Goal: Task Accomplishment & Management: Complete application form

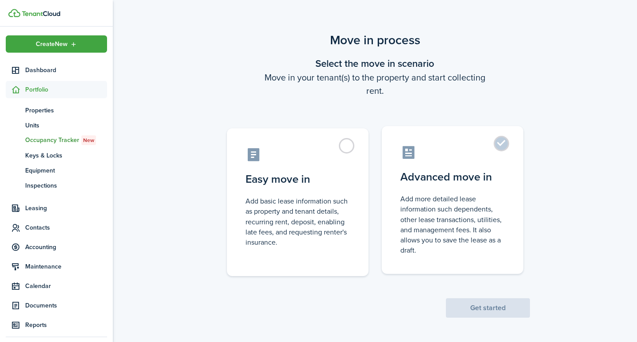
click at [504, 143] on label "Advanced move in Add more detailed lease information such dependents, other lea…" at bounding box center [453, 200] width 142 height 148
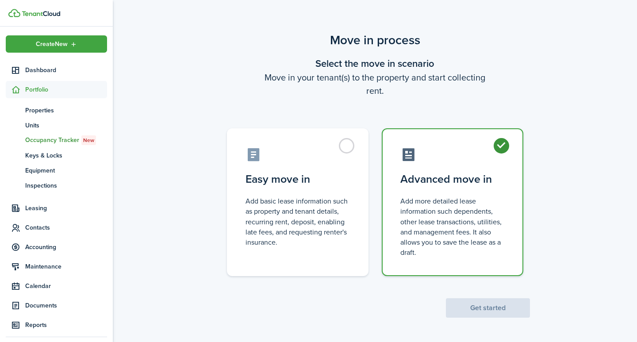
radio input "true"
click at [463, 307] on button "Get started" at bounding box center [488, 307] width 84 height 19
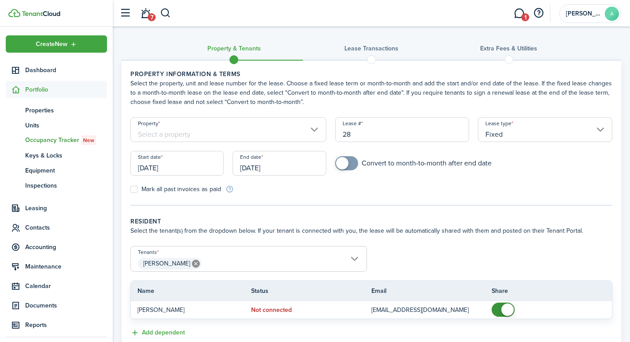
click at [236, 134] on input "Property" at bounding box center [228, 129] width 196 height 25
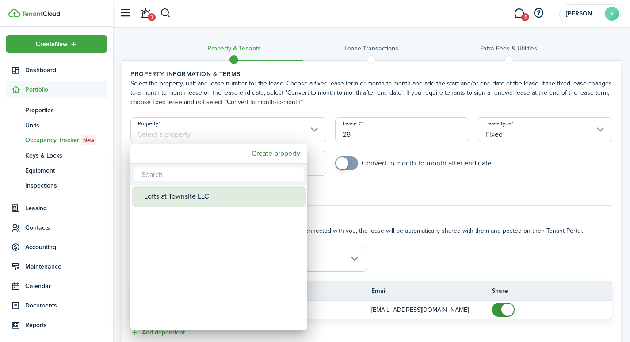
click at [216, 199] on div "Lofts at Townsite LLC" at bounding box center [222, 196] width 157 height 20
type input "Lofts at Townsite LLC"
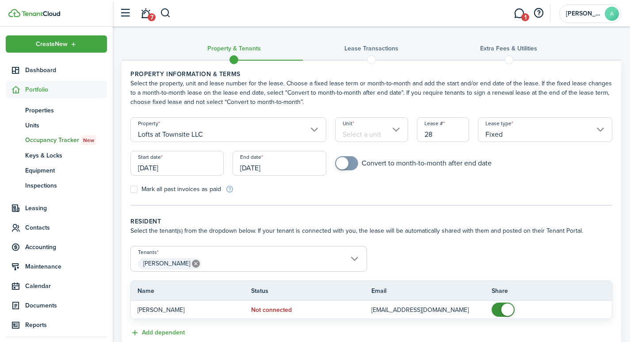
click at [365, 131] on input "Unit" at bounding box center [371, 129] width 73 height 25
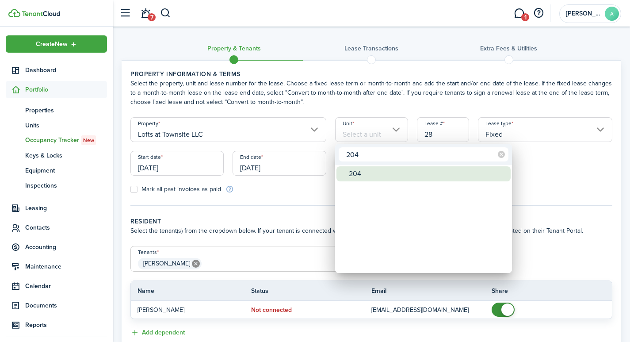
type input "204"
click at [368, 170] on div "204" at bounding box center [427, 173] width 157 height 15
type input "204"
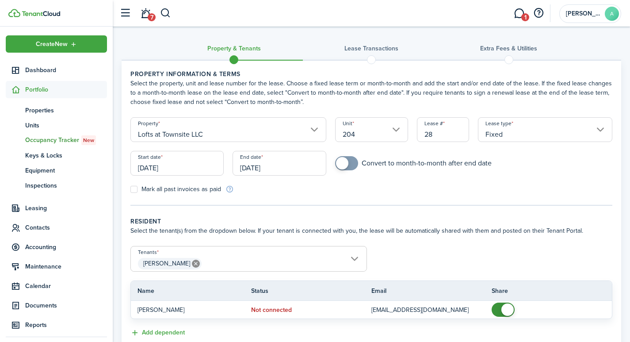
drag, startPoint x: 444, startPoint y: 136, endPoint x: 409, endPoint y: 127, distance: 36.0
click at [409, 127] on form "Property Lofts at Townsite LLC Unit 204 Lease # 28 Lease type Fixed Start date …" at bounding box center [371, 155] width 491 height 77
click at [193, 170] on input "[DATE]" at bounding box center [176, 163] width 93 height 25
type input "2041"
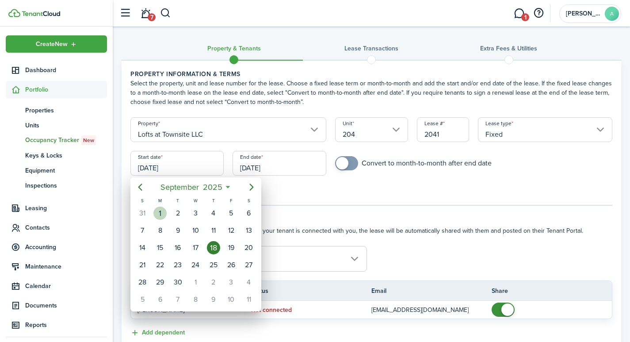
click at [159, 213] on div "1" at bounding box center [159, 213] width 13 height 13
type input "[DATE]"
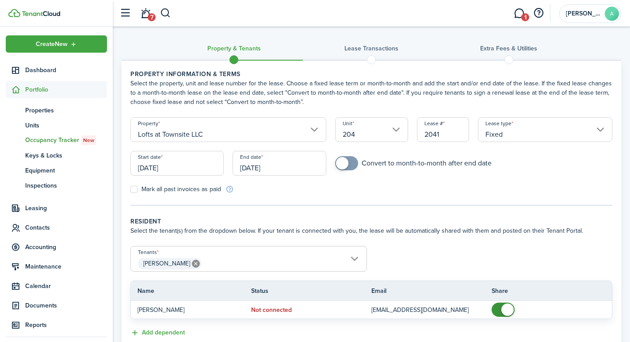
click at [276, 172] on input "[DATE]" at bounding box center [279, 163] width 93 height 25
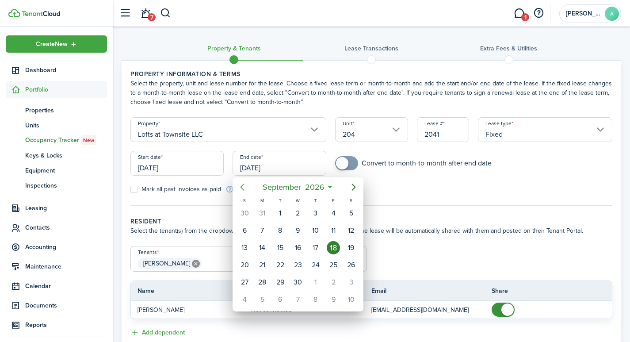
click at [243, 184] on icon "Previous page" at bounding box center [243, 187] width 4 height 7
click at [243, 185] on icon "Previous page" at bounding box center [243, 187] width 4 height 7
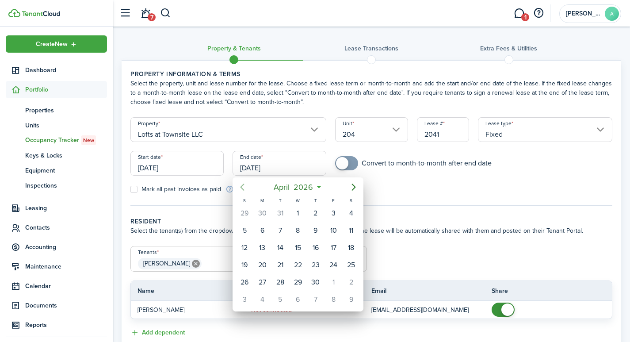
click at [243, 185] on icon "Previous page" at bounding box center [243, 187] width 4 height 7
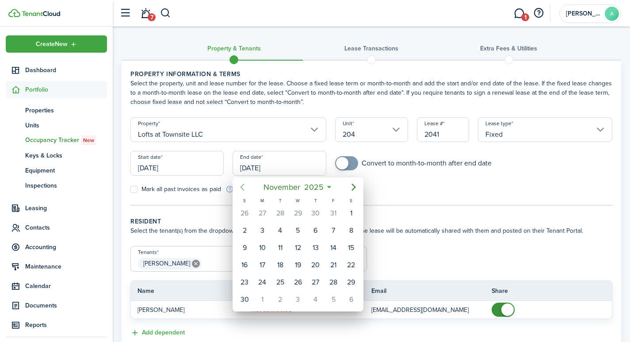
click at [243, 185] on icon "Previous page" at bounding box center [243, 187] width 4 height 7
click at [283, 280] on div "30" at bounding box center [280, 281] width 13 height 13
type input "09/30/2025"
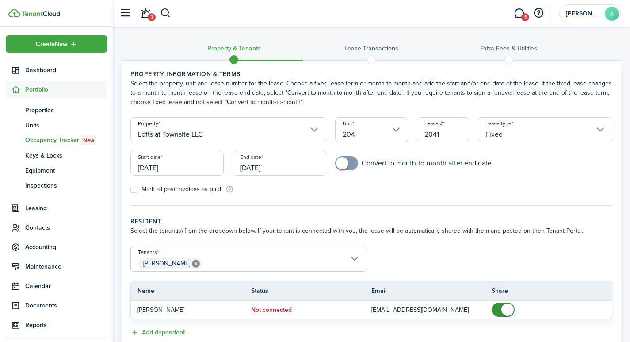
checkbox input "true"
click at [342, 165] on span at bounding box center [342, 163] width 12 height 12
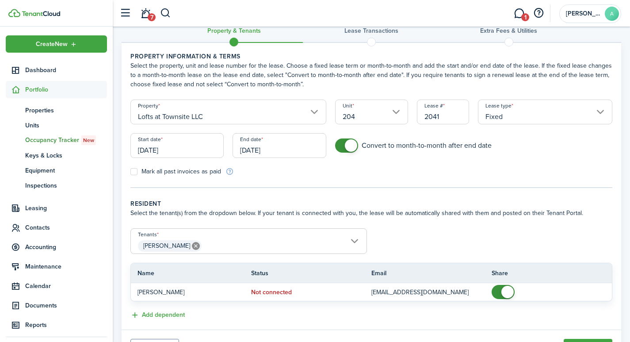
scroll to position [63, 0]
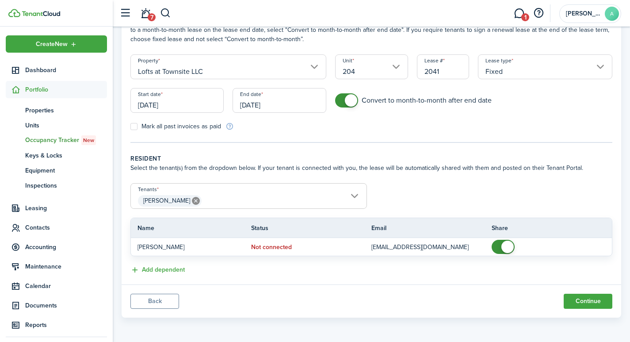
click at [253, 202] on span "[PERSON_NAME]" at bounding box center [249, 200] width 236 height 15
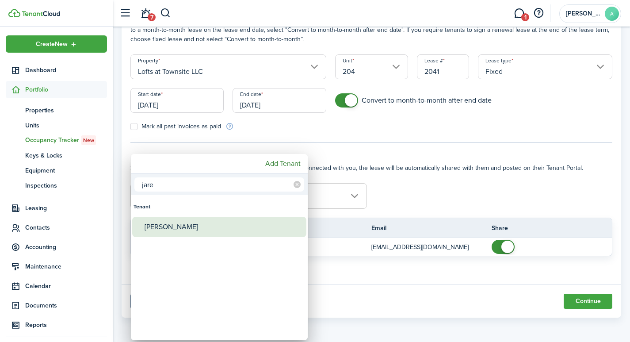
type input "jare"
click at [187, 226] on div "[PERSON_NAME]" at bounding box center [223, 227] width 157 height 20
type input "Devin Tipton, Jared Wells"
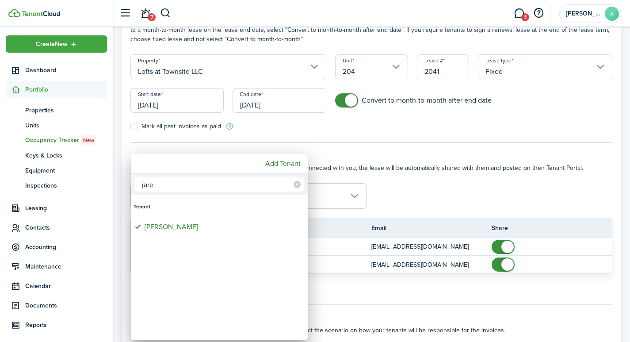
click at [423, 199] on div at bounding box center [315, 170] width 772 height 483
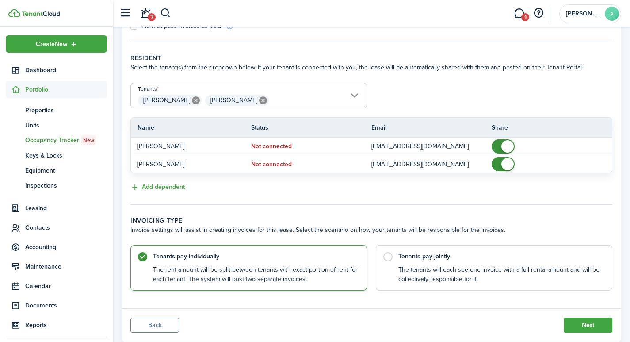
scroll to position [187, 0]
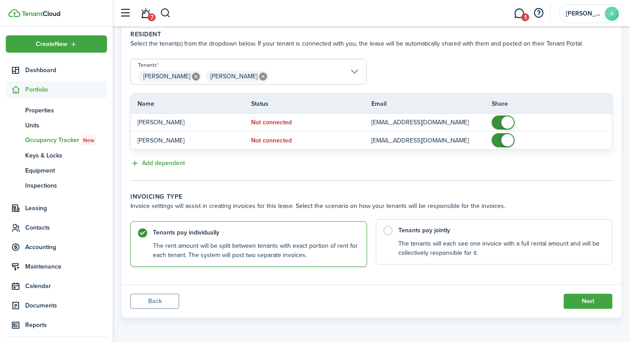
click at [389, 232] on label "Tenants pay jointly The tenants will each see one invoice with a full rental am…" at bounding box center [494, 242] width 237 height 46
radio input "false"
radio input "true"
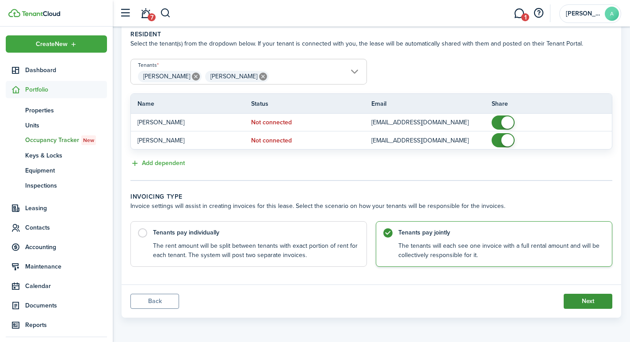
click at [599, 306] on button "Next" at bounding box center [588, 301] width 49 height 15
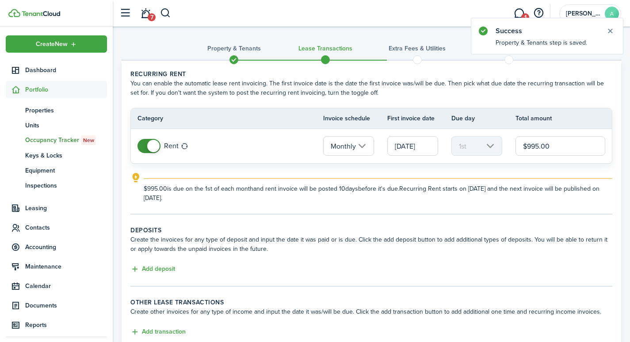
drag, startPoint x: 565, startPoint y: 149, endPoint x: 502, endPoint y: 128, distance: 65.7
click at [502, 128] on table "Category Invoice schedule First invoice date Due day Total amount Rent Monthly …" at bounding box center [371, 136] width 482 height 56
type input "$975.00"
click at [160, 265] on button "Add deposit" at bounding box center [152, 269] width 45 height 10
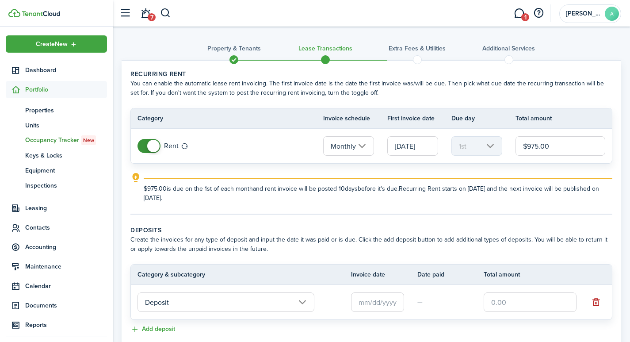
click at [380, 306] on input "text" at bounding box center [377, 301] width 53 height 19
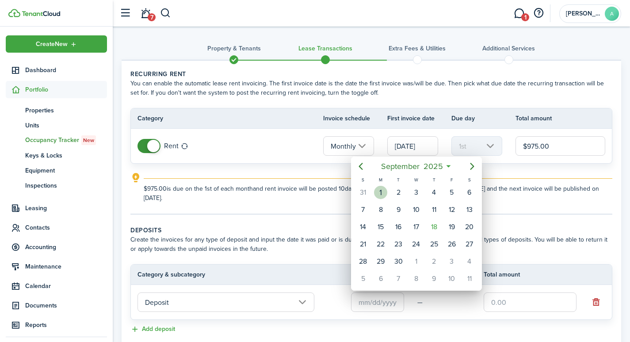
drag, startPoint x: 382, startPoint y: 192, endPoint x: 395, endPoint y: 205, distance: 18.1
click at [382, 194] on div "1" at bounding box center [380, 192] width 13 height 13
type input "[DATE]"
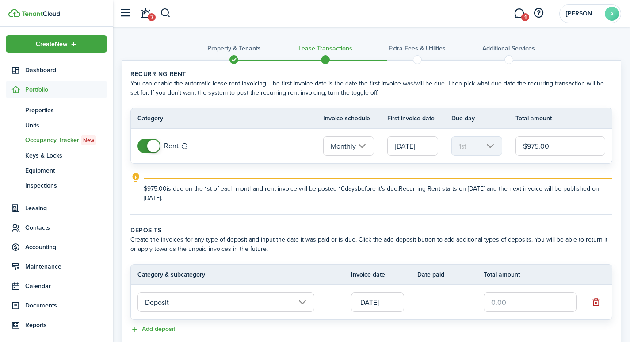
click at [525, 303] on input "text" at bounding box center [530, 301] width 93 height 19
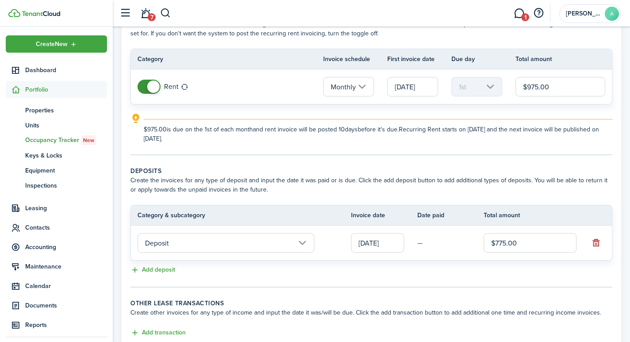
scroll to position [122, 0]
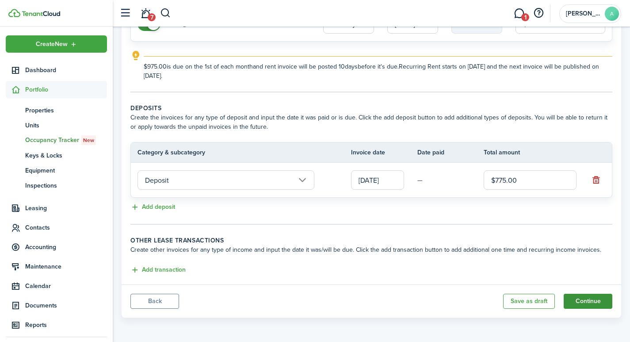
type input "$775.00"
click at [590, 303] on button "Continue" at bounding box center [588, 301] width 49 height 15
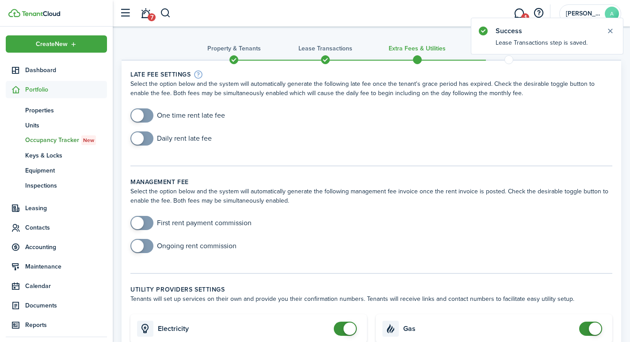
click at [164, 113] on input "checkbox" at bounding box center [177, 115] width 95 height 14
checkbox input "true"
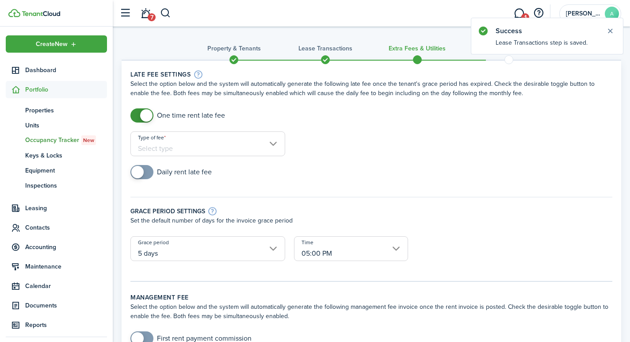
click at [196, 148] on input "Type of fee" at bounding box center [207, 143] width 155 height 25
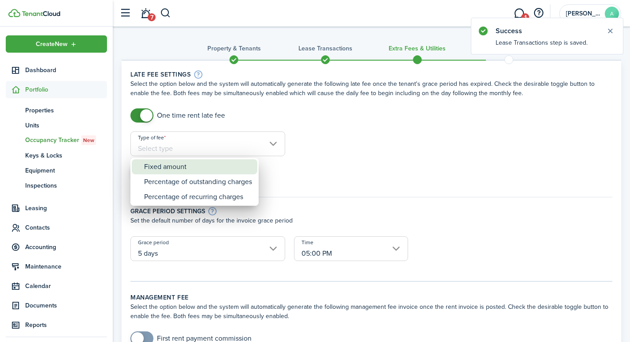
drag, startPoint x: 195, startPoint y: 170, endPoint x: 202, endPoint y: 170, distance: 7.1
click at [195, 170] on div "Fixed amount" at bounding box center [198, 166] width 108 height 15
type input "Fixed amount"
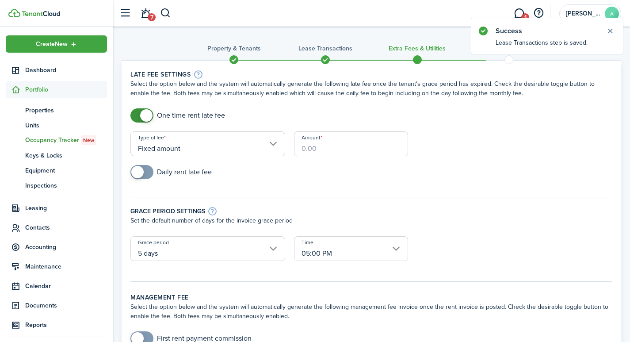
click at [345, 145] on input "Amount" at bounding box center [351, 143] width 114 height 25
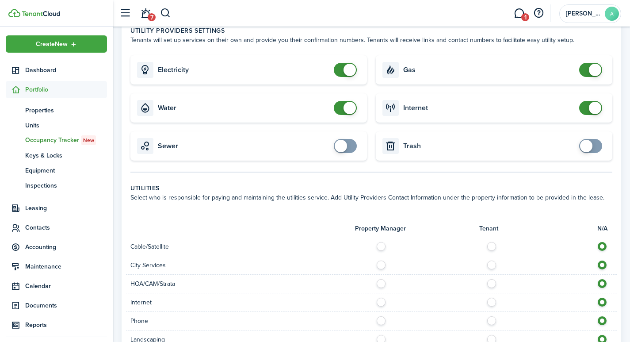
scroll to position [401, 0]
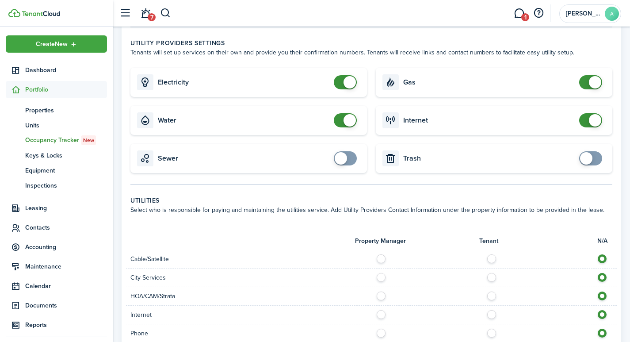
type input "$40.00"
checkbox input "false"
click at [345, 76] on span at bounding box center [350, 82] width 12 height 12
checkbox input "false"
click at [350, 114] on span at bounding box center [350, 120] width 12 height 12
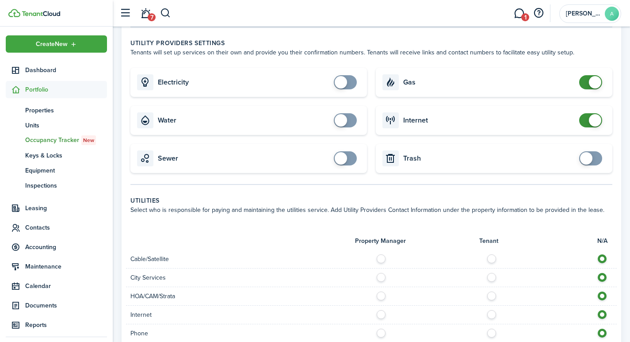
checkbox input "false"
click at [593, 77] on span at bounding box center [595, 82] width 12 height 12
checkbox input "false"
click at [597, 114] on span at bounding box center [595, 120] width 12 height 12
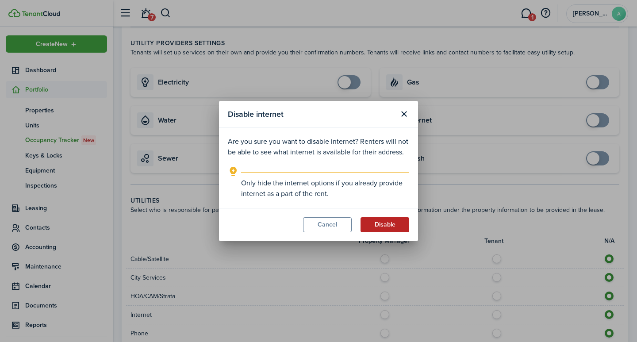
click at [398, 223] on button "Disable" at bounding box center [384, 224] width 49 height 15
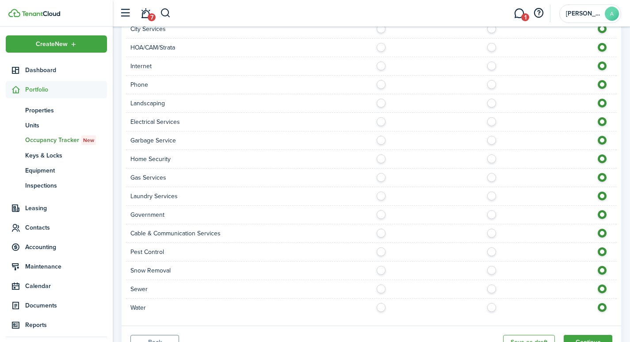
scroll to position [681, 0]
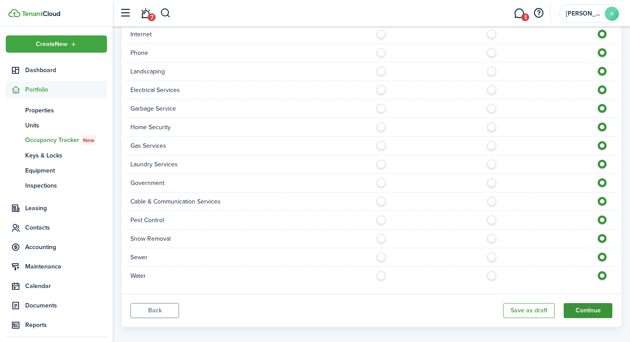
click at [575, 303] on button "Continue" at bounding box center [588, 310] width 49 height 15
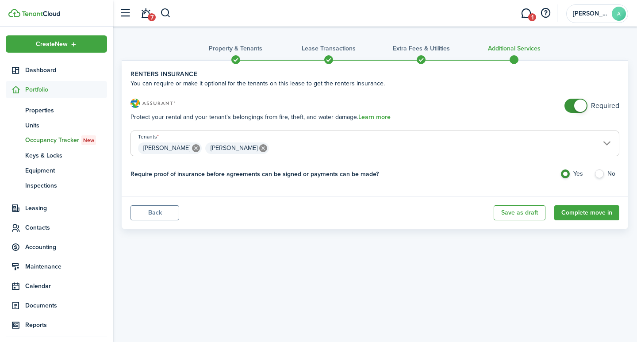
checkbox input "false"
click at [576, 106] on span at bounding box center [580, 105] width 12 height 12
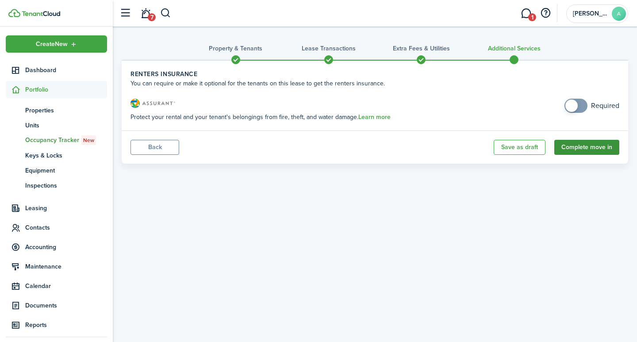
click at [583, 147] on button "Complete move in" at bounding box center [586, 147] width 65 height 15
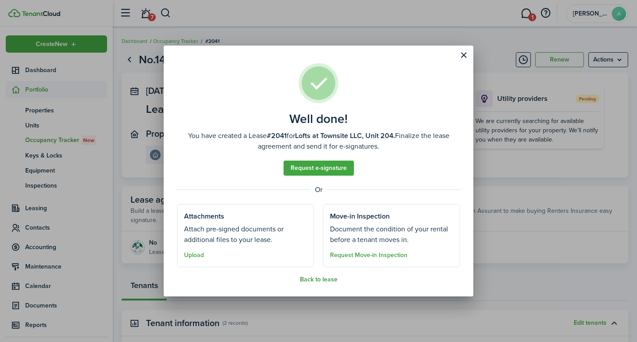
click at [306, 276] on button "Back to lease" at bounding box center [319, 279] width 38 height 7
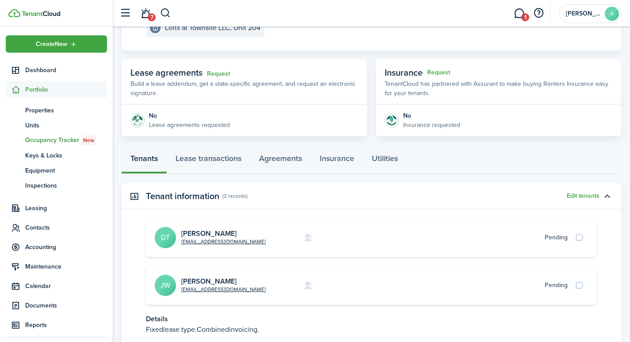
scroll to position [127, 0]
click at [198, 233] on link "[PERSON_NAME]" at bounding box center [208, 233] width 55 height 10
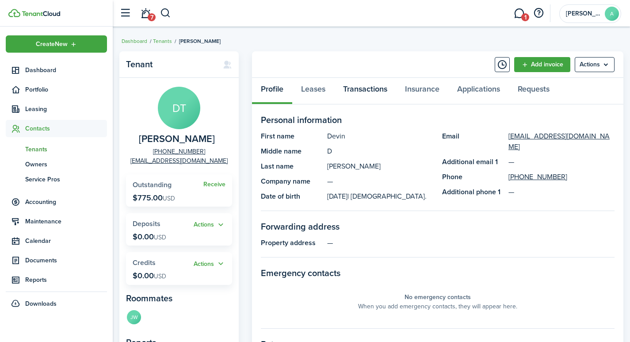
click at [373, 92] on link "Transactions" at bounding box center [365, 91] width 62 height 27
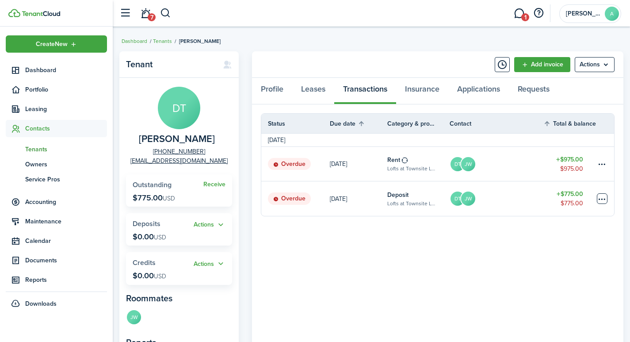
click at [603, 196] on table-menu-btn-icon at bounding box center [602, 198] width 11 height 11
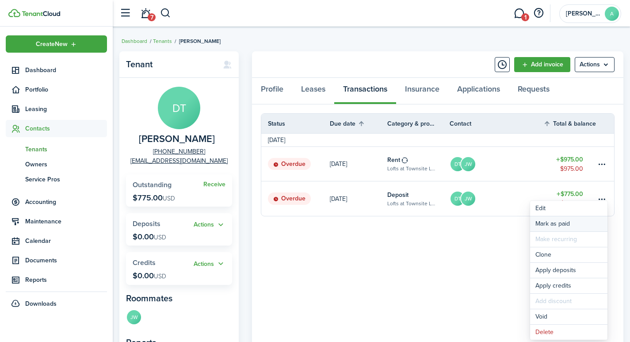
click at [539, 222] on link "Mark as paid" at bounding box center [568, 223] width 77 height 15
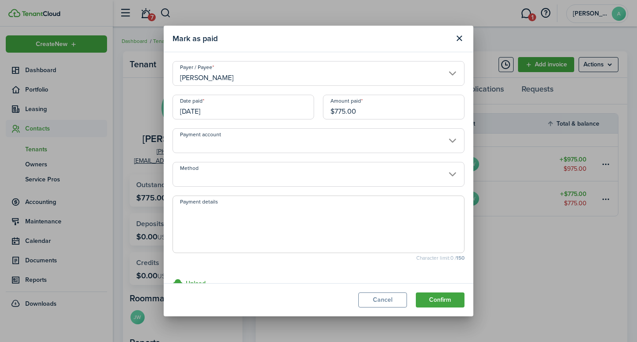
click at [316, 146] on input "Payment account" at bounding box center [318, 140] width 292 height 25
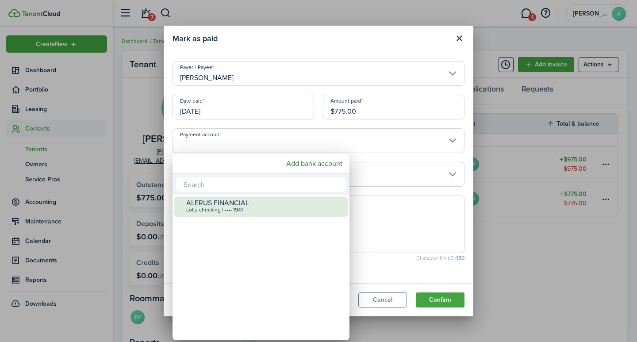
click at [282, 205] on div "ALERUS FINANCIAL" at bounding box center [264, 203] width 157 height 8
type input "•••• •••• •••• 1941"
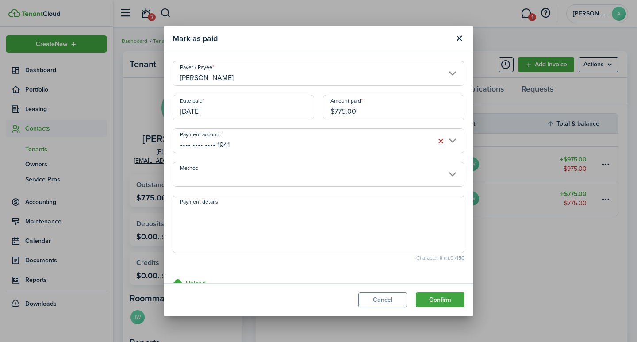
click at [298, 182] on input "Method" at bounding box center [318, 174] width 292 height 25
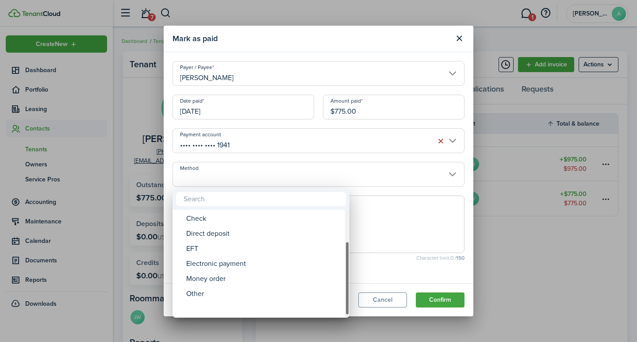
drag, startPoint x: 347, startPoint y: 257, endPoint x: 278, endPoint y: 314, distance: 89.0
click at [344, 313] on mbsc-scrollview-base "ACH Card Cash Cashier's check Check Direct deposit EFT Electronic payment Money…" at bounding box center [260, 263] width 177 height 106
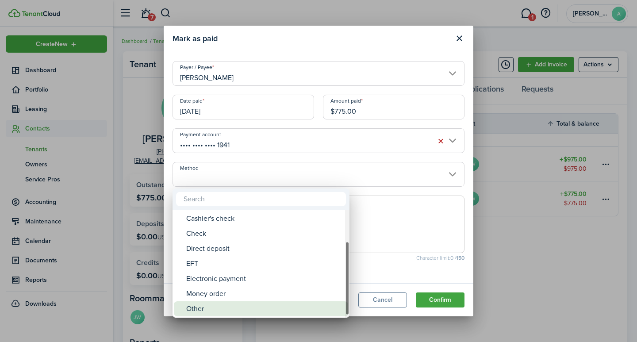
click at [226, 306] on div "Other" at bounding box center [264, 308] width 157 height 15
type input "Other"
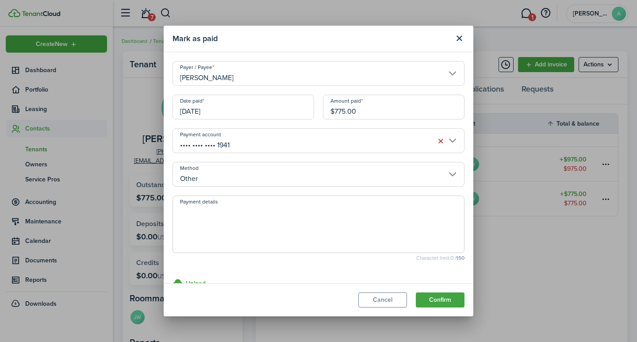
click at [252, 228] on textarea "Payment details" at bounding box center [318, 227] width 291 height 42
type textarea "Security Deposit - transfer from 239"
click at [435, 300] on button "Confirm" at bounding box center [440, 299] width 49 height 15
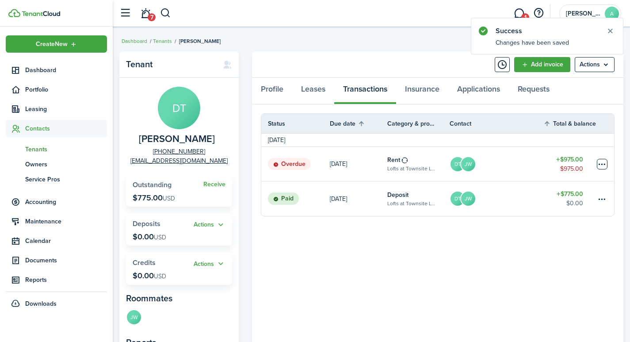
click at [600, 162] on table-menu-btn-icon at bounding box center [602, 164] width 11 height 11
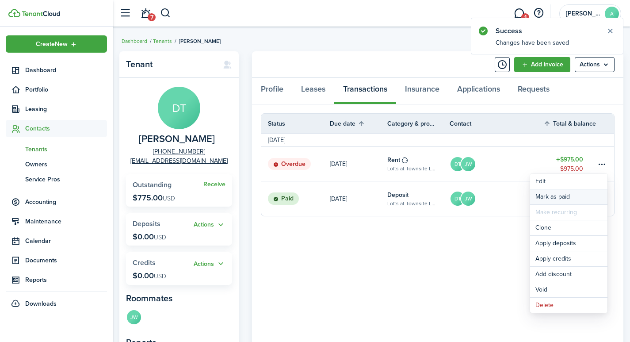
click at [554, 198] on link "Mark as paid" at bounding box center [568, 196] width 77 height 15
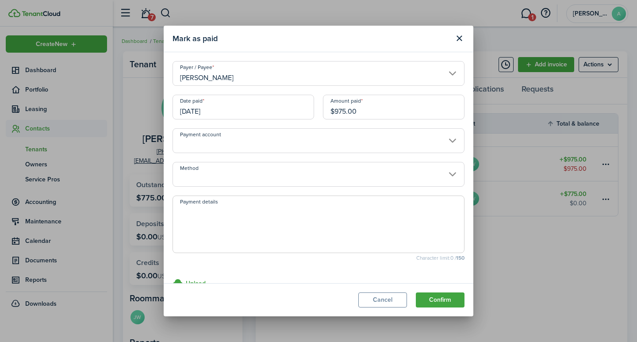
click at [227, 111] on input "[DATE]" at bounding box center [243, 107] width 142 height 25
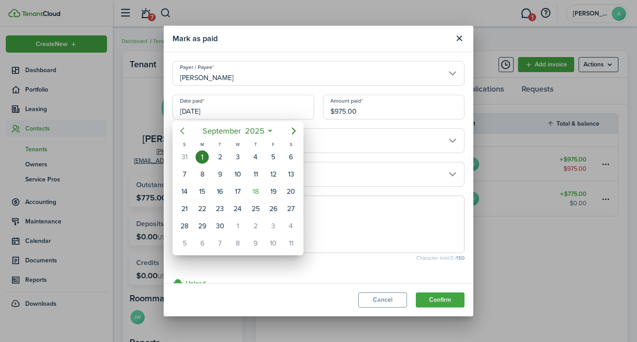
click at [180, 130] on icon "Previous page" at bounding box center [182, 131] width 11 height 11
click at [253, 224] on div "28" at bounding box center [255, 225] width 13 height 13
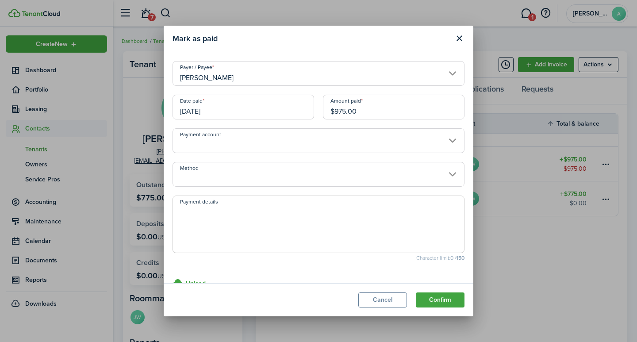
type input "08/28/2025"
drag, startPoint x: 365, startPoint y: 111, endPoint x: 277, endPoint y: 93, distance: 89.8
click at [278, 95] on div "Date paid 08/28/2025 Amount paid $975.00" at bounding box center [318, 112] width 301 height 34
type input "$"
click at [238, 147] on input "Payment account" at bounding box center [318, 140] width 292 height 25
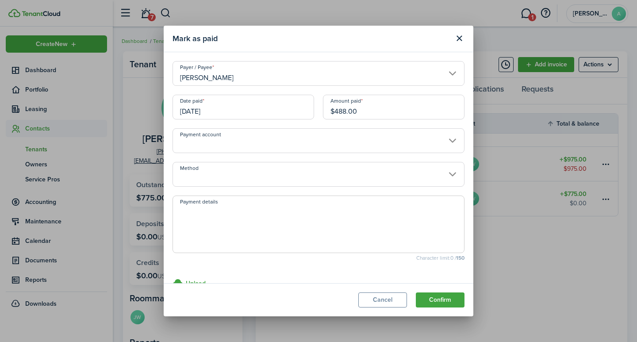
type input "$488.00"
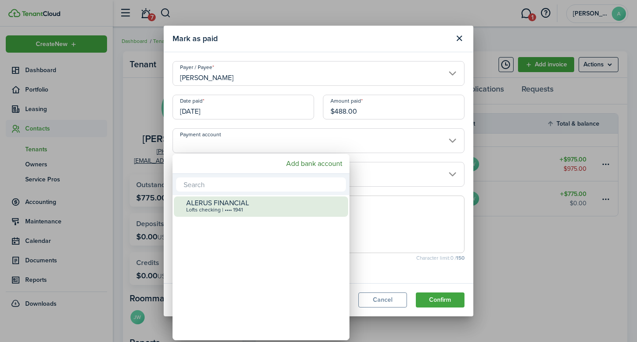
click at [232, 203] on div "ALERUS FINANCIAL" at bounding box center [264, 203] width 157 height 8
type input "•••• •••• •••• 1941"
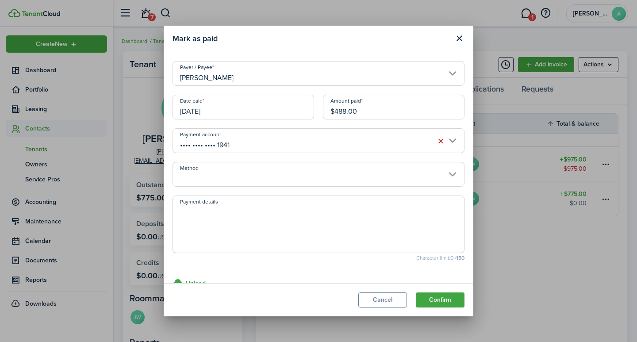
click at [234, 177] on input "Method" at bounding box center [318, 174] width 292 height 25
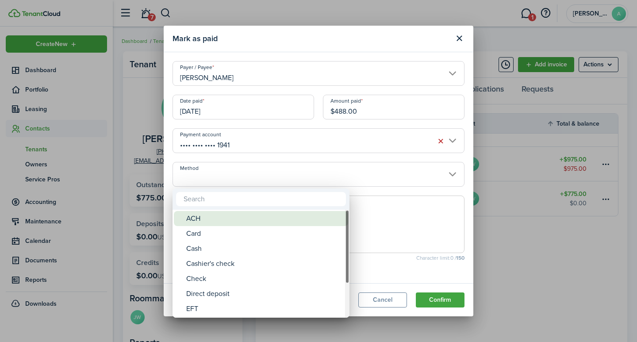
click at [214, 216] on div "ACH" at bounding box center [264, 218] width 157 height 15
type input "ACH"
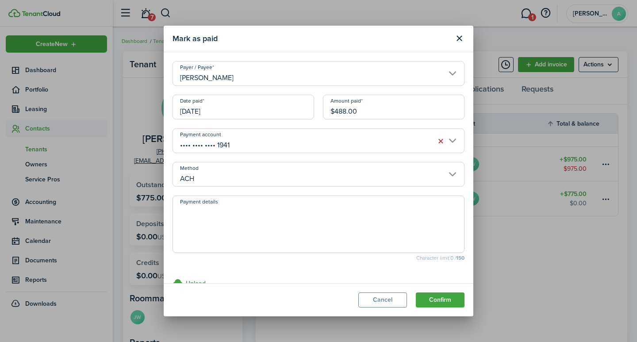
click at [215, 212] on textarea "Payment details" at bounding box center [318, 227] width 291 height 42
type textarea "September rent - 8130-A140"
click at [443, 298] on button "Confirm" at bounding box center [440, 299] width 49 height 15
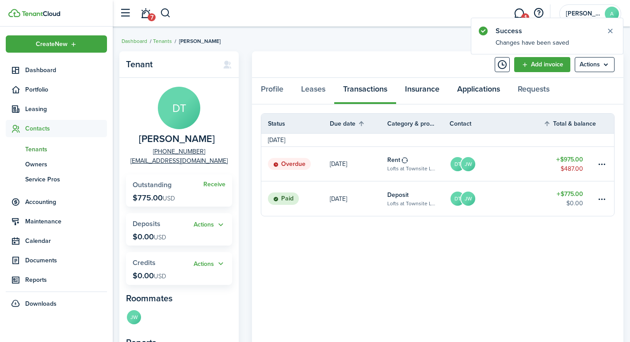
drag, startPoint x: 467, startPoint y: 102, endPoint x: 422, endPoint y: 85, distance: 48.1
drag, startPoint x: 422, startPoint y: 85, endPoint x: 603, endPoint y: 164, distance: 197.4
click at [603, 164] on table-menu-btn-icon at bounding box center [602, 164] width 11 height 11
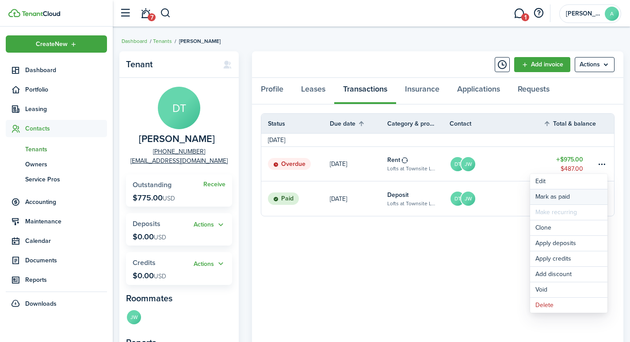
click at [549, 194] on link "Mark as paid" at bounding box center [568, 196] width 77 height 15
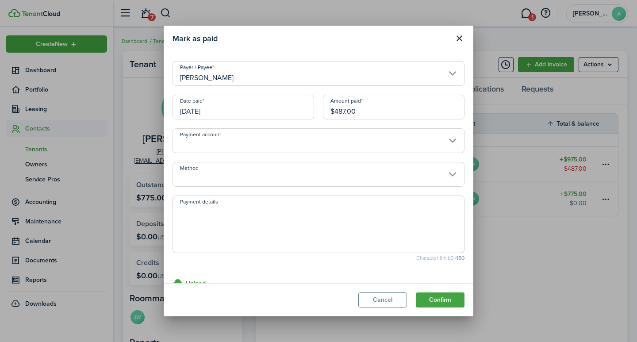
click at [444, 73] on input "[PERSON_NAME]" at bounding box center [318, 73] width 292 height 25
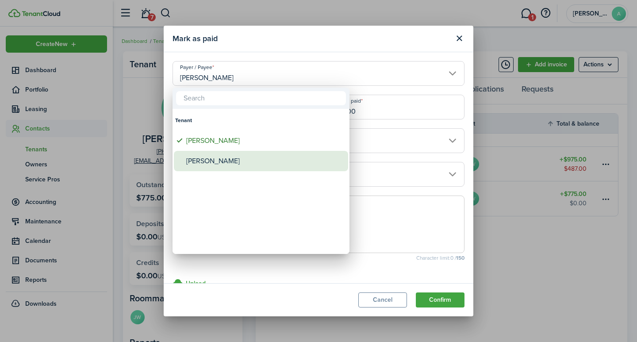
drag, startPoint x: 239, startPoint y: 161, endPoint x: 244, endPoint y: 159, distance: 5.3
click at [240, 161] on div "[PERSON_NAME]" at bounding box center [264, 161] width 157 height 20
type input "[PERSON_NAME]"
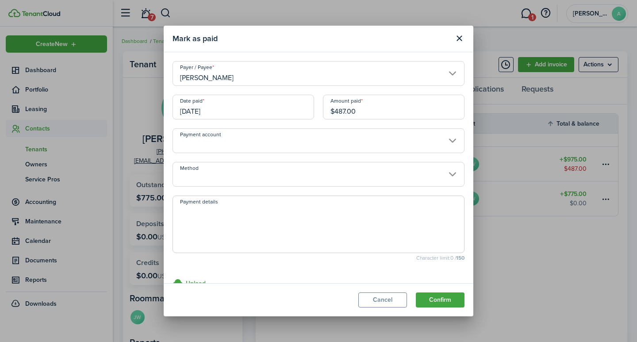
click at [309, 147] on input "Payment account" at bounding box center [318, 140] width 292 height 25
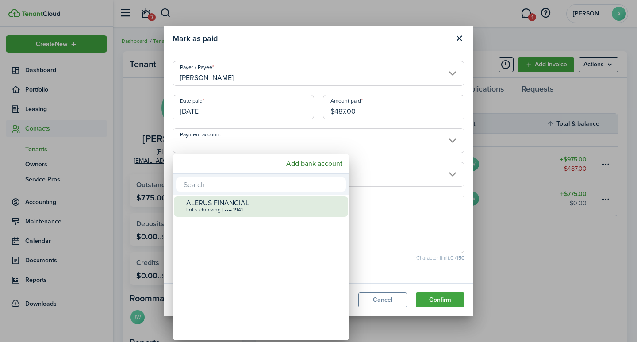
click at [244, 203] on div "ALERUS FINANCIAL" at bounding box center [264, 203] width 157 height 8
type input "•••• •••• •••• 1941"
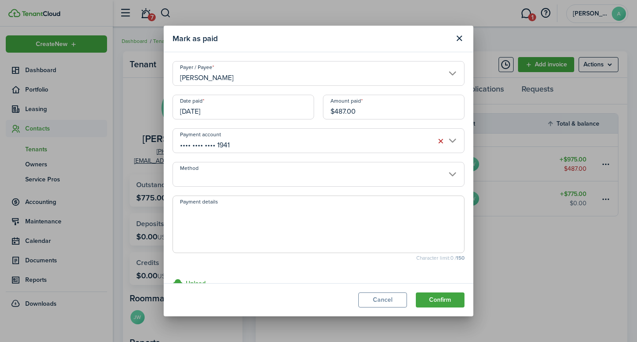
click at [271, 186] on input "Method" at bounding box center [318, 174] width 292 height 25
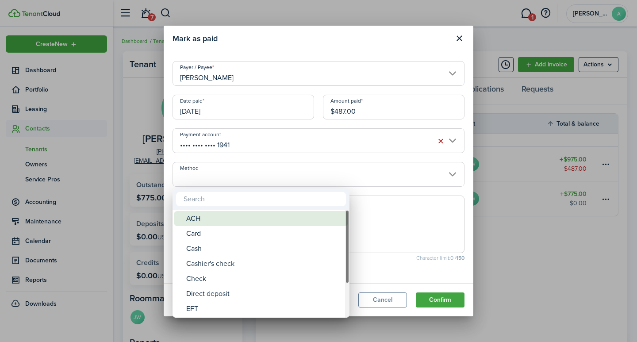
click at [225, 218] on div "ACH" at bounding box center [264, 218] width 157 height 15
type input "ACH"
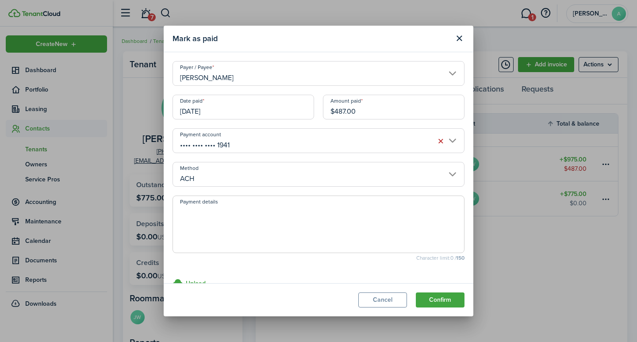
click at [224, 226] on textarea "Payment details" at bounding box center [318, 227] width 291 height 42
type textarea "September rent - 282B-5FE0"
click at [439, 298] on button "Confirm" at bounding box center [440, 299] width 49 height 15
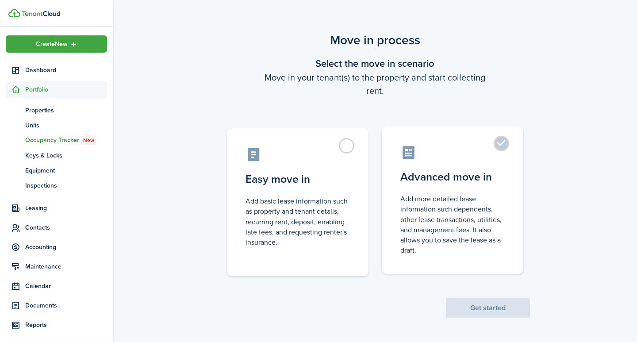
click at [496, 142] on label "Advanced move in Add more detailed lease information such dependents, other lea…" at bounding box center [453, 200] width 142 height 148
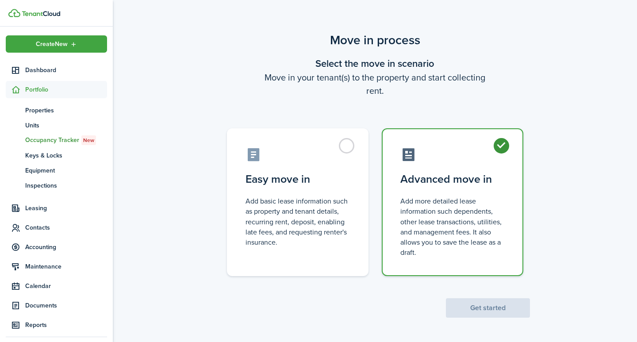
radio input "true"
click at [468, 310] on button "Get started" at bounding box center [488, 307] width 84 height 19
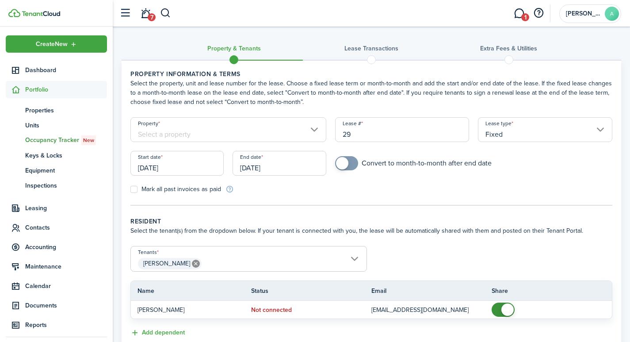
click at [226, 126] on input "Property" at bounding box center [228, 129] width 196 height 25
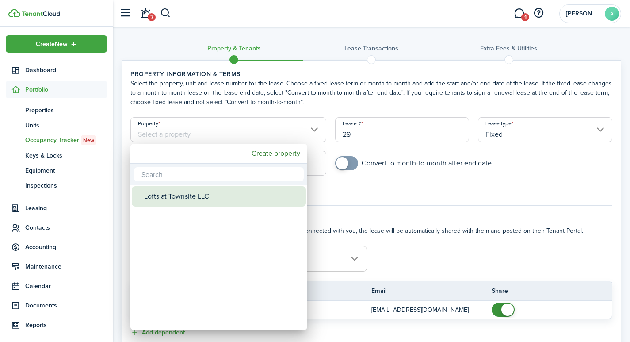
click at [210, 194] on div "Lofts at Townsite LLC" at bounding box center [222, 196] width 157 height 20
type input "Lofts at Townsite LLC"
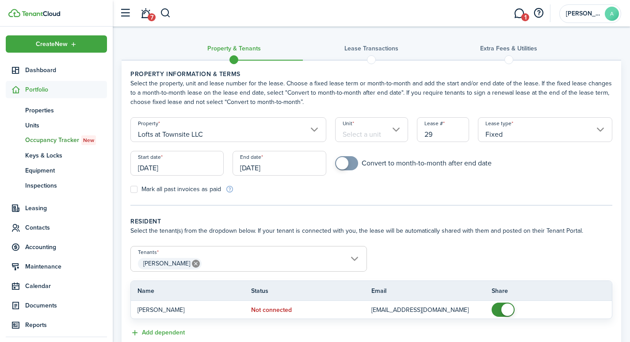
click at [363, 131] on input "Unit" at bounding box center [371, 129] width 73 height 25
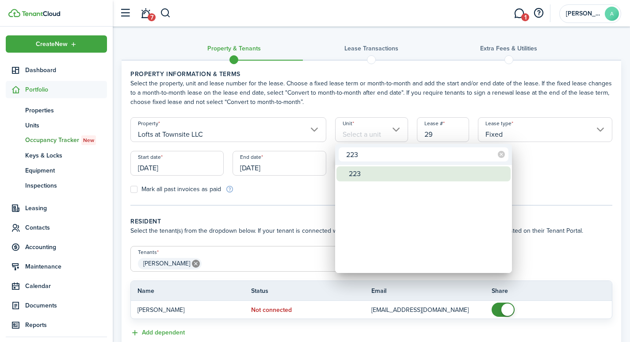
type input "223"
drag, startPoint x: 360, startPoint y: 172, endPoint x: 389, endPoint y: 156, distance: 33.5
click at [361, 172] on div "223" at bounding box center [427, 173] width 157 height 15
type input "223"
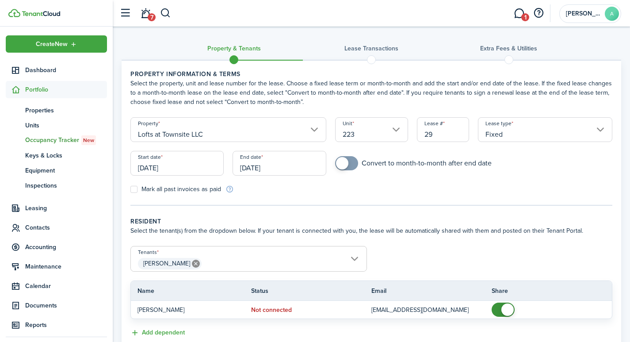
click at [432, 132] on input "29" at bounding box center [443, 129] width 53 height 25
drag, startPoint x: 438, startPoint y: 133, endPoint x: 418, endPoint y: 133, distance: 19.9
click at [418, 133] on input "92" at bounding box center [443, 129] width 53 height 25
click at [183, 166] on input "[DATE]" at bounding box center [176, 163] width 93 height 25
type input "2231"
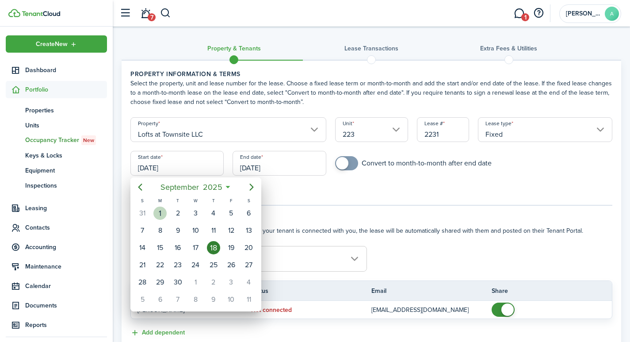
click at [161, 210] on div "1" at bounding box center [159, 213] width 13 height 13
type input "[DATE]"
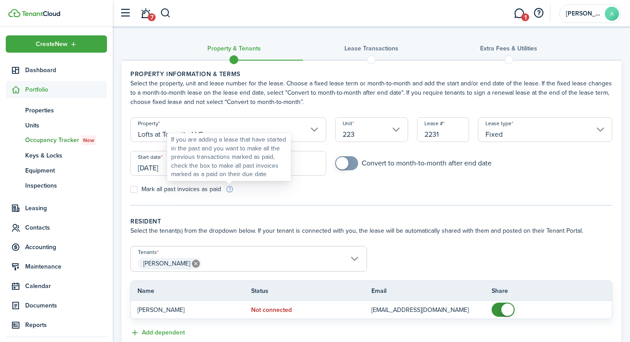
click at [277, 165] on div "If you are adding a lease that have started in the past and you want to make al…" at bounding box center [229, 156] width 116 height 43
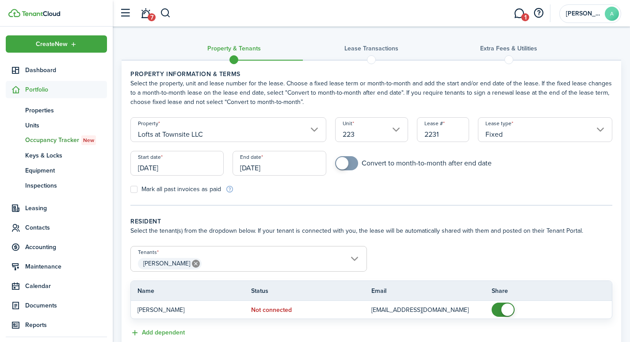
click at [293, 161] on input "[DATE]" at bounding box center [279, 163] width 93 height 25
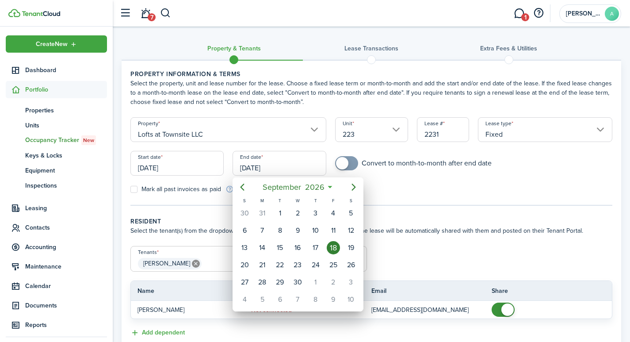
click at [287, 168] on div at bounding box center [315, 170] width 772 height 483
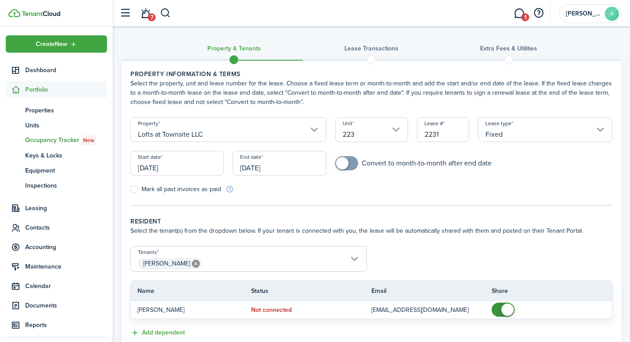
click at [282, 167] on input "[DATE]" at bounding box center [279, 163] width 93 height 25
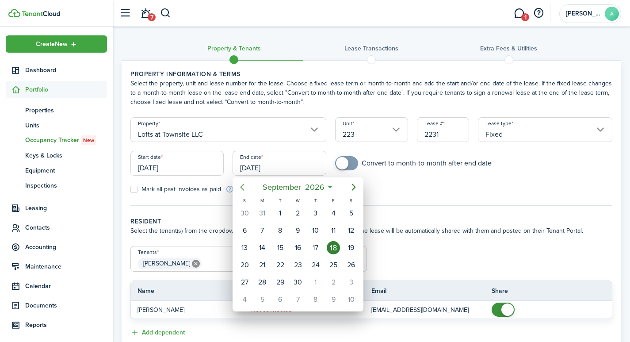
click at [242, 184] on icon "Previous page" at bounding box center [242, 187] width 11 height 11
click at [243, 184] on icon "Previous page" at bounding box center [242, 187] width 11 height 11
click at [244, 184] on icon "Previous page" at bounding box center [243, 187] width 4 height 7
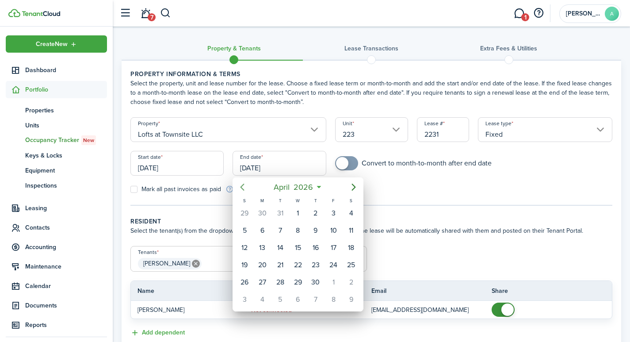
click at [245, 184] on icon "Previous page" at bounding box center [242, 187] width 11 height 11
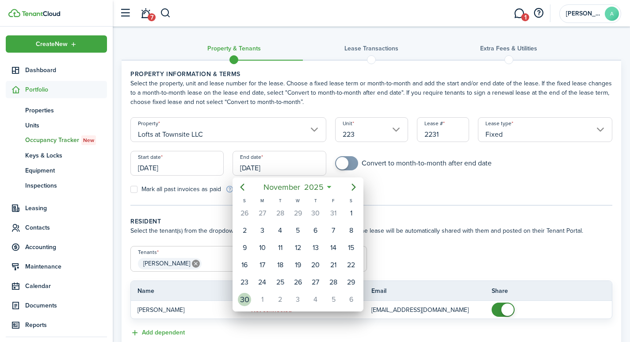
click at [245, 299] on div "30" at bounding box center [244, 299] width 13 height 13
type input "[DATE]"
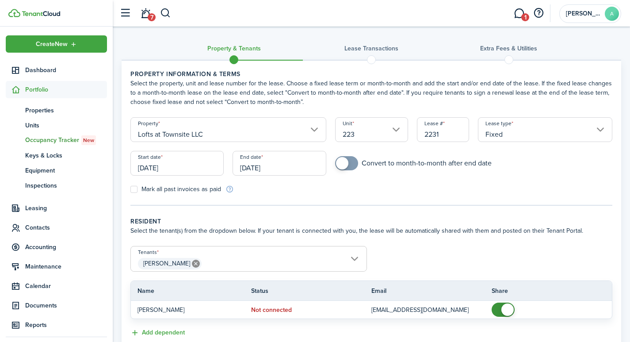
checkbox input "true"
click at [344, 161] on span at bounding box center [342, 163] width 12 height 12
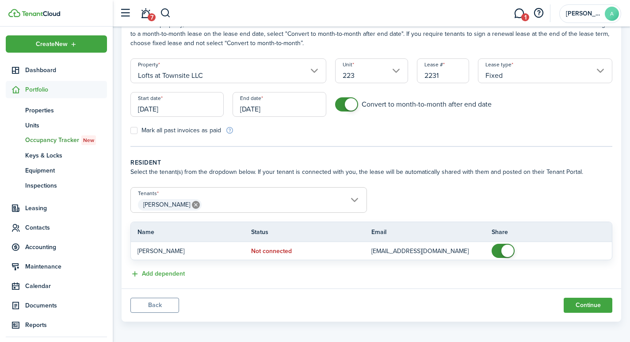
scroll to position [63, 0]
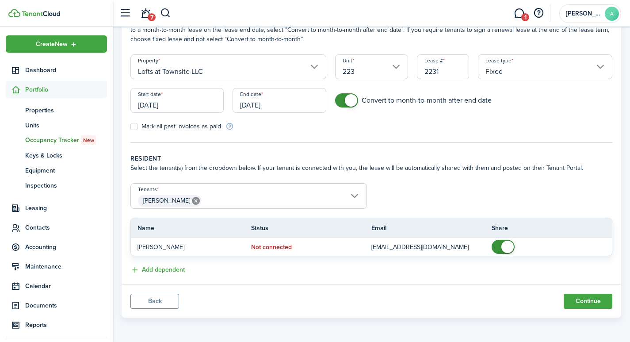
click at [299, 191] on input "[PERSON_NAME]" at bounding box center [249, 189] width 236 height 11
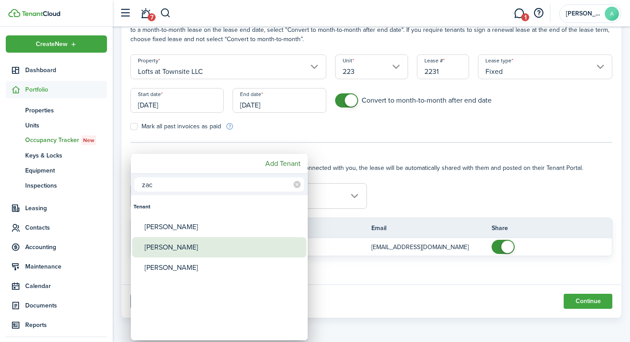
type input "zac"
click at [222, 246] on div "[PERSON_NAME]" at bounding box center [223, 247] width 157 height 20
type input "[PERSON_NAME], [PERSON_NAME]"
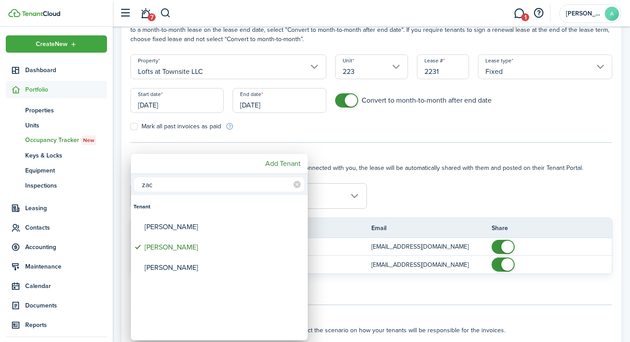
click at [411, 195] on div at bounding box center [315, 170] width 772 height 483
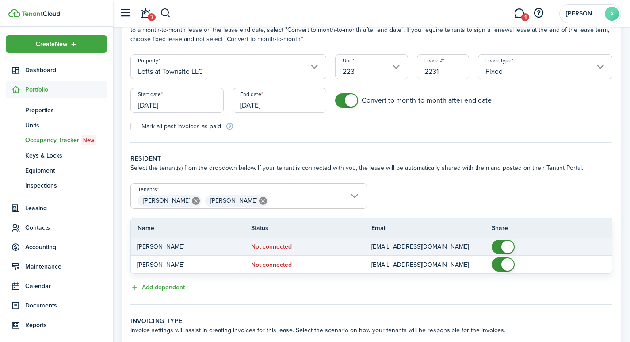
checkbox input "false"
click at [507, 247] on span at bounding box center [507, 247] width 12 height 12
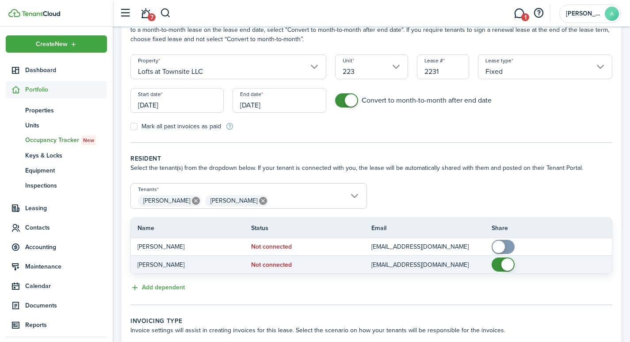
checkbox input "false"
click at [502, 260] on span at bounding box center [503, 264] width 9 height 14
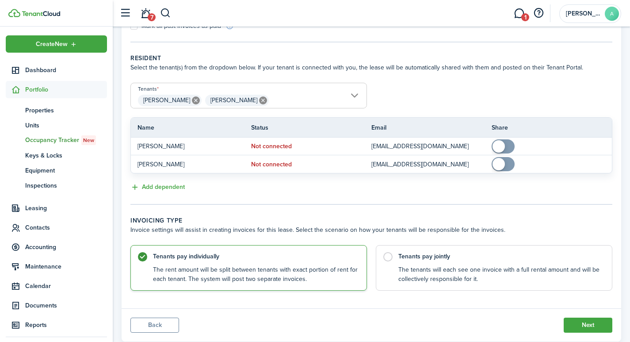
scroll to position [187, 0]
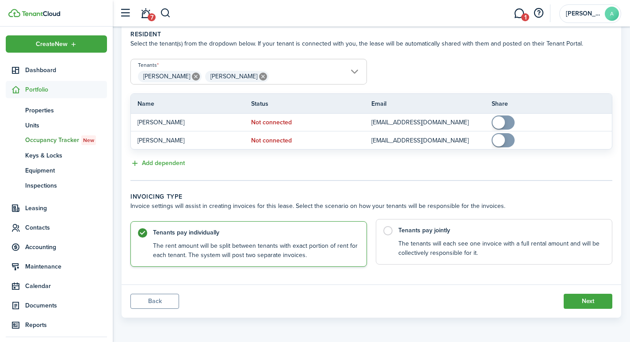
click at [388, 230] on label "Tenants pay jointly The tenants will each see one invoice with a full rental am…" at bounding box center [494, 242] width 237 height 46
radio input "false"
radio input "true"
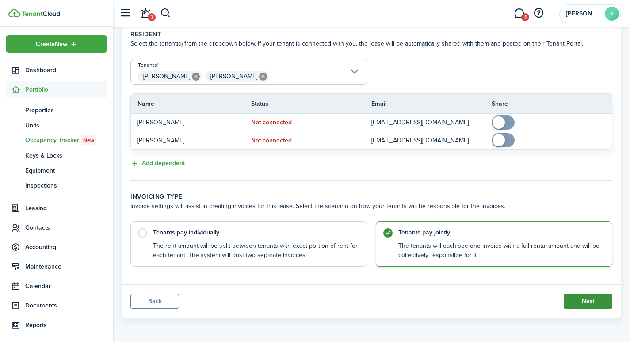
click at [580, 300] on button "Next" at bounding box center [588, 301] width 49 height 15
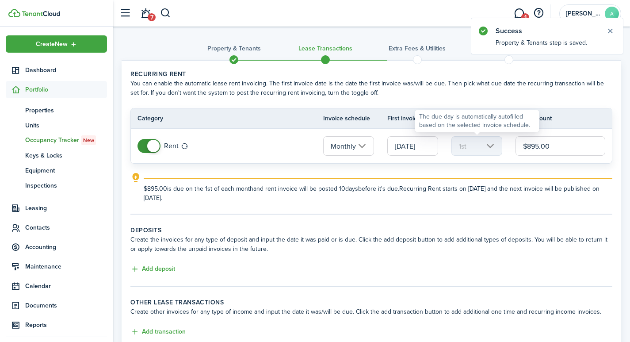
drag, startPoint x: 559, startPoint y: 143, endPoint x: 489, endPoint y: 136, distance: 70.3
click at [489, 136] on tr "Rent Monthly [DATE] 1st $895.00" at bounding box center [371, 146] width 481 height 34
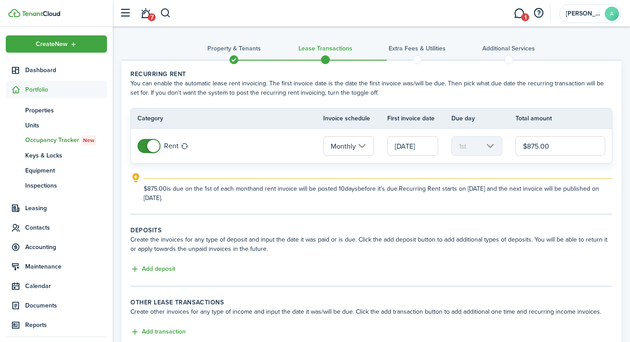
type input "$875.00"
click at [155, 263] on lease-classic-deposit "Deposits Create the invoices for any type of deposit and input the date it was …" at bounding box center [371, 250] width 482 height 49
click at [154, 268] on button "Add deposit" at bounding box center [152, 269] width 45 height 10
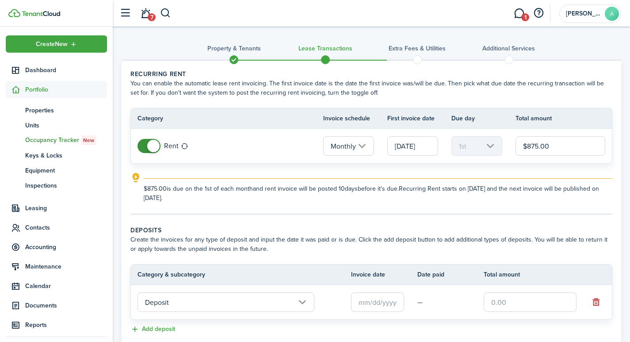
click at [386, 302] on input "text" at bounding box center [377, 301] width 53 height 19
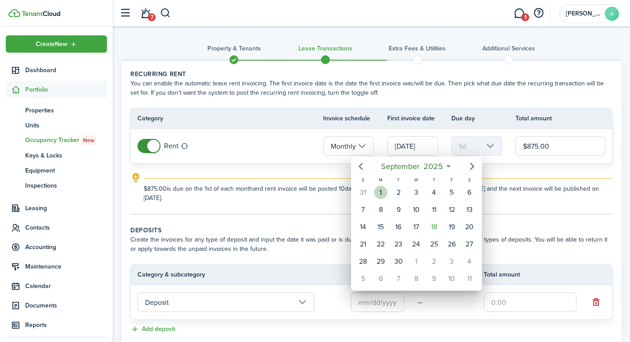
drag, startPoint x: 384, startPoint y: 191, endPoint x: 406, endPoint y: 214, distance: 32.5
click at [384, 191] on div "1" at bounding box center [380, 192] width 13 height 13
type input "[DATE]"
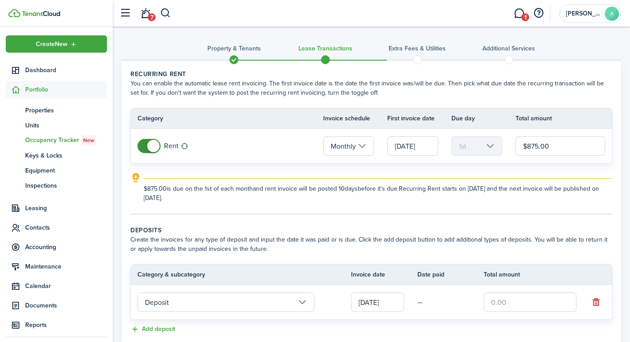
click at [522, 302] on input "text" at bounding box center [530, 301] width 93 height 19
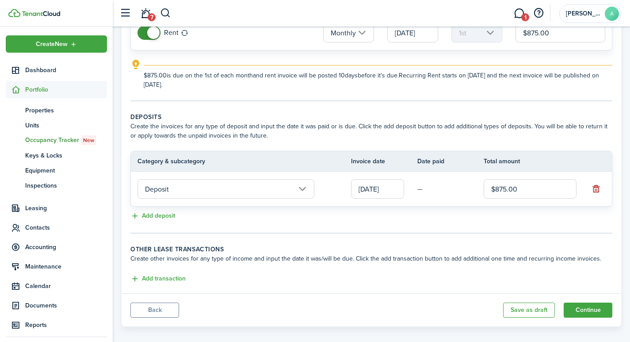
scroll to position [122, 0]
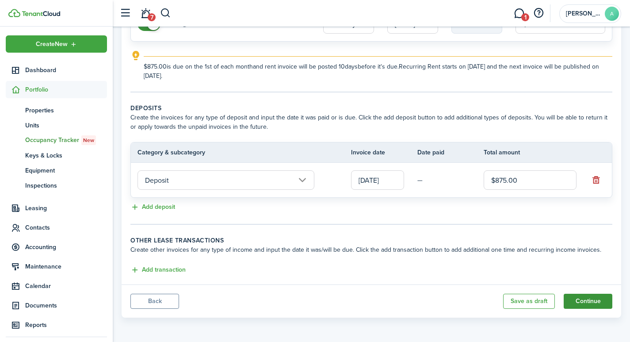
type input "$875.00"
click at [596, 303] on button "Continue" at bounding box center [588, 301] width 49 height 15
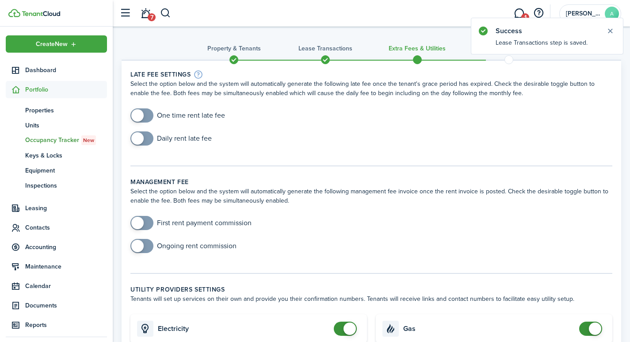
click at [141, 107] on lease-classic-late-fee "Late fee settings Select the option below and the system will automatically gen…" at bounding box center [371, 111] width 482 height 85
checkbox input "true"
click at [142, 113] on span at bounding box center [137, 115] width 12 height 12
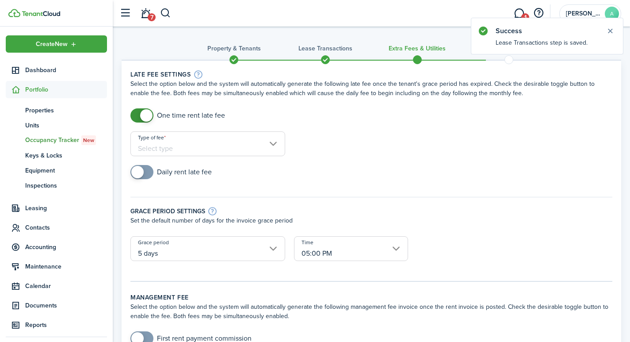
click at [187, 147] on input "Type of fee" at bounding box center [207, 143] width 155 height 25
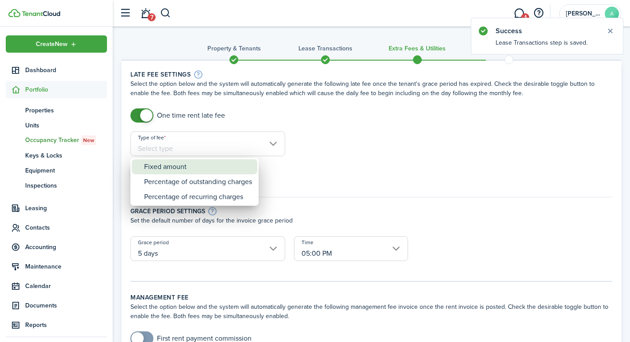
click at [187, 166] on div "Fixed amount" at bounding box center [198, 166] width 108 height 15
type input "Fixed amount"
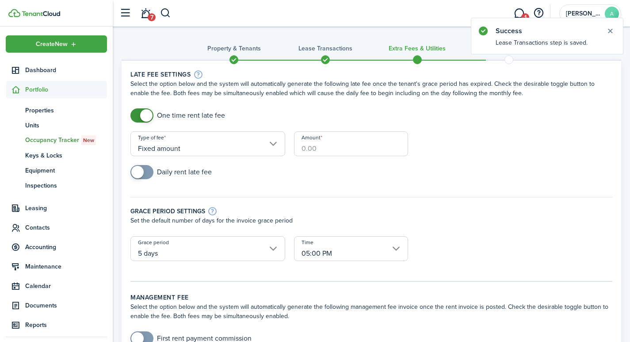
click at [320, 145] on input "Amount" at bounding box center [351, 143] width 114 height 25
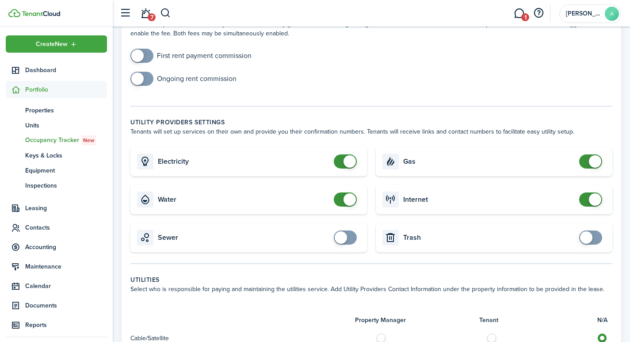
scroll to position [323, 0]
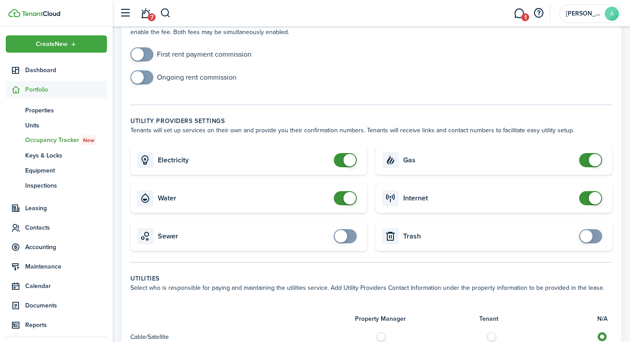
type input "$40.00"
checkbox input "false"
click at [348, 154] on span at bounding box center [350, 160] width 12 height 12
click at [349, 192] on span at bounding box center [350, 198] width 12 height 12
checkbox input "false"
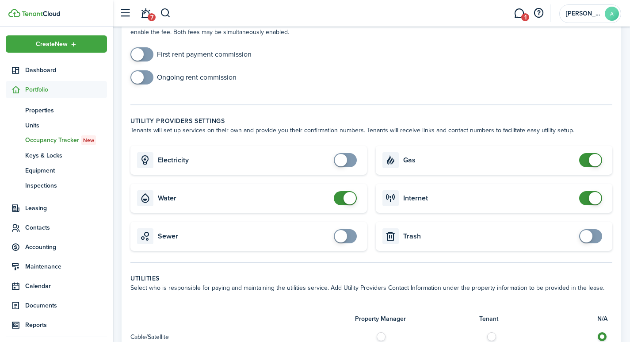
click at [344, 192] on span at bounding box center [350, 198] width 12 height 12
checkbox input "false"
click at [595, 155] on span at bounding box center [595, 160] width 12 height 12
checkbox input "false"
click at [597, 192] on span at bounding box center [595, 198] width 12 height 12
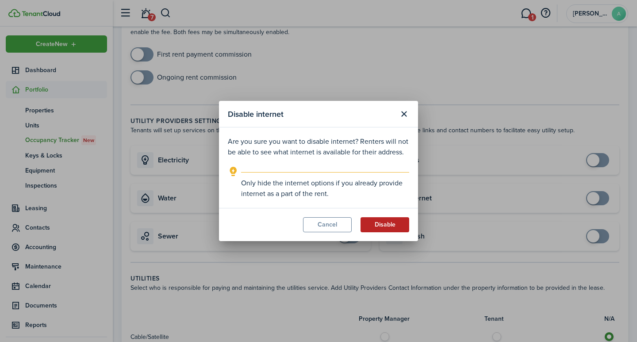
click at [388, 227] on button "Disable" at bounding box center [384, 224] width 49 height 15
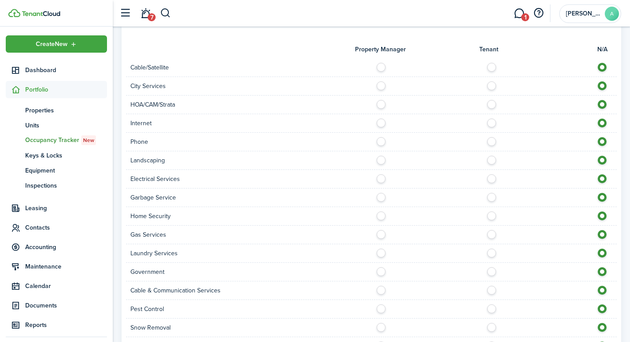
scroll to position [681, 0]
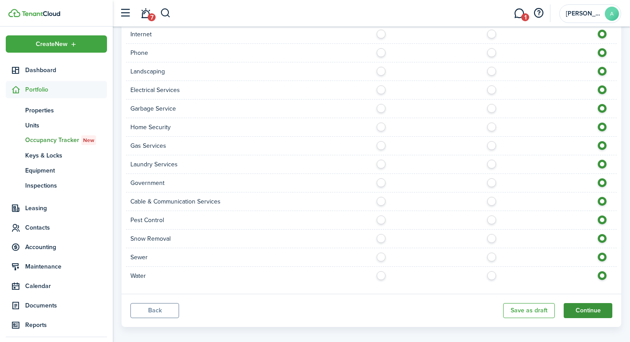
click at [592, 303] on button "Continue" at bounding box center [588, 310] width 49 height 15
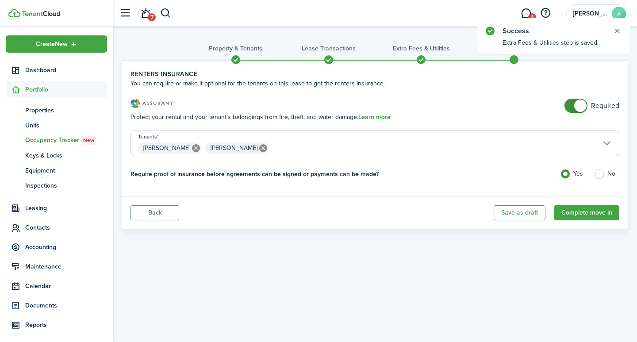
checkbox input "false"
click at [580, 104] on span at bounding box center [580, 105] width 12 height 12
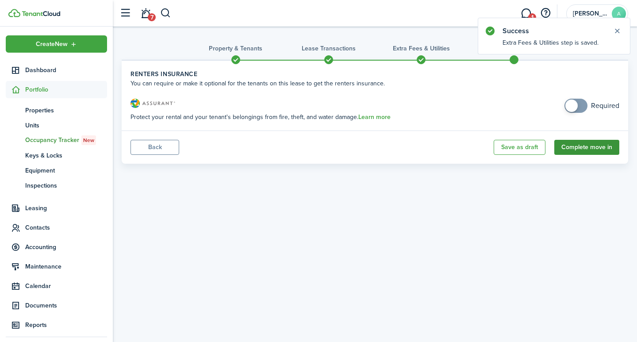
click at [586, 149] on button "Complete move in" at bounding box center [586, 147] width 65 height 15
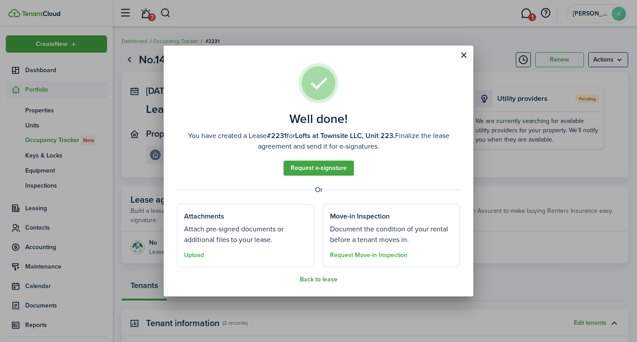
click at [323, 278] on button "Back to lease" at bounding box center [319, 279] width 38 height 7
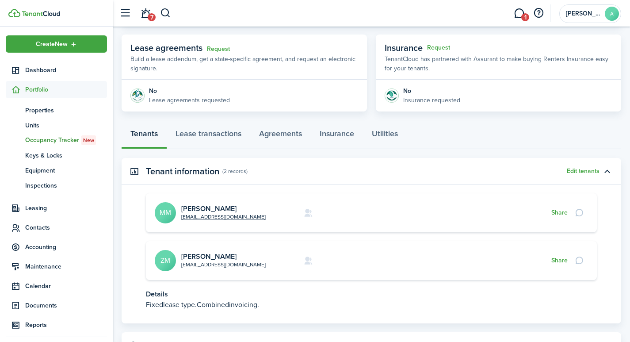
scroll to position [152, 0]
click at [214, 208] on link "[PERSON_NAME]" at bounding box center [208, 208] width 55 height 10
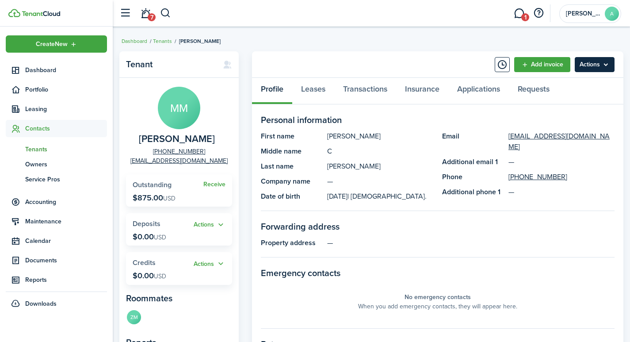
click at [597, 66] on menu-btn "Actions" at bounding box center [595, 64] width 40 height 15
drag, startPoint x: 379, startPoint y: 257, endPoint x: 374, endPoint y: 236, distance: 22.1
click at [379, 253] on panel-main-body "Personal information First name [PERSON_NAME] name C Last name [PERSON_NAME] Co…" at bounding box center [438, 323] width 354 height 420
click at [364, 91] on link "Transactions" at bounding box center [365, 91] width 62 height 27
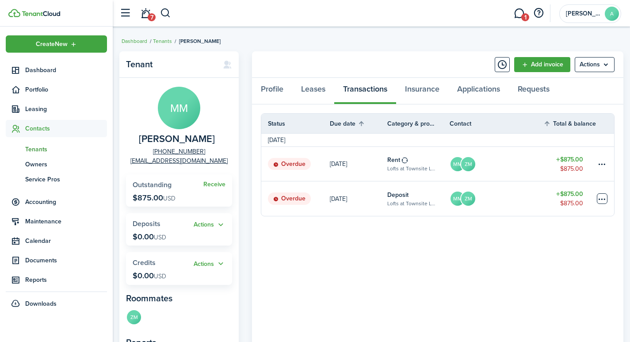
click at [603, 200] on table-menu-btn-icon at bounding box center [602, 198] width 11 height 11
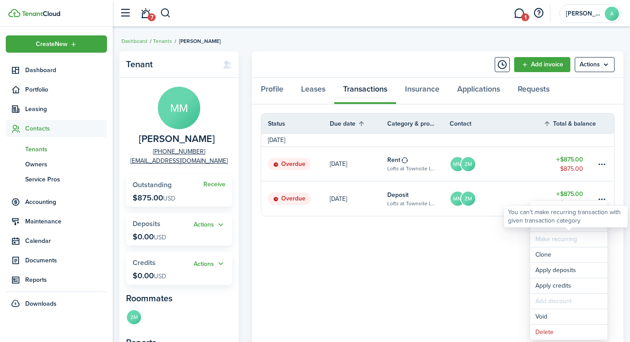
click at [555, 226] on div "You can't make recurring transaction with given transaction category" at bounding box center [566, 217] width 124 height 22
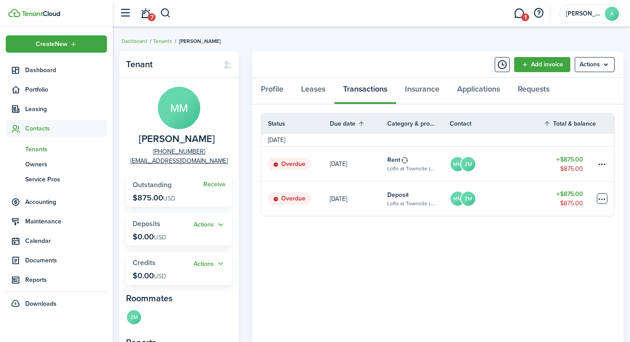
click at [602, 195] on table-menu-btn-icon "Open menu" at bounding box center [602, 198] width 11 height 11
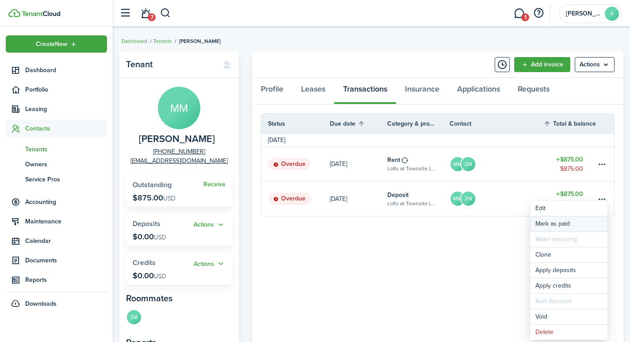
click at [557, 225] on link "Mark as paid" at bounding box center [568, 223] width 77 height 15
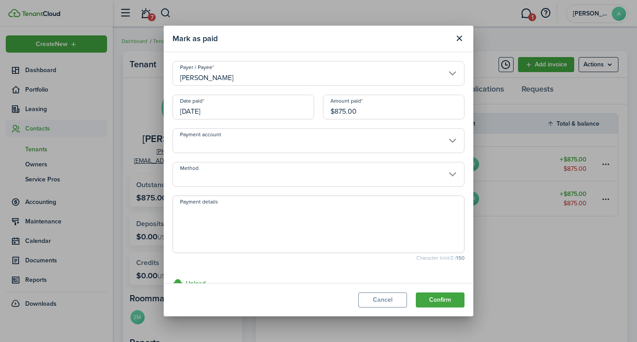
click at [236, 113] on input "[DATE]" at bounding box center [243, 107] width 142 height 25
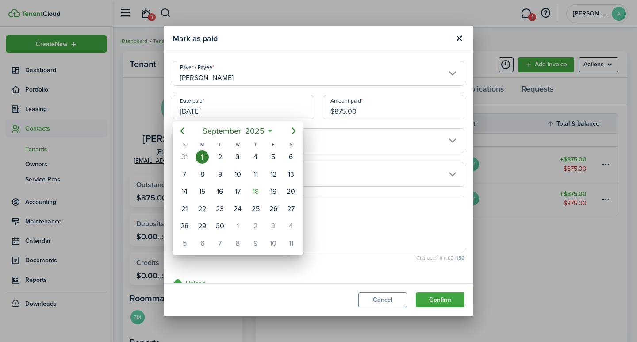
click at [379, 114] on div at bounding box center [318, 170] width 778 height 483
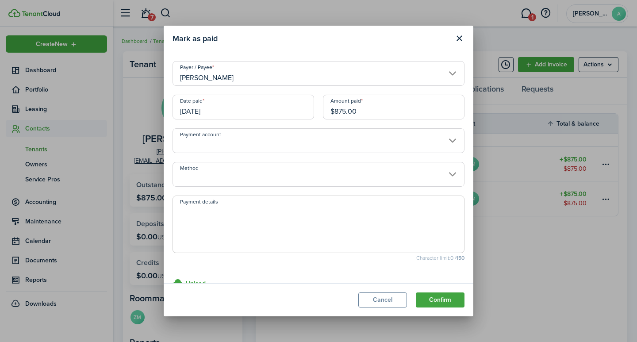
drag, startPoint x: 378, startPoint y: 113, endPoint x: 285, endPoint y: 101, distance: 94.0
click at [284, 101] on div "Date paid [DATE] Amount paid $875.00" at bounding box center [318, 112] width 301 height 34
click at [233, 146] on input "Payment account" at bounding box center [318, 140] width 292 height 25
type input "$500.00"
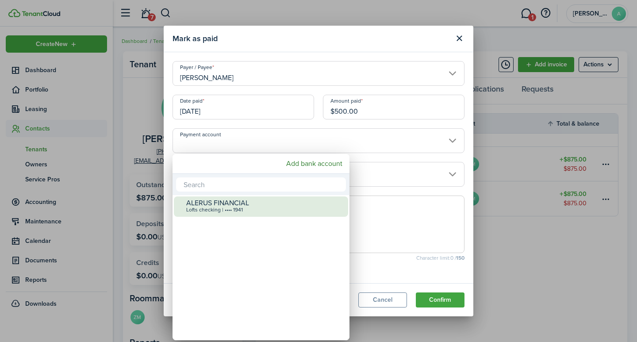
click at [218, 205] on div "ALERUS FINANCIAL" at bounding box center [264, 203] width 157 height 8
type input "•••• •••• •••• 1941"
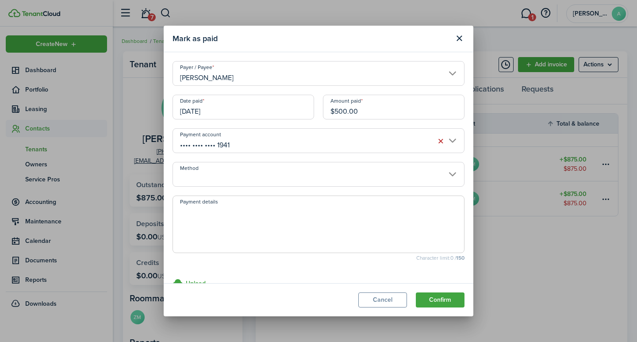
click at [216, 177] on input "Method" at bounding box center [318, 174] width 292 height 25
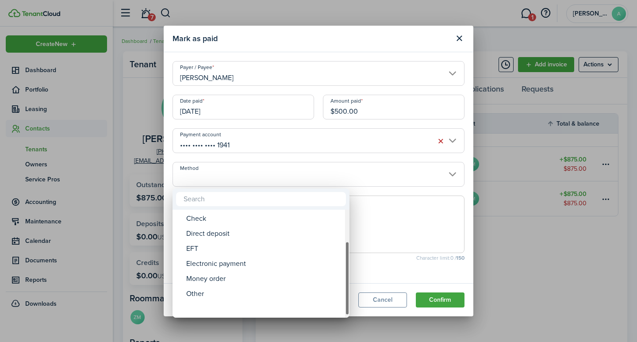
drag, startPoint x: 346, startPoint y: 221, endPoint x: 263, endPoint y: 311, distance: 122.1
click at [330, 314] on mbsc-scrollview-base "ACH Card Cash Cashier's check Check Direct deposit EFT Electronic payment Money…" at bounding box center [260, 263] width 177 height 106
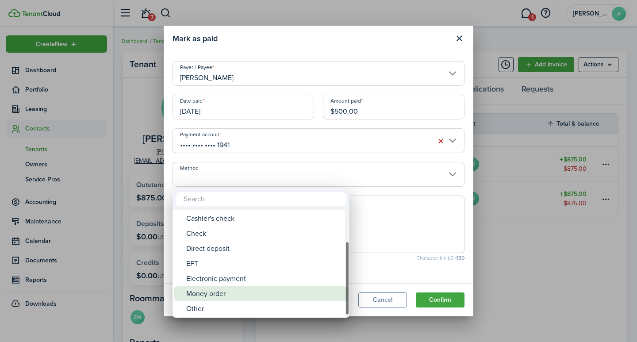
click at [209, 291] on div "Money order" at bounding box center [264, 293] width 157 height 15
type input "Money order"
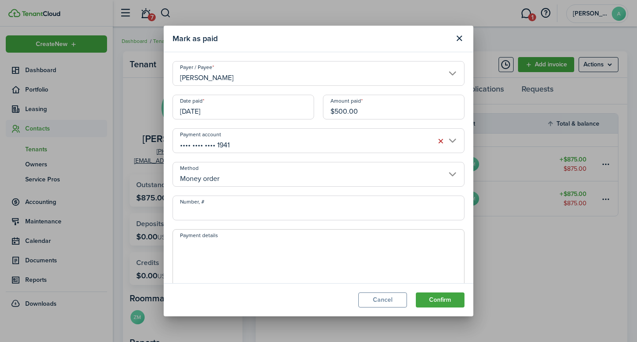
click at [209, 210] on input "Number, #" at bounding box center [318, 207] width 292 height 25
type input "10927729720"
click at [209, 256] on textarea "Payment details" at bounding box center [318, 260] width 291 height 42
type textarea "Security Deposit"
click at [440, 299] on button "Confirm" at bounding box center [440, 299] width 49 height 15
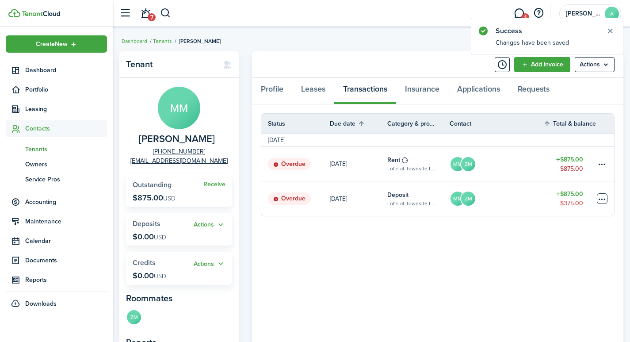
click at [600, 197] on table-menu-btn-icon at bounding box center [602, 198] width 11 height 11
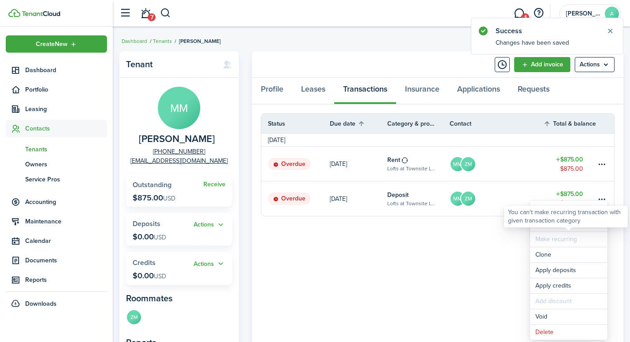
click at [550, 226] on div "You can't make recurring transaction with given transaction category" at bounding box center [566, 217] width 124 height 22
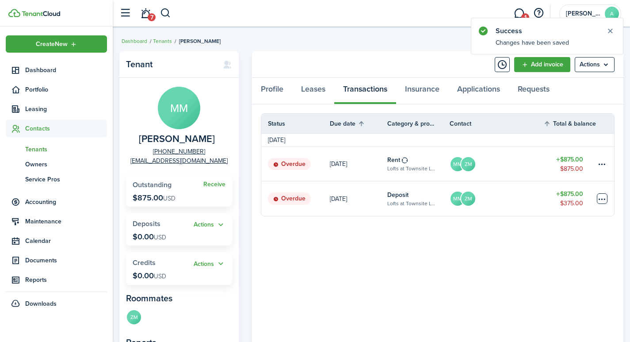
click at [600, 200] on table-menu-btn-icon "Open menu" at bounding box center [602, 198] width 11 height 11
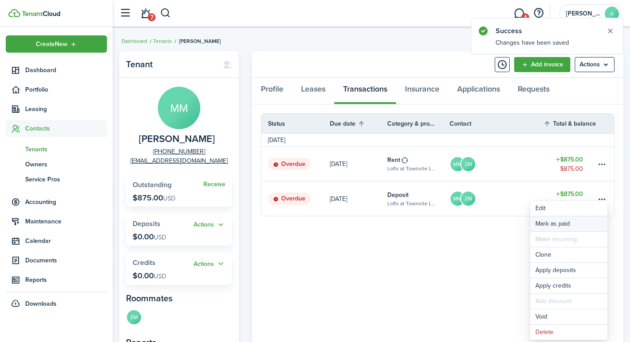
click at [554, 224] on link "Mark as paid" at bounding box center [568, 223] width 77 height 15
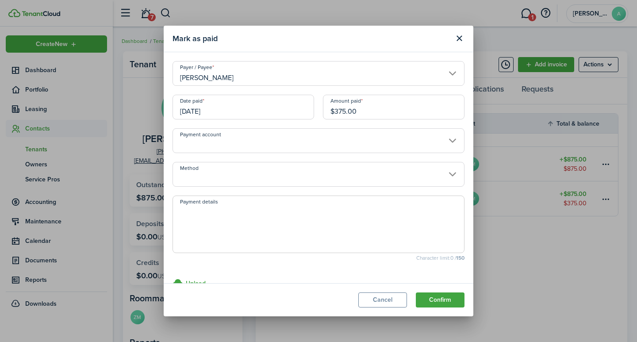
click at [250, 148] on input "Payment account" at bounding box center [318, 140] width 292 height 25
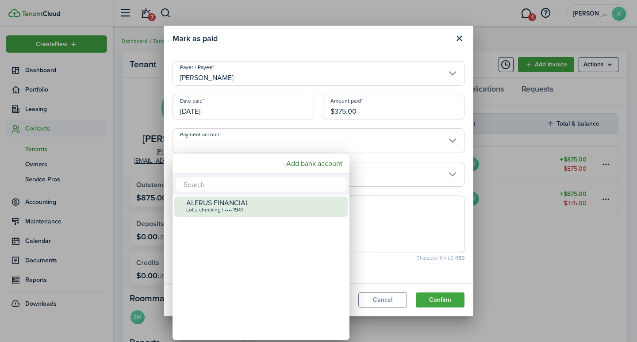
click at [243, 200] on div "ALERUS FINANCIAL" at bounding box center [264, 203] width 157 height 8
type input "•••• •••• •••• 1941"
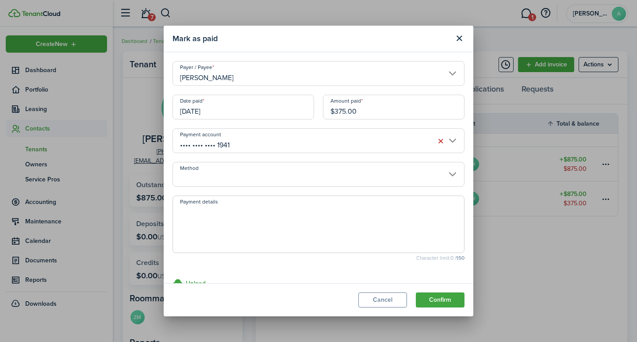
click at [238, 183] on input "Method" at bounding box center [318, 174] width 292 height 25
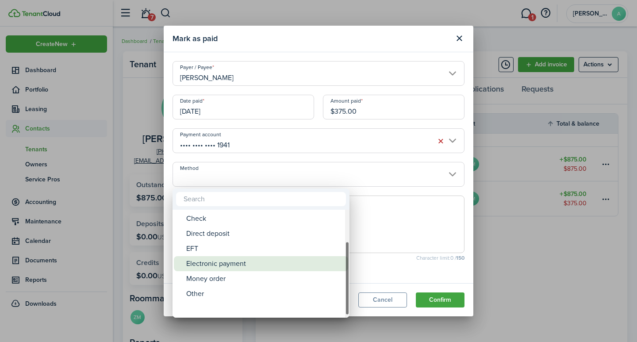
drag, startPoint x: 345, startPoint y: 223, endPoint x: 312, endPoint y: 265, distance: 53.5
click at [334, 265] on mbsc-scrollview-base "ACH Card Cash Cashier's check Check Direct deposit EFT Electronic payment Money…" at bounding box center [260, 263] width 177 height 106
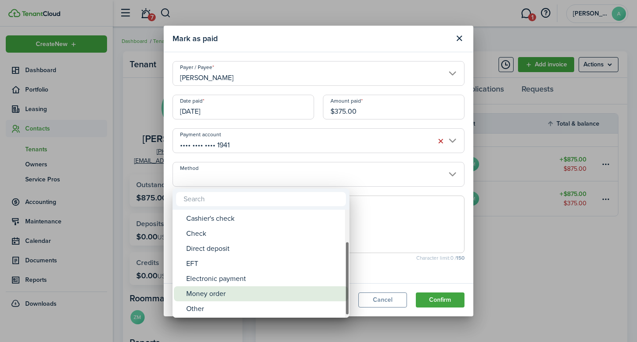
click at [233, 291] on div "Money order" at bounding box center [264, 293] width 157 height 15
type input "Money order"
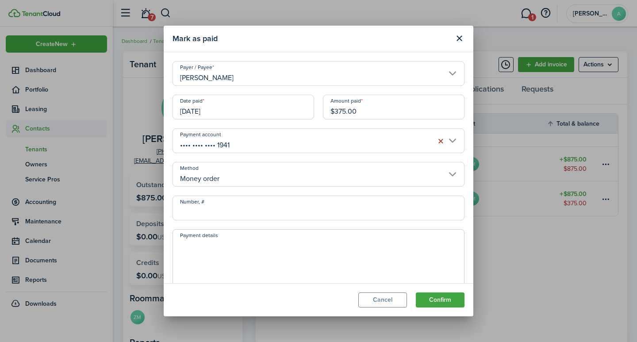
click at [231, 210] on input "Number, #" at bounding box center [318, 207] width 292 height 25
type input "10927729721"
click at [239, 250] on textarea "Payment details" at bounding box center [318, 260] width 291 height 42
type textarea "Security Deposit"
click at [437, 295] on button "Confirm" at bounding box center [440, 299] width 49 height 15
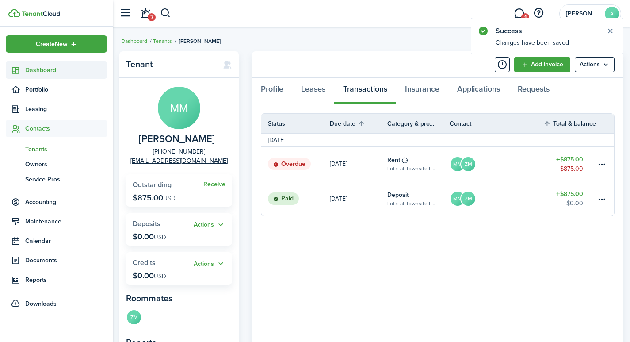
click at [50, 70] on span "Dashboard" at bounding box center [66, 69] width 82 height 9
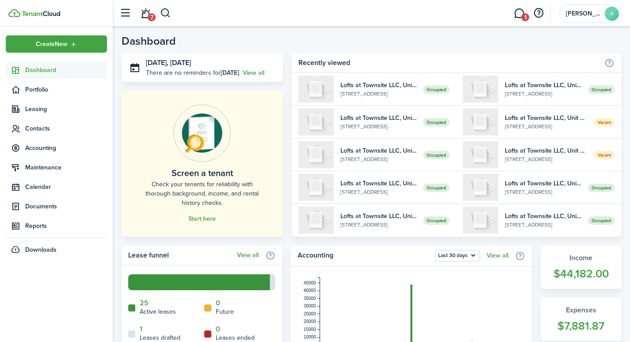
click at [40, 69] on span "Dashboard" at bounding box center [66, 69] width 82 height 9
click at [46, 70] on span "Dashboard" at bounding box center [66, 69] width 82 height 9
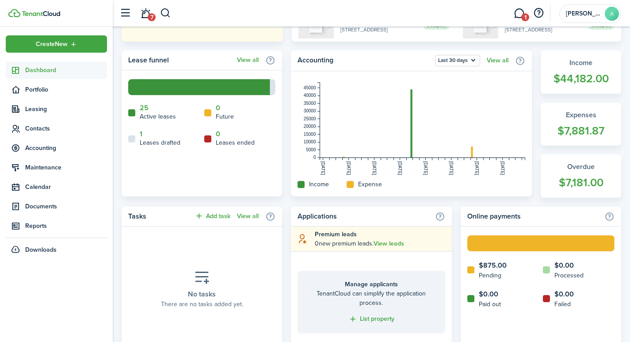
scroll to position [225, 0]
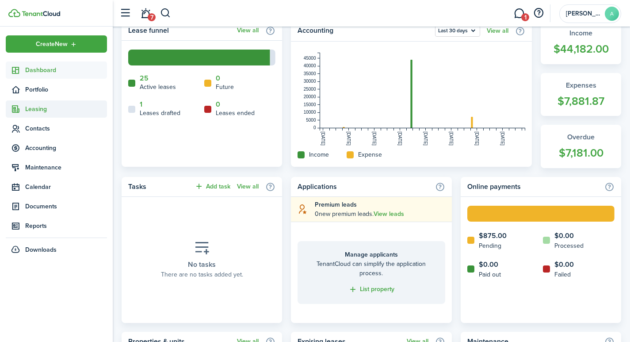
click at [36, 107] on span "Leasing" at bounding box center [66, 108] width 82 height 9
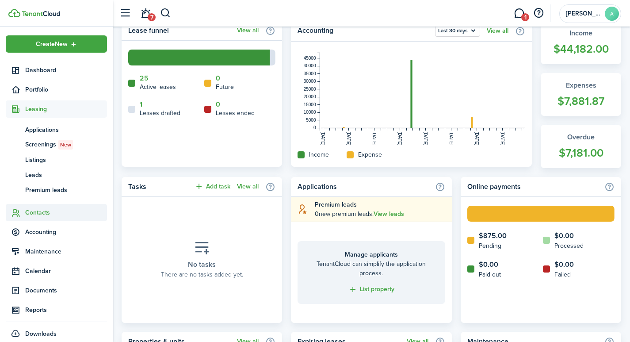
click at [35, 216] on span "Contacts" at bounding box center [66, 212] width 82 height 9
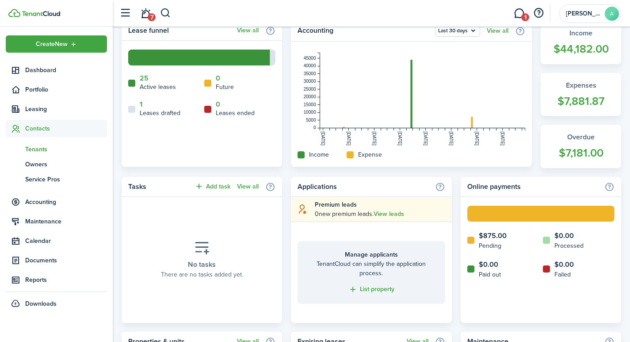
click at [35, 150] on span "Tenants" at bounding box center [66, 149] width 82 height 9
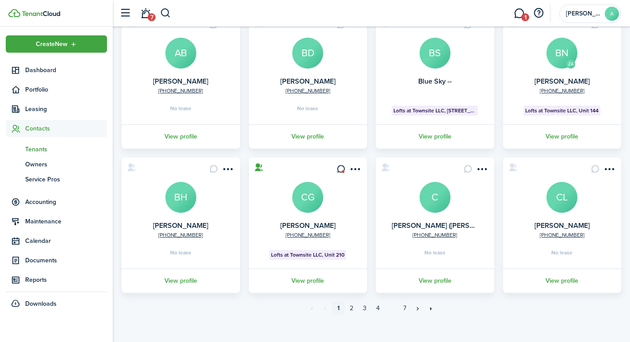
scroll to position [236, 0]
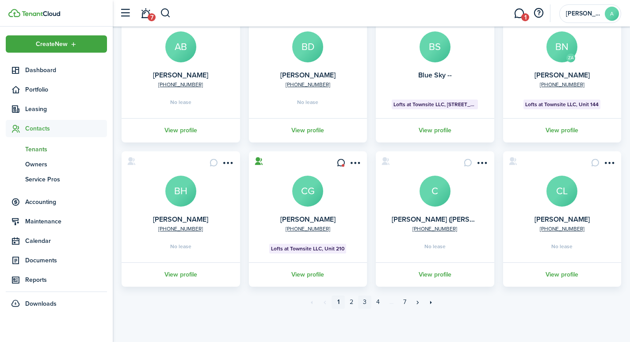
click at [364, 300] on link "3" at bounding box center [364, 301] width 13 height 13
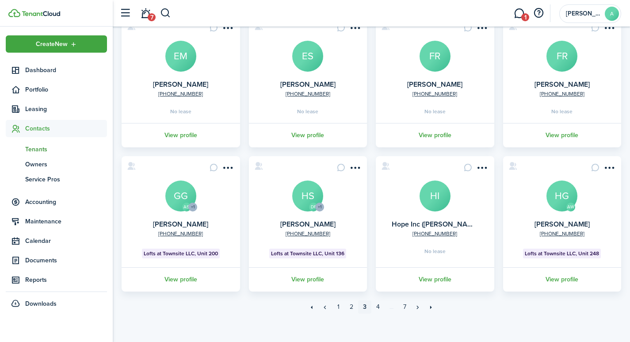
scroll to position [232, 0]
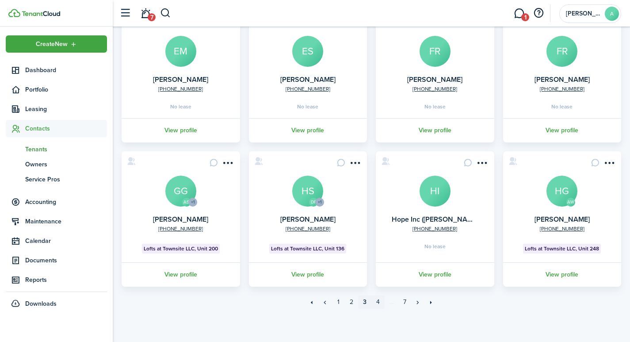
click at [377, 303] on link "4" at bounding box center [377, 301] width 13 height 13
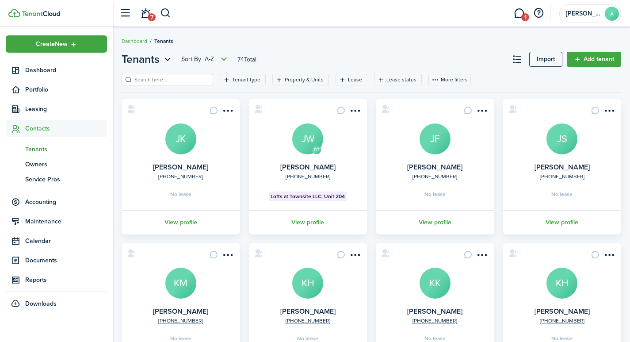
click at [434, 287] on avatar-text "KK" at bounding box center [435, 283] width 31 height 31
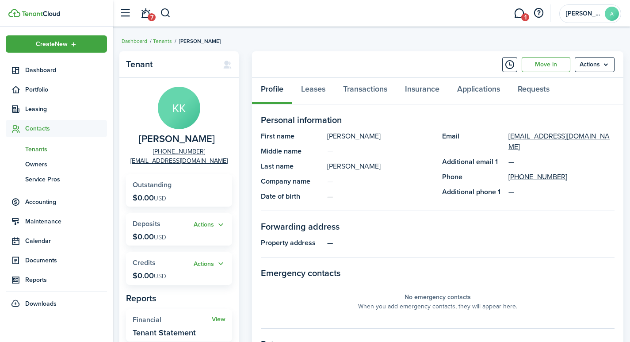
drag, startPoint x: 527, startPoint y: 165, endPoint x: 508, endPoint y: 168, distance: 19.3
drag, startPoint x: 508, startPoint y: 168, endPoint x: 600, endPoint y: 65, distance: 138.4
click at [600, 65] on menu-btn "Actions" at bounding box center [595, 64] width 40 height 15
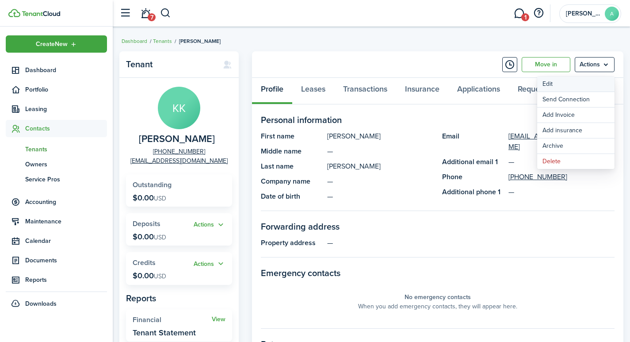
click at [547, 85] on link "Edit" at bounding box center [575, 84] width 77 height 15
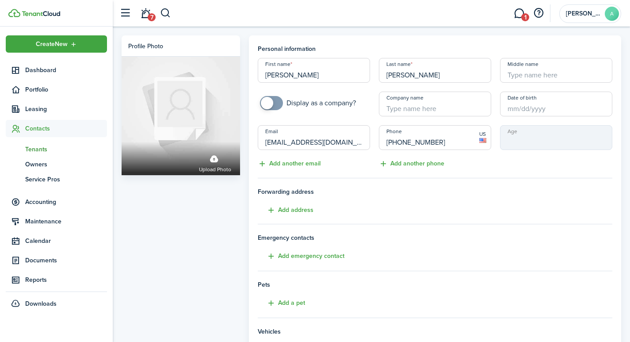
click at [534, 74] on input "Middle name" at bounding box center [556, 70] width 112 height 25
click at [532, 102] on input "Date of birth" at bounding box center [556, 104] width 112 height 25
type input "C"
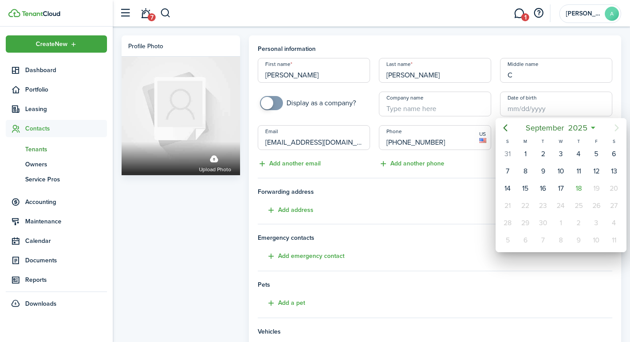
click at [530, 107] on div at bounding box center [315, 170] width 772 height 483
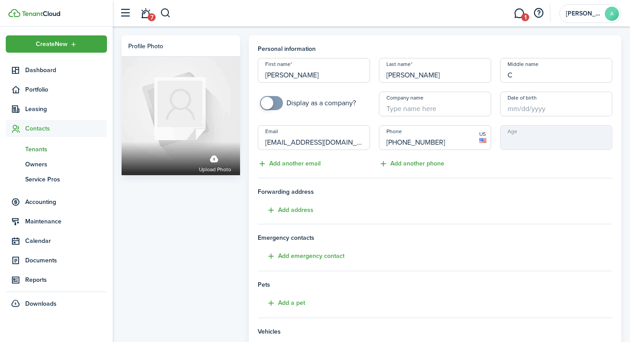
click at [521, 108] on input "Date of birth" at bounding box center [556, 104] width 112 height 25
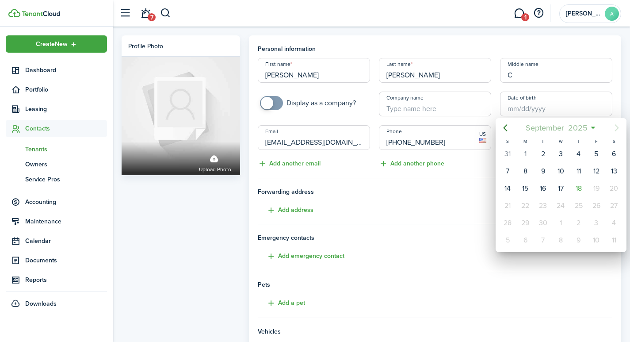
click at [536, 126] on span "September" at bounding box center [545, 128] width 42 height 16
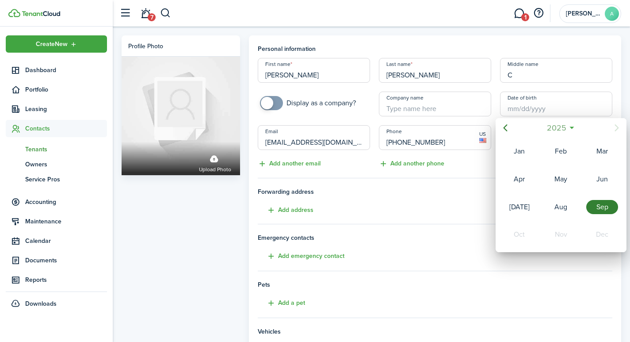
click at [545, 127] on span "2025" at bounding box center [556, 128] width 23 height 16
click at [507, 130] on icon "Previous page" at bounding box center [506, 127] width 4 height 7
click at [504, 127] on icon "Previous page" at bounding box center [505, 127] width 11 height 11
click at [563, 207] on div "2001" at bounding box center [561, 207] width 32 height 14
click at [519, 153] on div "Jan" at bounding box center [520, 151] width 32 height 14
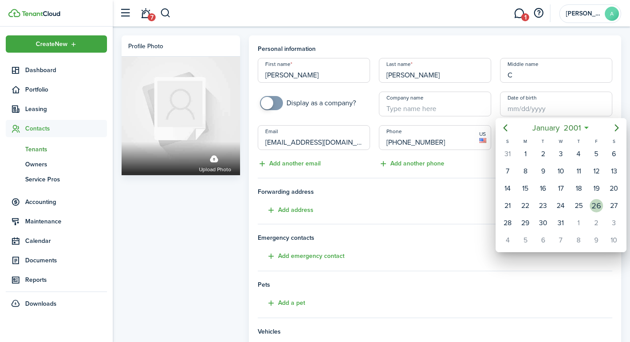
click at [597, 206] on div "26" at bounding box center [596, 205] width 13 height 13
type input "[DATE]"
type input "24"
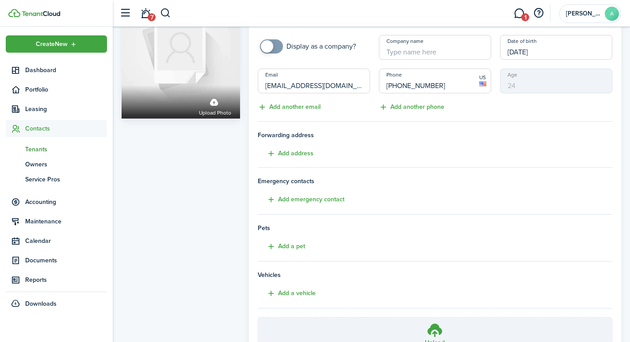
scroll to position [142, 0]
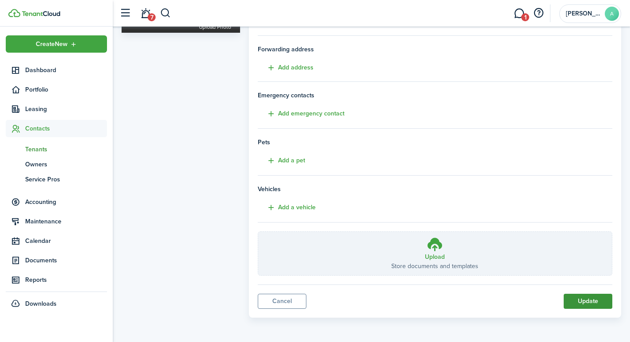
click at [581, 295] on button "Update" at bounding box center [588, 301] width 49 height 15
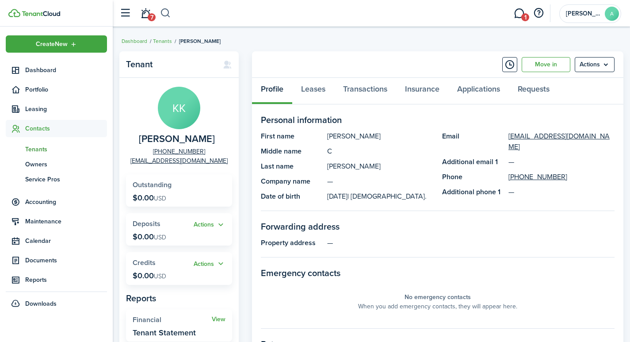
click at [170, 13] on button "button" at bounding box center [165, 13] width 11 height 15
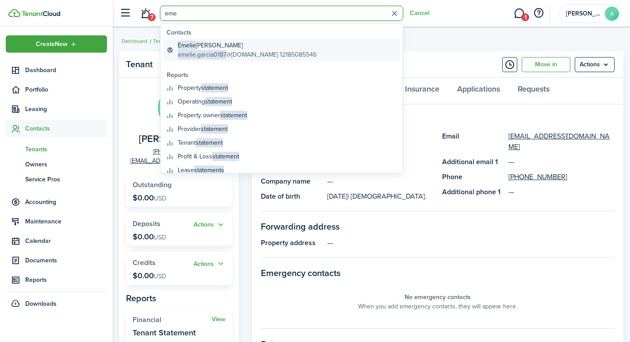
type input "eme"
click at [210, 47] on global-search-item-title "[PERSON_NAME]" at bounding box center [247, 45] width 139 height 9
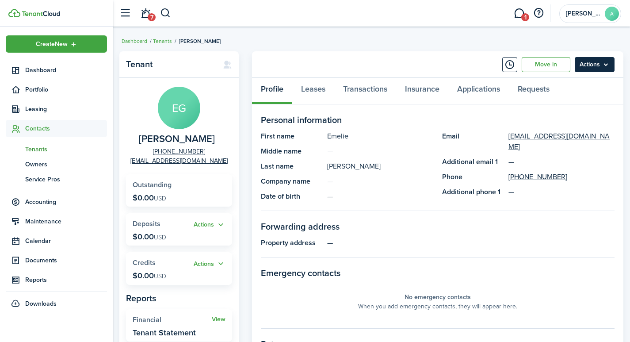
click at [588, 62] on menu-btn "Actions" at bounding box center [595, 64] width 40 height 15
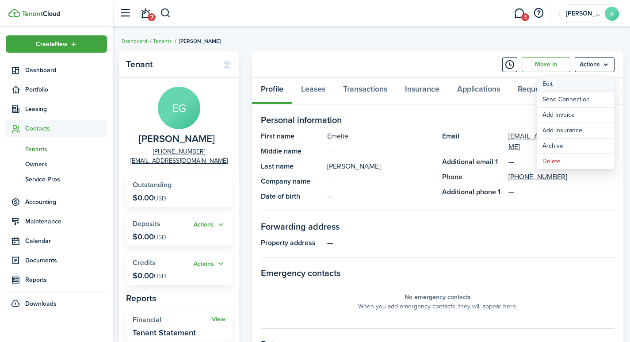
click at [550, 83] on link "Edit" at bounding box center [575, 84] width 77 height 15
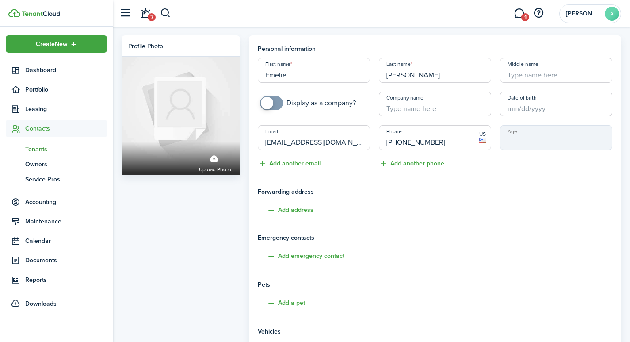
click at [540, 76] on input "Middle name" at bounding box center [556, 70] width 112 height 25
click at [539, 108] on input "Date of birth" at bounding box center [556, 104] width 112 height 25
type input "M"
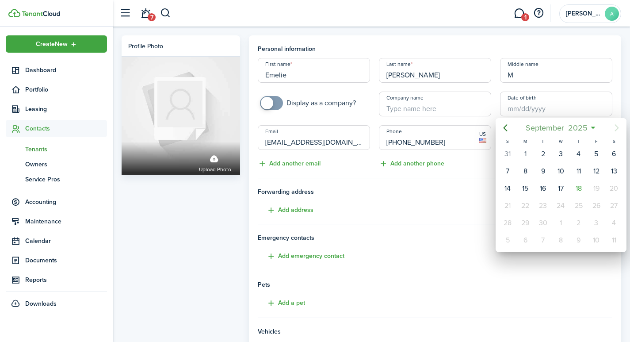
click at [532, 128] on span "September" at bounding box center [545, 128] width 42 height 16
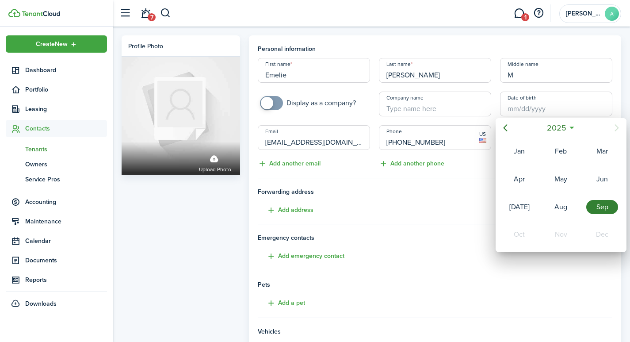
click at [533, 127] on div "2025" at bounding box center [561, 128] width 94 height 16
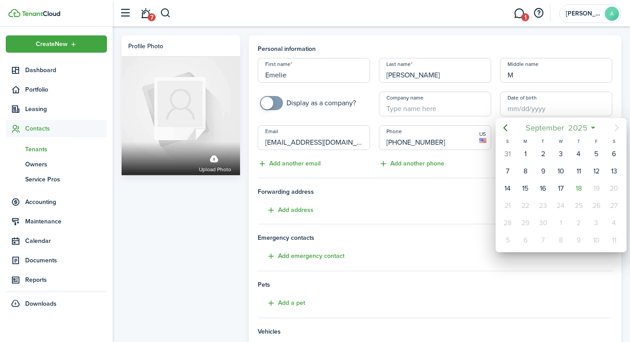
click at [551, 125] on span "September" at bounding box center [545, 128] width 42 height 16
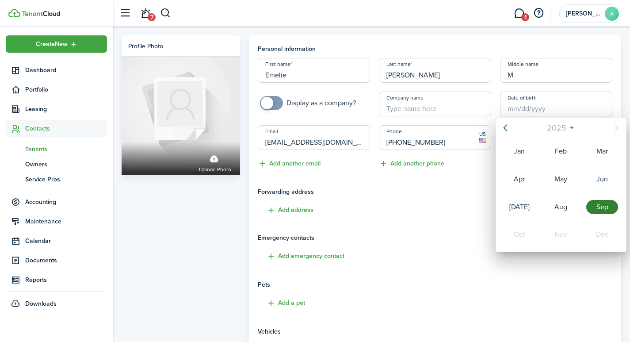
click at [555, 126] on span "2025" at bounding box center [556, 128] width 23 height 16
click at [505, 128] on icon "Previous page" at bounding box center [506, 127] width 4 height 7
click at [506, 129] on icon "Previous page" at bounding box center [505, 127] width 11 height 11
click at [603, 237] on div "2005" at bounding box center [602, 234] width 32 height 14
click at [601, 180] on div "Jun" at bounding box center [602, 179] width 32 height 14
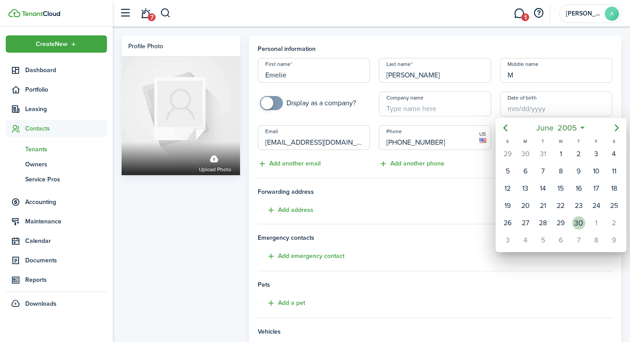
click at [577, 218] on div "30" at bounding box center [578, 222] width 13 height 13
type input "[DATE]"
type input "20"
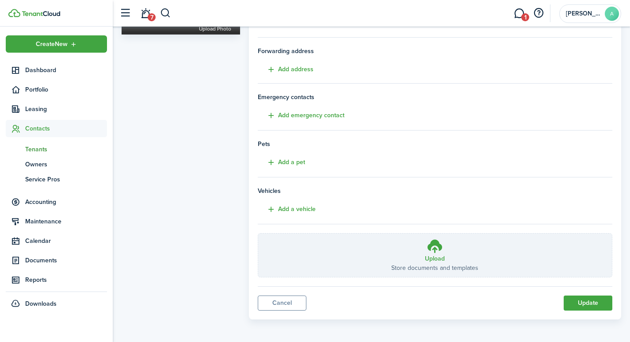
scroll to position [142, 0]
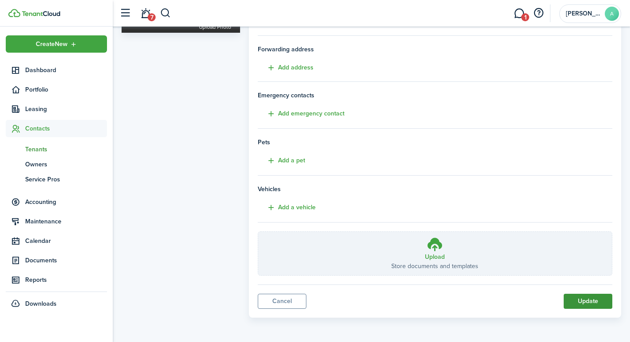
click at [588, 302] on button "Update" at bounding box center [588, 301] width 49 height 15
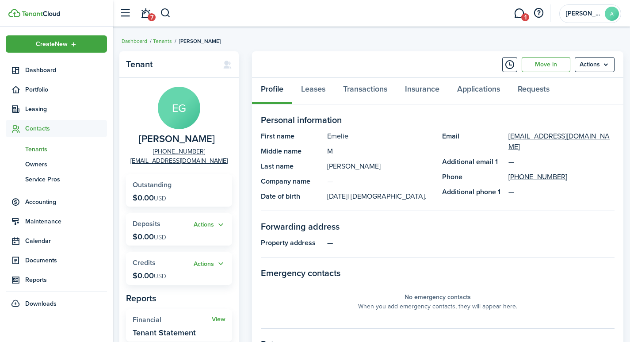
click at [197, 13] on header-wrapper "7 1 [PERSON_NAME]" at bounding box center [368, 13] width 506 height 27
click at [170, 12] on header-wrapper "7 1 [PERSON_NAME]" at bounding box center [368, 13] width 506 height 27
click at [166, 13] on button "button" at bounding box center [165, 13] width 11 height 15
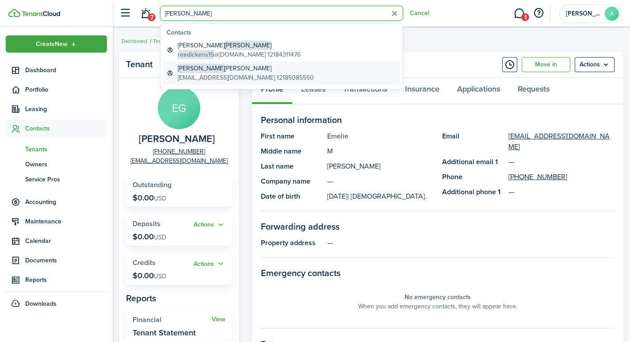
type input "[PERSON_NAME]"
click at [191, 67] on span "[PERSON_NAME]" at bounding box center [201, 68] width 47 height 9
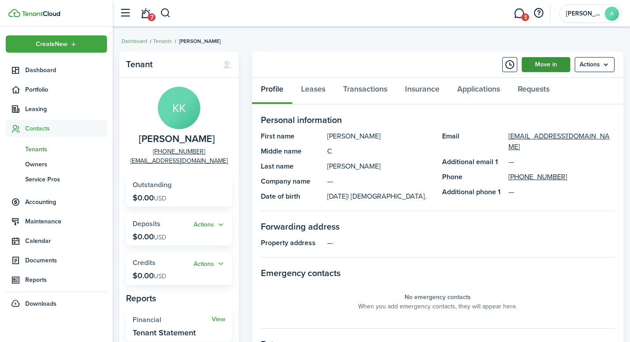
click at [546, 64] on link "Move in" at bounding box center [546, 64] width 49 height 15
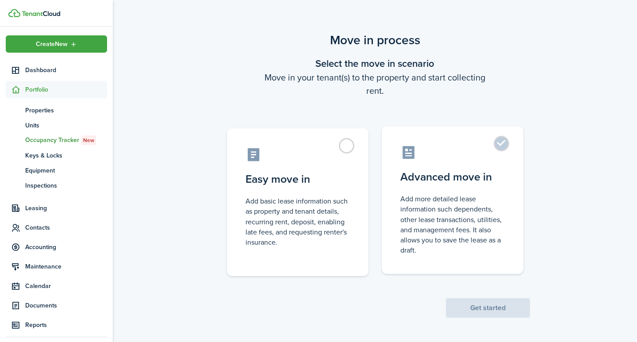
click at [504, 145] on label "Advanced move in Add more detailed lease information such dependents, other lea…" at bounding box center [453, 200] width 142 height 148
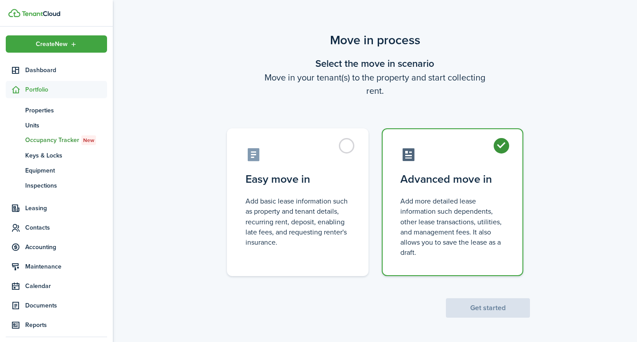
radio input "true"
click at [476, 305] on button "Get started" at bounding box center [488, 307] width 84 height 19
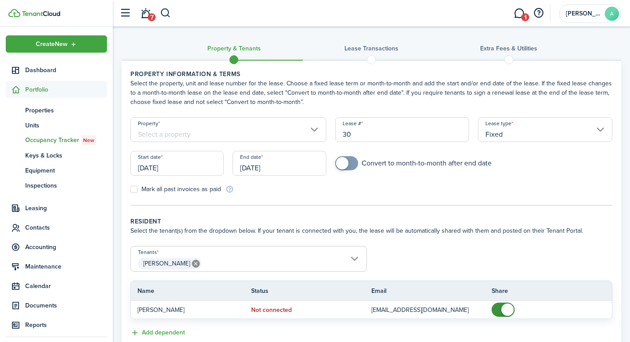
click at [216, 136] on input "Property" at bounding box center [228, 129] width 196 height 25
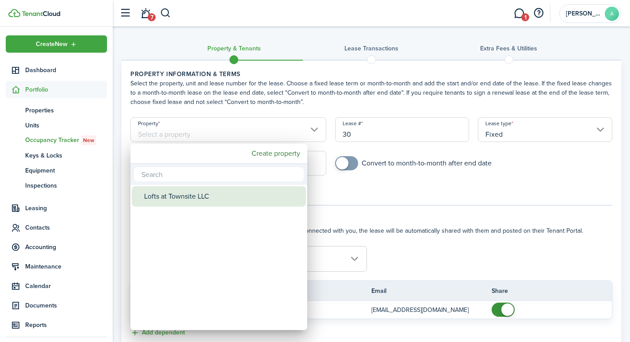
drag, startPoint x: 190, startPoint y: 197, endPoint x: 294, endPoint y: 178, distance: 105.6
click at [191, 197] on div "Lofts at Townsite LLC" at bounding box center [222, 196] width 157 height 20
type input "Lofts at Townsite LLC"
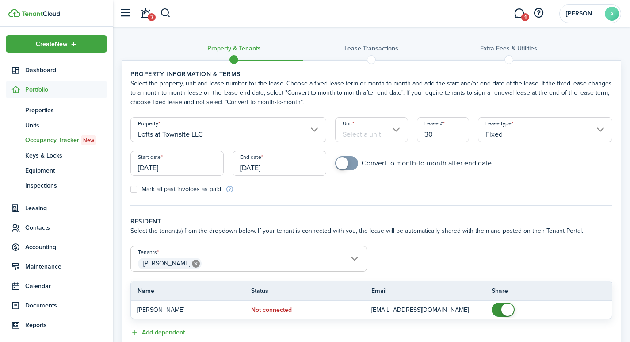
click at [377, 130] on input "Unit" at bounding box center [371, 129] width 73 height 25
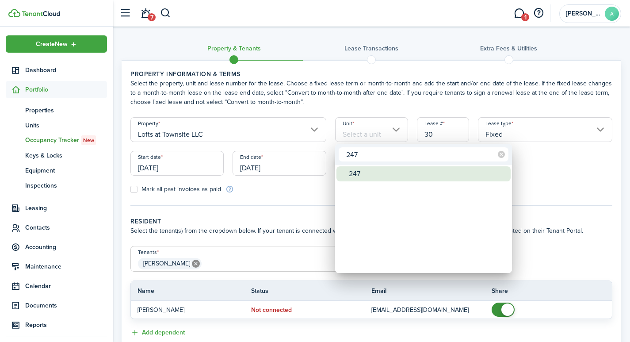
type input "247"
click at [363, 174] on div "247" at bounding box center [427, 173] width 157 height 15
type input "247"
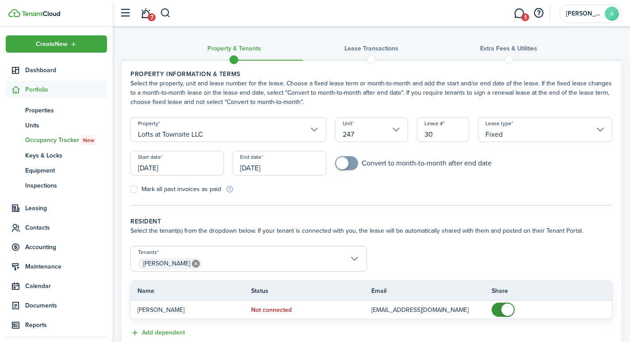
drag, startPoint x: 438, startPoint y: 133, endPoint x: 411, endPoint y: 128, distance: 27.8
click at [413, 128] on div "Lease # 30" at bounding box center [443, 134] width 61 height 34
click at [600, 126] on input "Fixed" at bounding box center [545, 129] width 134 height 25
type input "2471"
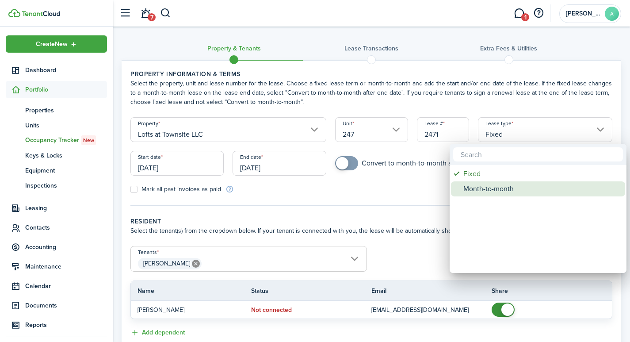
click at [497, 190] on div "Month-to-month" at bounding box center [541, 188] width 157 height 15
type input "Month-to-month"
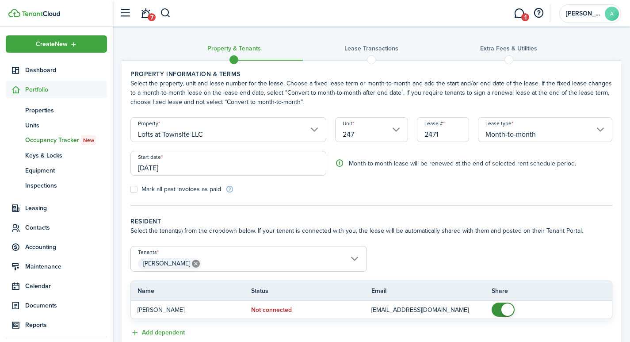
click at [210, 169] on input "[DATE]" at bounding box center [228, 163] width 196 height 25
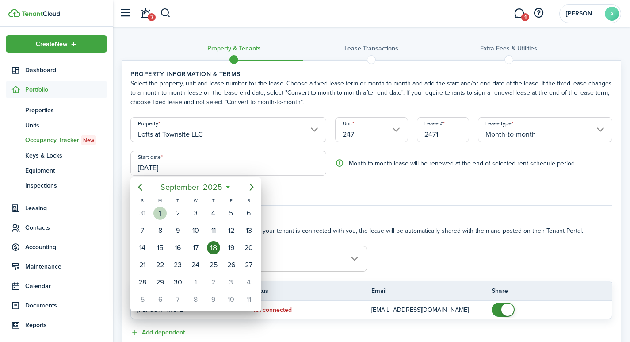
click at [159, 210] on div "1" at bounding box center [159, 213] width 13 height 13
type input "[DATE]"
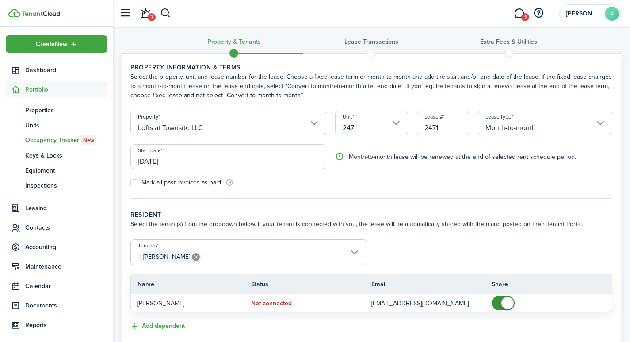
scroll to position [63, 0]
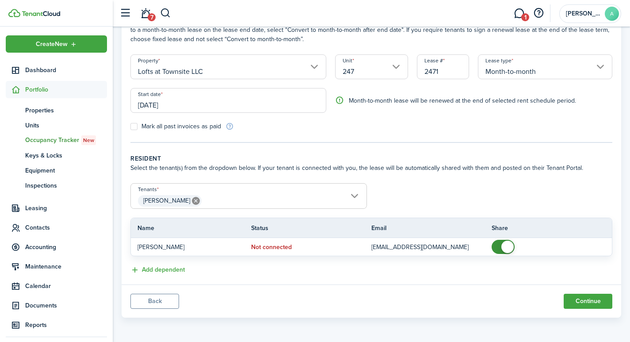
click at [271, 199] on span "[PERSON_NAME]" at bounding box center [249, 200] width 236 height 15
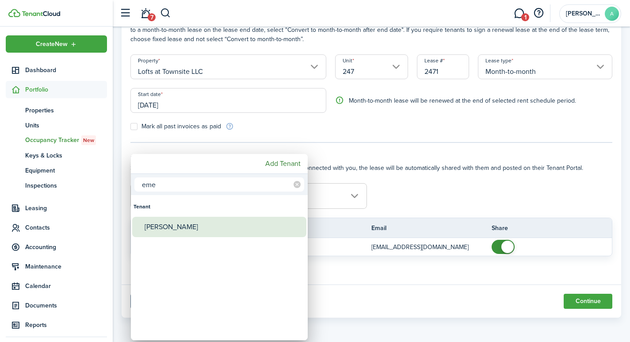
type input "eme"
click at [191, 226] on div "[PERSON_NAME]" at bounding box center [223, 227] width 157 height 20
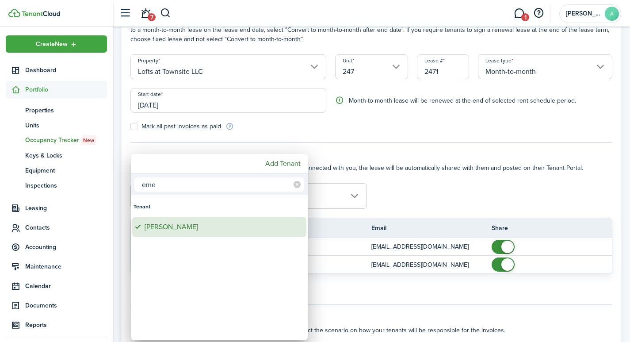
type input "[PERSON_NAME], [PERSON_NAME]"
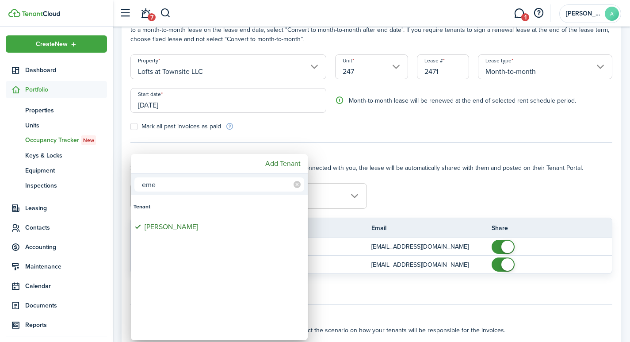
click at [327, 194] on div at bounding box center [315, 170] width 772 height 483
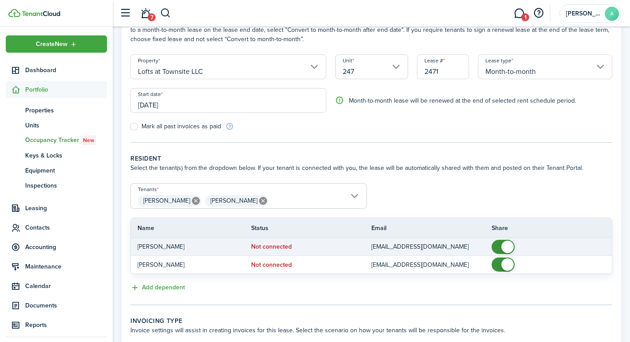
checkbox input "false"
click at [511, 247] on span at bounding box center [507, 247] width 12 height 12
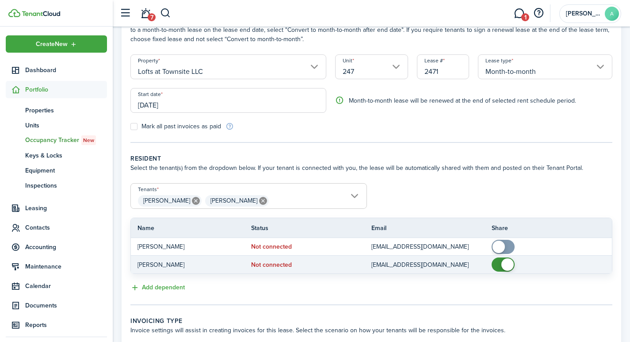
checkbox input "false"
click at [504, 261] on span at bounding box center [507, 264] width 12 height 12
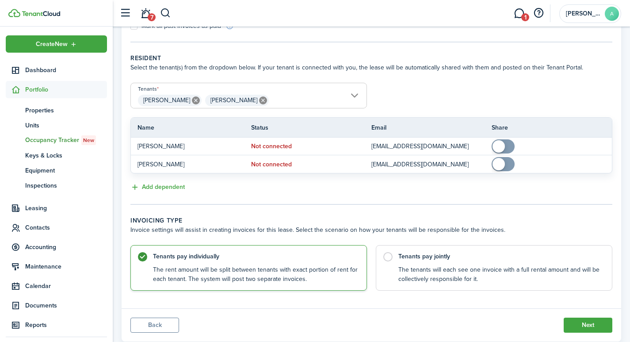
scroll to position [187, 0]
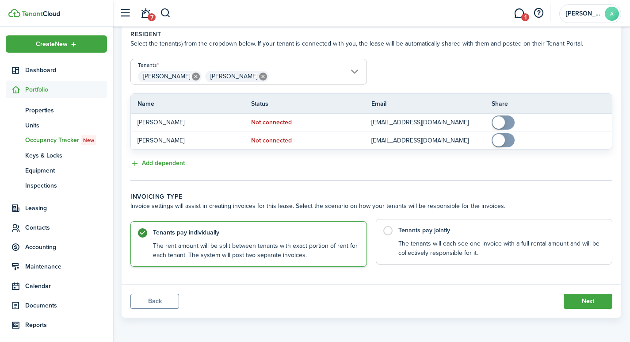
click at [391, 230] on label "Tenants pay jointly The tenants will each see one invoice with a full rental am…" at bounding box center [494, 242] width 237 height 46
radio input "false"
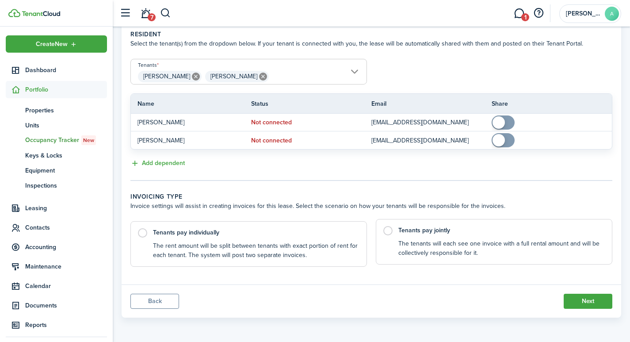
radio input "true"
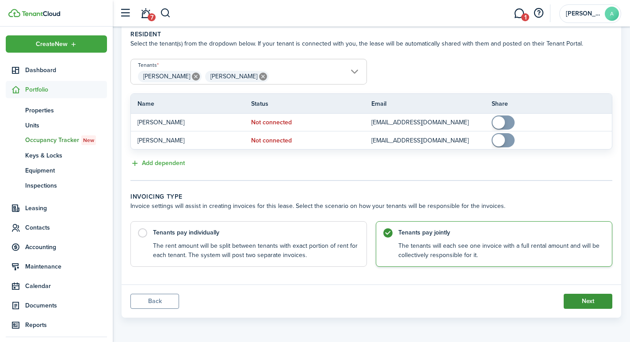
click at [589, 302] on button "Next" at bounding box center [588, 301] width 49 height 15
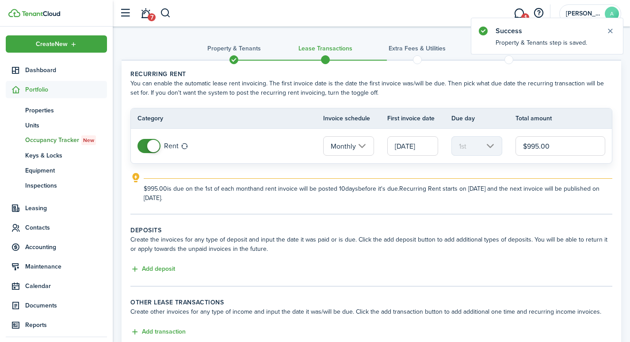
drag, startPoint x: 570, startPoint y: 146, endPoint x: 487, endPoint y: 125, distance: 85.7
click at [489, 124] on table "Category Invoice schedule First invoice date Due day Total amount Rent Monthly …" at bounding box center [371, 136] width 482 height 56
type input "$975.00"
click at [152, 266] on button "Add deposit" at bounding box center [152, 269] width 45 height 10
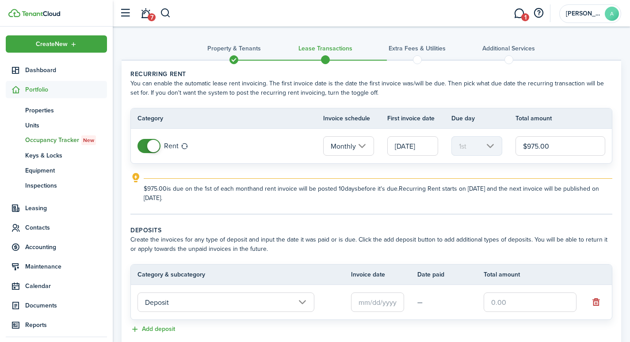
click at [380, 302] on input "text" at bounding box center [377, 301] width 53 height 19
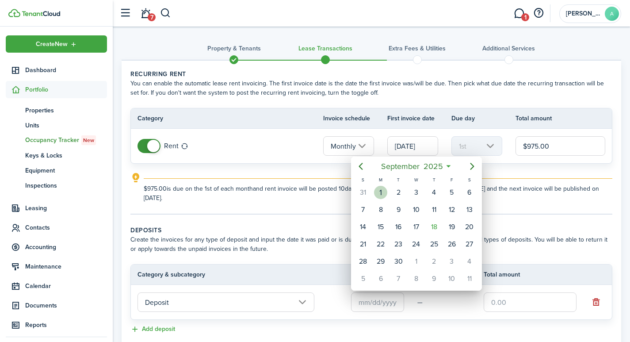
click at [381, 191] on div "1" at bounding box center [380, 192] width 13 height 13
type input "[DATE]"
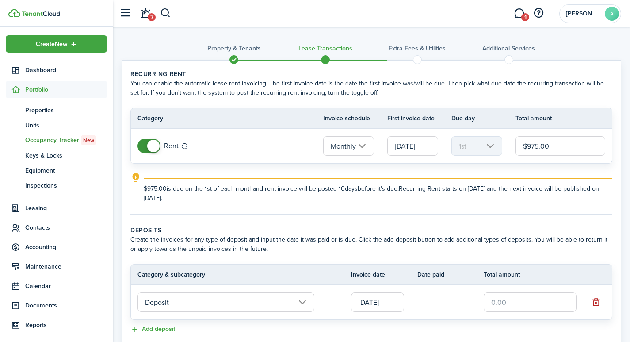
click at [528, 306] on input "text" at bounding box center [530, 301] width 93 height 19
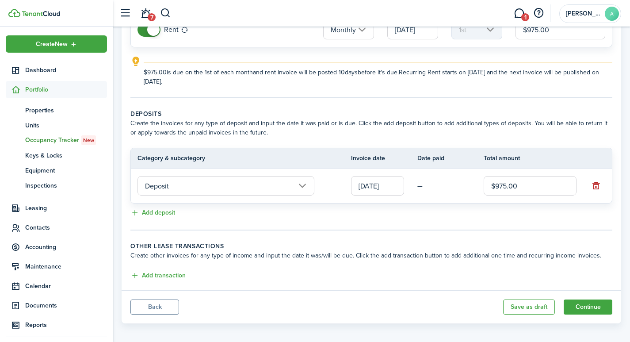
scroll to position [122, 0]
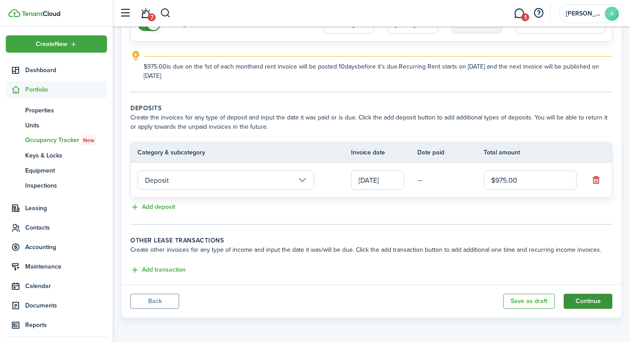
type input "$975.00"
click at [588, 302] on button "Continue" at bounding box center [588, 301] width 49 height 15
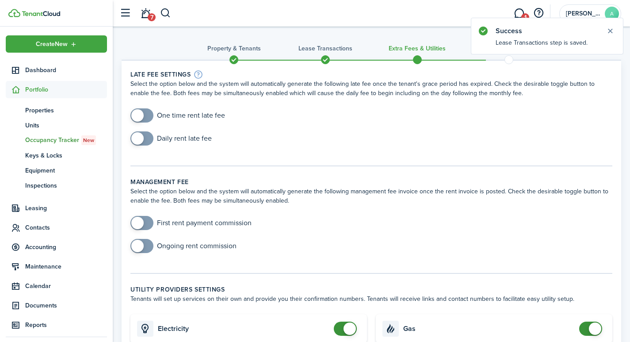
checkbox input "true"
click at [140, 116] on span at bounding box center [137, 115] width 12 height 12
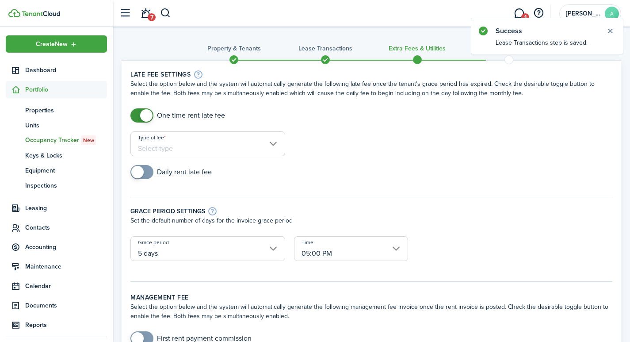
click at [185, 141] on input "Type of fee" at bounding box center [207, 143] width 155 height 25
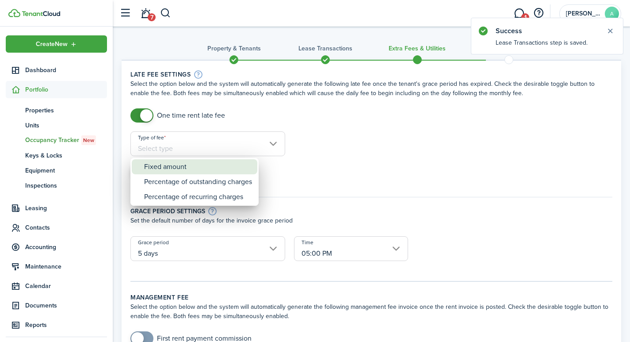
click at [196, 169] on div "Fixed amount" at bounding box center [198, 166] width 108 height 15
type input "Fixed amount"
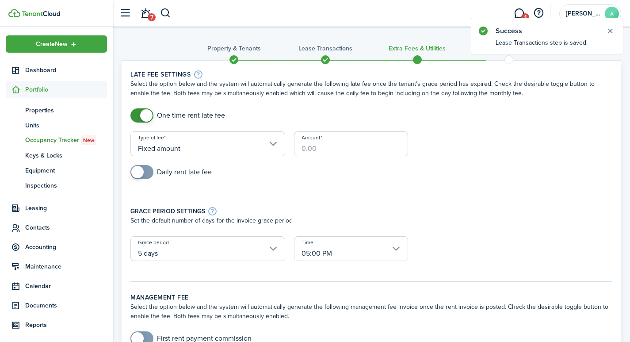
click at [332, 144] on input "Amount" at bounding box center [351, 143] width 114 height 25
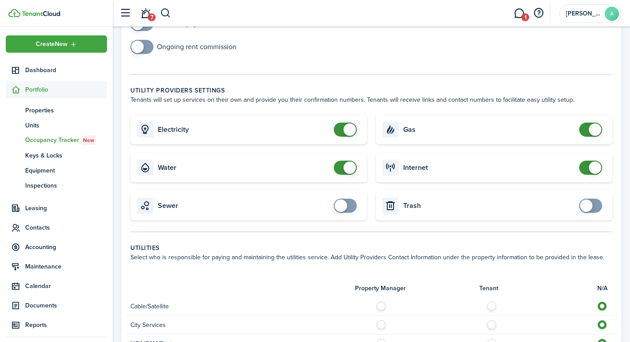
scroll to position [358, 0]
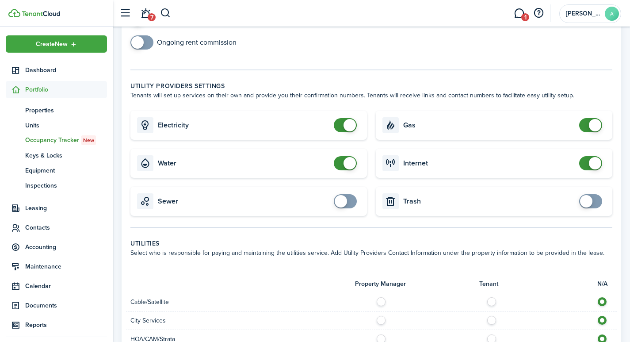
type input "$40.00"
checkbox input "false"
click at [349, 119] on span at bounding box center [350, 125] width 12 height 12
checkbox input "false"
click at [348, 157] on span at bounding box center [350, 163] width 12 height 12
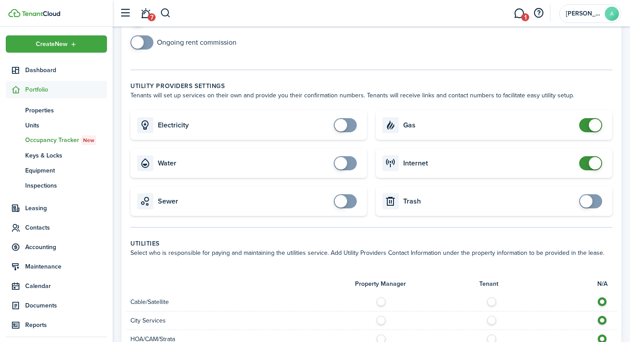
drag, startPoint x: 600, startPoint y: 123, endPoint x: 598, endPoint y: 118, distance: 5.6
click at [599, 121] on card "Gas" at bounding box center [494, 125] width 237 height 29
checkbox input "false"
click at [597, 119] on span at bounding box center [595, 125] width 12 height 12
checkbox input "false"
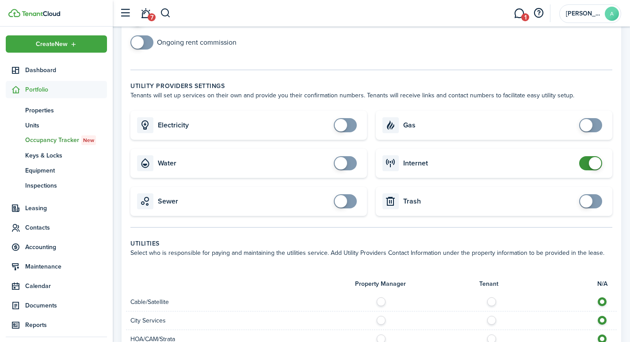
click at [596, 158] on span at bounding box center [595, 163] width 12 height 12
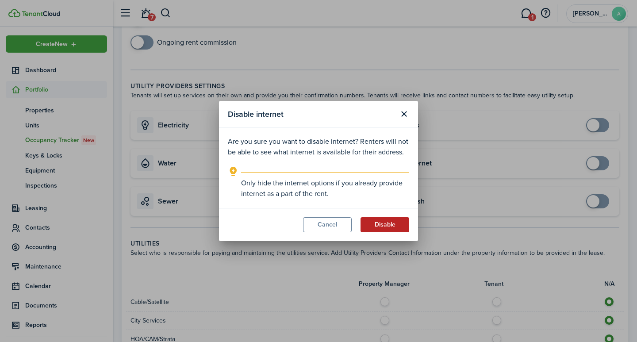
drag, startPoint x: 390, startPoint y: 227, endPoint x: 428, endPoint y: 216, distance: 39.5
click at [390, 226] on button "Disable" at bounding box center [384, 224] width 49 height 15
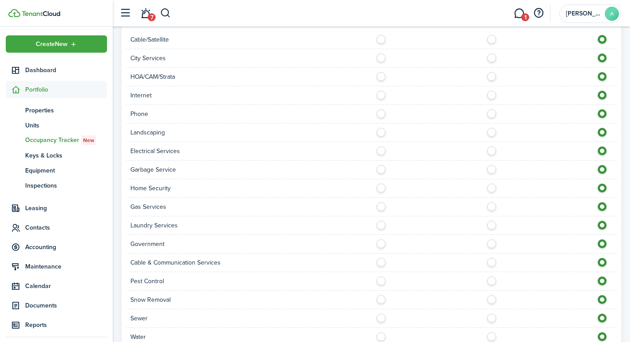
scroll to position [681, 0]
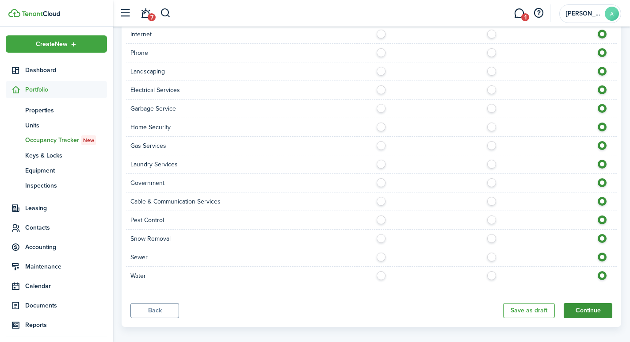
click at [591, 303] on button "Continue" at bounding box center [588, 310] width 49 height 15
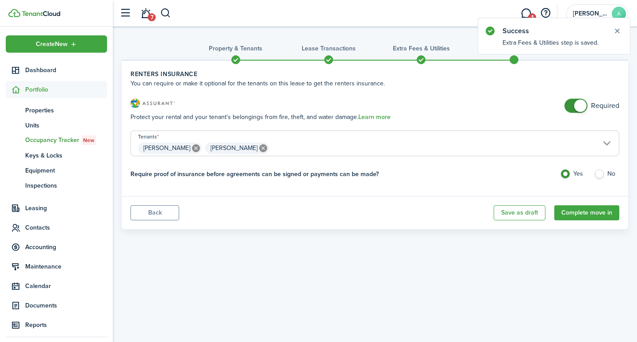
checkbox input "false"
click at [581, 107] on span at bounding box center [580, 105] width 12 height 12
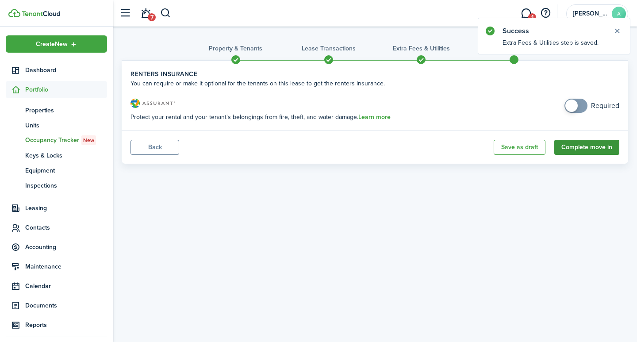
click at [593, 150] on button "Complete move in" at bounding box center [586, 147] width 65 height 15
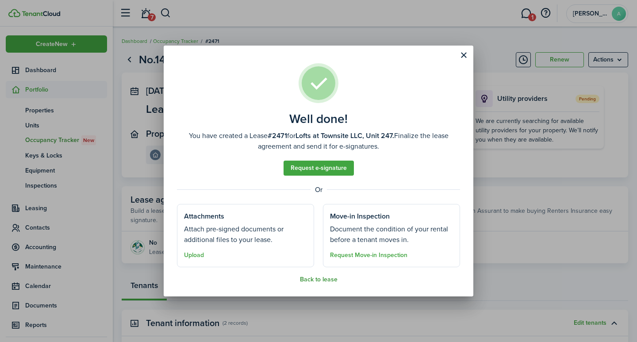
click at [325, 277] on button "Back to lease" at bounding box center [319, 279] width 38 height 7
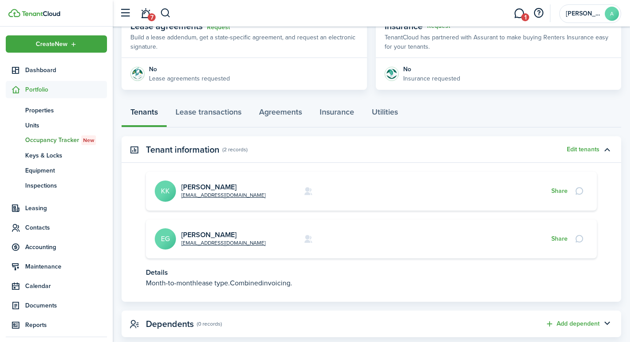
scroll to position [175, 0]
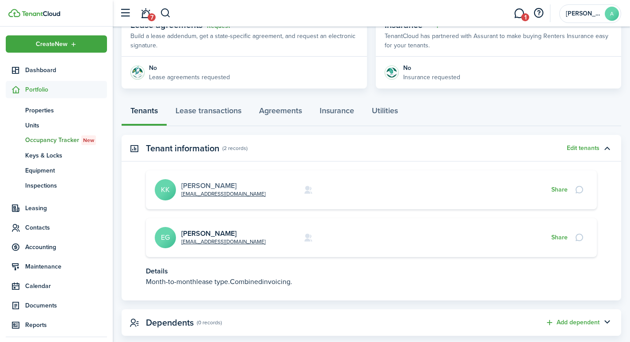
click at [190, 186] on link "[PERSON_NAME]" at bounding box center [208, 185] width 55 height 10
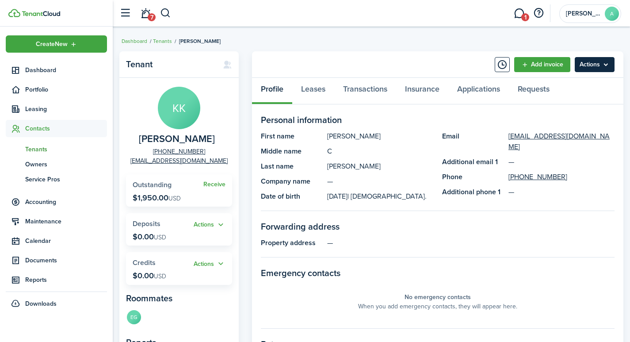
click at [595, 65] on menu-btn "Actions" at bounding box center [595, 64] width 40 height 15
drag, startPoint x: 432, startPoint y: 265, endPoint x: 422, endPoint y: 264, distance: 9.7
click at [432, 264] on panel-main-body "Personal information First name [PERSON_NAME] Middle name C Last name [PERSON_N…" at bounding box center [438, 323] width 354 height 420
click at [364, 91] on link "Transactions" at bounding box center [365, 91] width 62 height 27
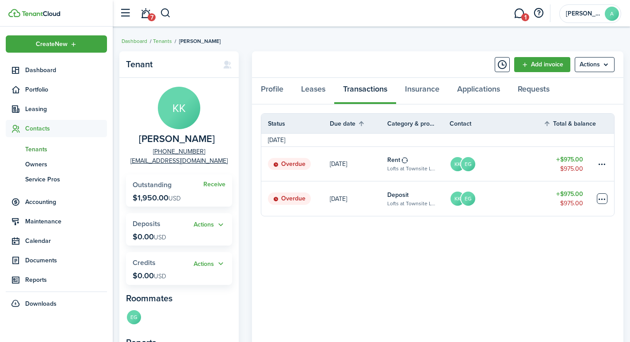
click at [601, 198] on table-menu-btn-icon at bounding box center [602, 198] width 11 height 11
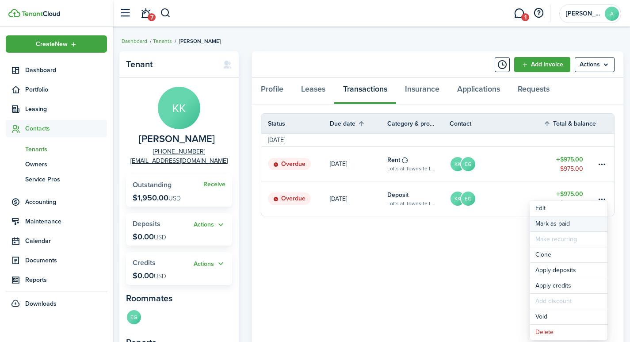
click at [545, 222] on link "Mark as paid" at bounding box center [568, 223] width 77 height 15
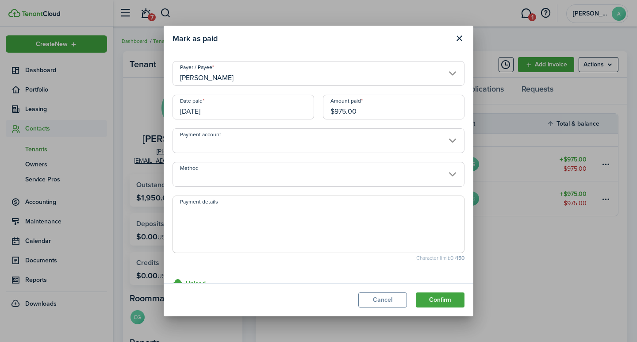
drag, startPoint x: 369, startPoint y: 113, endPoint x: 292, endPoint y: 103, distance: 77.2
click at [293, 103] on div "Date paid [DATE] Amount paid $975.00" at bounding box center [318, 112] width 301 height 34
click at [245, 147] on input "Payment account" at bounding box center [318, 140] width 292 height 25
type input "$270.00"
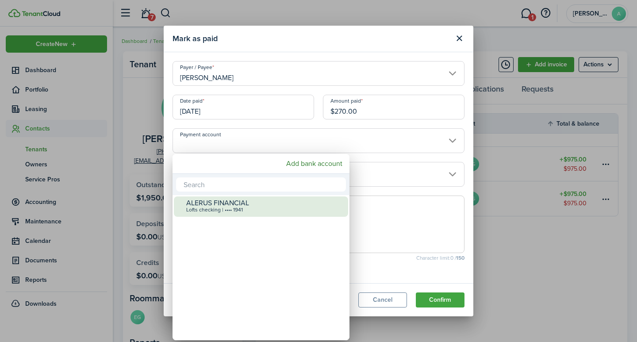
click at [244, 202] on div "ALERUS FINANCIAL" at bounding box center [264, 203] width 157 height 8
type input "•••• •••• •••• 1941"
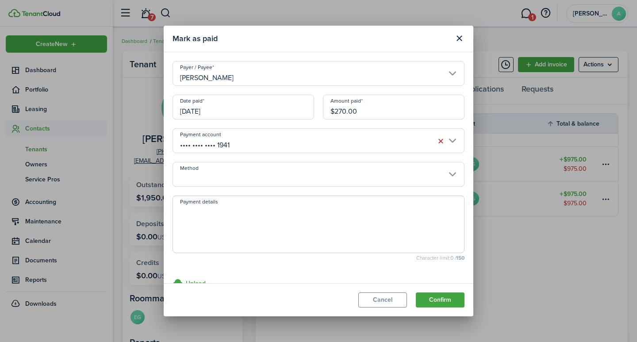
click at [225, 181] on input "Method" at bounding box center [318, 174] width 292 height 25
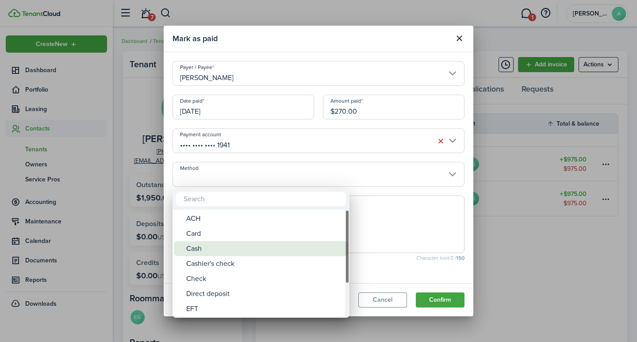
click at [209, 248] on div "Cash" at bounding box center [264, 248] width 157 height 15
type input "Cash"
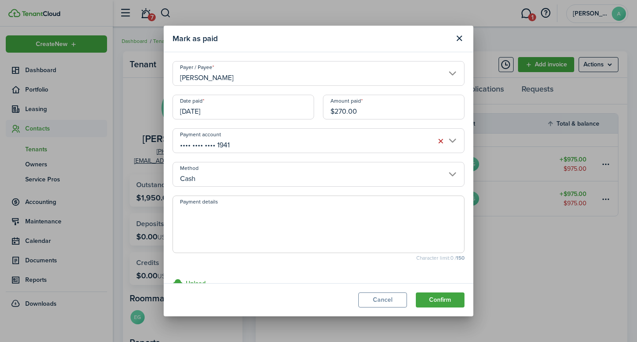
click at [212, 227] on textarea "Payment details" at bounding box center [318, 227] width 291 height 42
type textarea "Security Deposit"
click at [440, 300] on button "Confirm" at bounding box center [440, 299] width 49 height 15
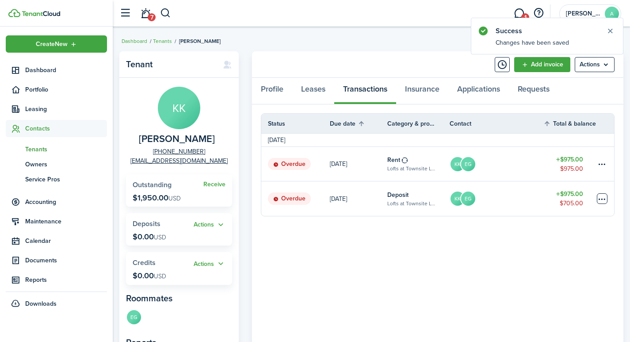
click at [602, 197] on table-menu-btn-icon at bounding box center [602, 198] width 11 height 11
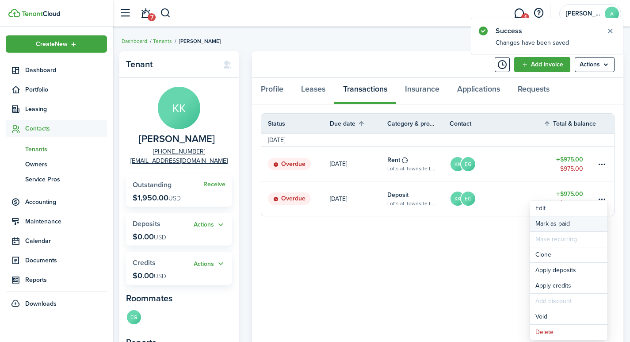
click at [550, 225] on link "Mark as paid" at bounding box center [568, 223] width 77 height 15
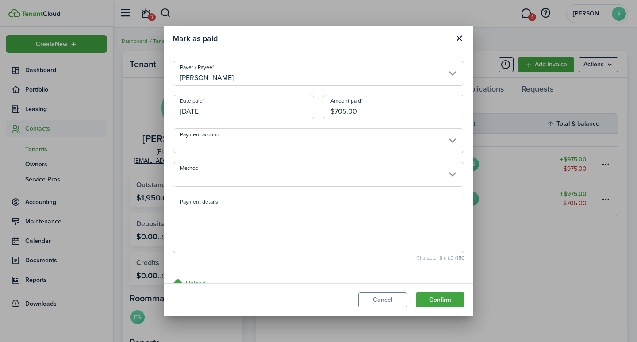
click at [254, 142] on input "Payment account" at bounding box center [318, 140] width 292 height 25
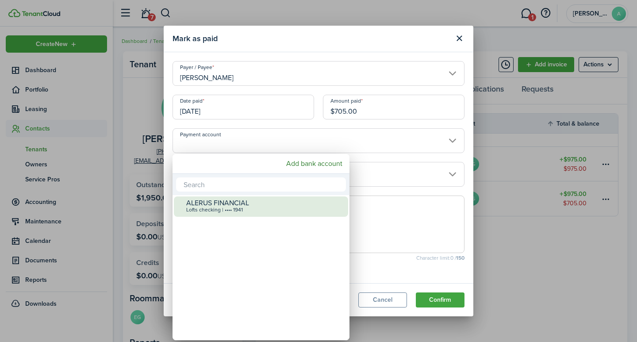
click at [235, 206] on div "ALERUS FINANCIAL Lofts checking | •••• 1941" at bounding box center [264, 205] width 157 height 19
type input "•••• •••• •••• 1941"
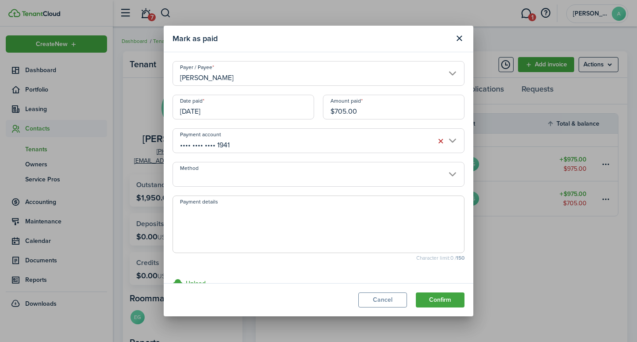
click at [238, 183] on input "Method" at bounding box center [318, 174] width 292 height 25
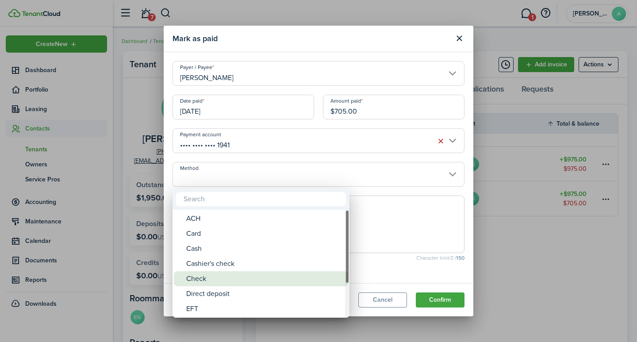
click at [221, 280] on div "Check" at bounding box center [264, 278] width 157 height 15
type input "Check"
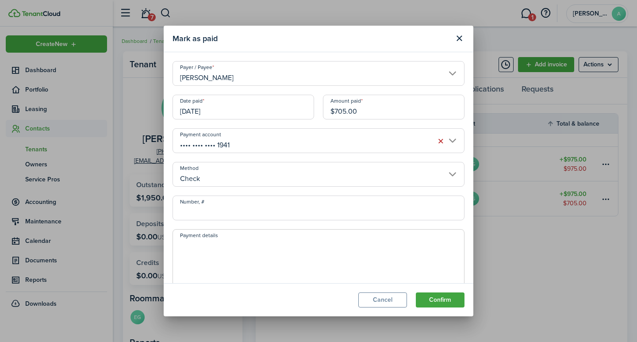
click at [239, 210] on input "Number, #" at bounding box center [318, 207] width 292 height 25
type input "10467181"
click at [248, 251] on textarea "Payment details" at bounding box center [318, 260] width 291 height 42
type textarea "Security Deposit"
click at [441, 304] on button "Confirm" at bounding box center [440, 299] width 49 height 15
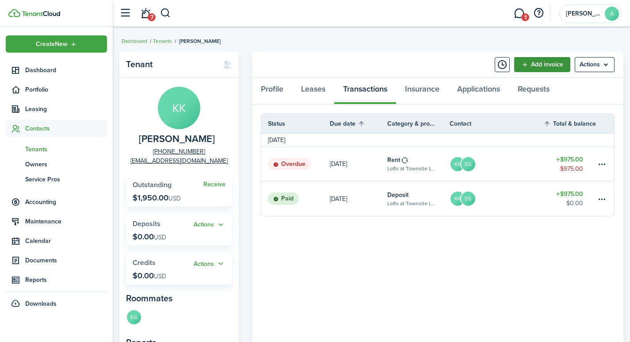
click at [551, 63] on link "Add invoice" at bounding box center [542, 64] width 56 height 15
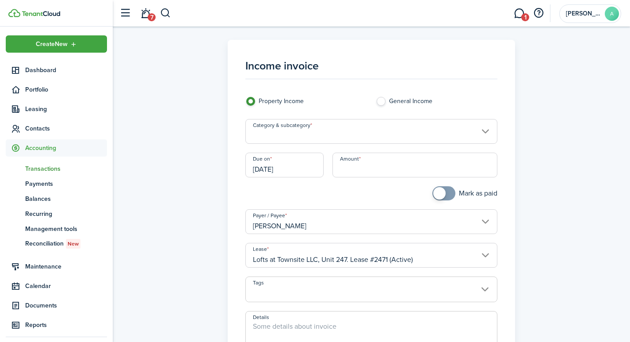
click at [325, 128] on input "Category & subcategory" at bounding box center [371, 131] width 253 height 25
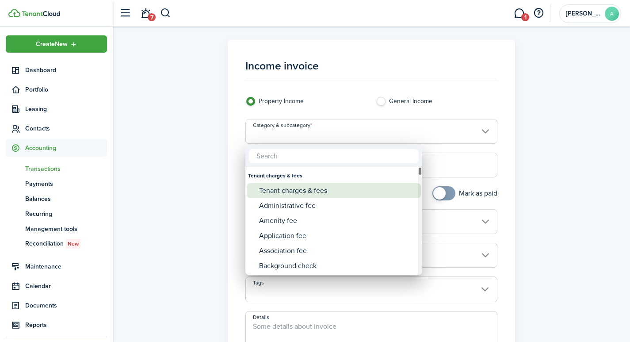
click at [321, 187] on div "Tenant charges & fees" at bounding box center [337, 190] width 157 height 15
type input "Tenant charges & fees"
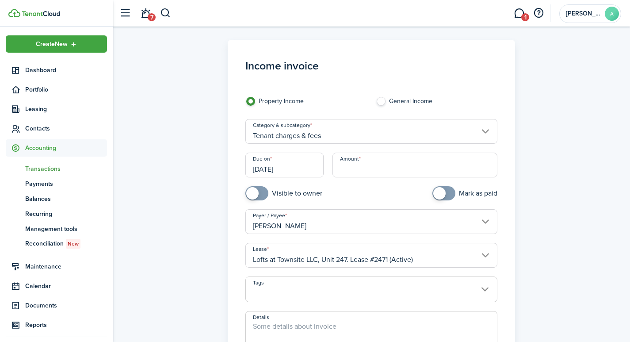
click at [292, 172] on input "[DATE]" at bounding box center [284, 165] width 78 height 25
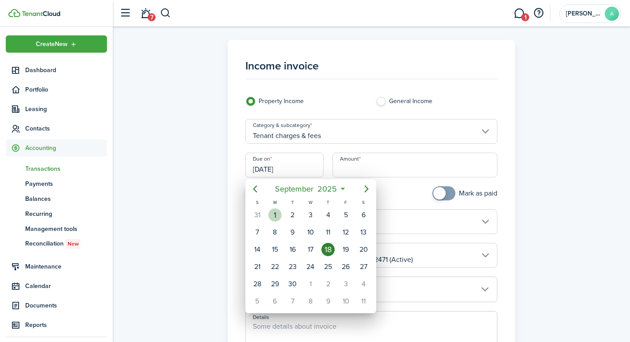
click at [273, 214] on div "1" at bounding box center [274, 214] width 13 height 13
type input "[DATE]"
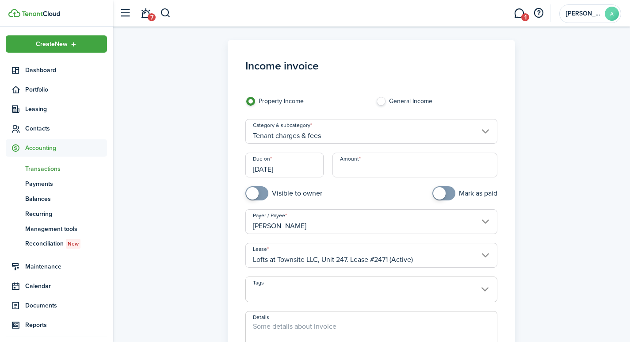
click at [348, 172] on input "Amount" at bounding box center [415, 165] width 165 height 25
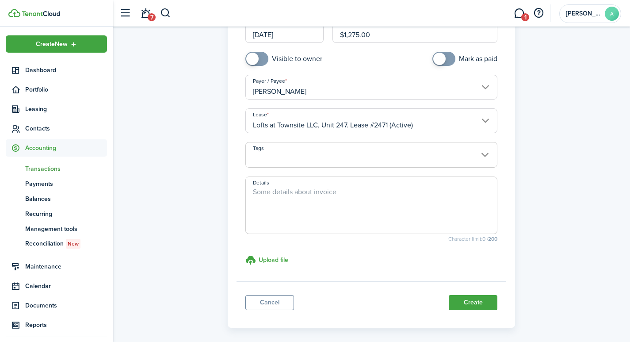
scroll to position [138, 0]
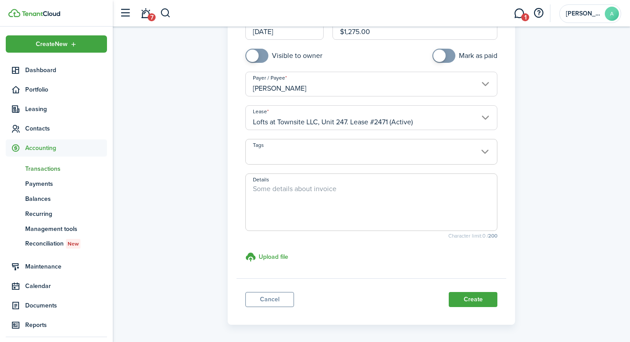
type input "$1,275.00"
click at [343, 203] on textarea "Details" at bounding box center [372, 205] width 252 height 42
type textarea "Past due balance owed from App Folio - see ledger - July $225, August $975"
drag, startPoint x: 372, startPoint y: 34, endPoint x: 335, endPoint y: 32, distance: 37.2
click at [335, 32] on input "$1,275.00" at bounding box center [415, 27] width 165 height 25
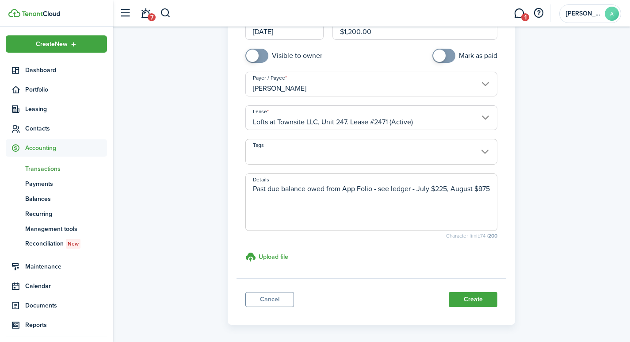
type input "$1,200.00"
click at [270, 202] on textarea "Past due balance owed from App Folio - see ledger - July $225, August $975" at bounding box center [372, 205] width 252 height 42
type textarea "Past due balance owed from App Folio - see ledger - July $225, August $975."
click at [464, 297] on button "Create" at bounding box center [473, 299] width 49 height 15
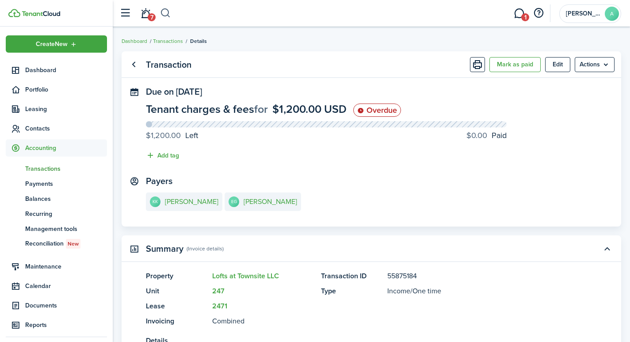
click at [165, 13] on button "button" at bounding box center [165, 13] width 11 height 15
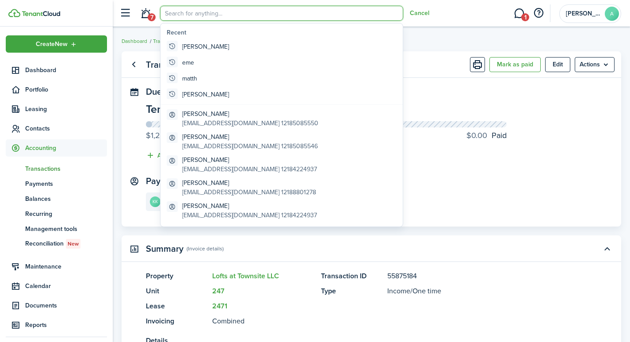
click at [195, 13] on input "search" at bounding box center [281, 13] width 243 height 15
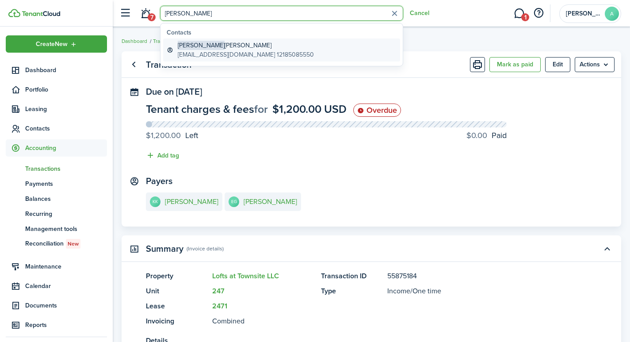
type input "[PERSON_NAME]"
click at [222, 45] on global-search-item-title "[PERSON_NAME]" at bounding box center [246, 45] width 136 height 9
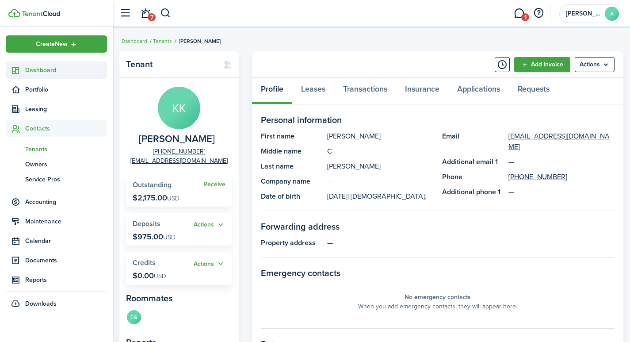
click at [45, 69] on span "Dashboard" at bounding box center [66, 69] width 82 height 9
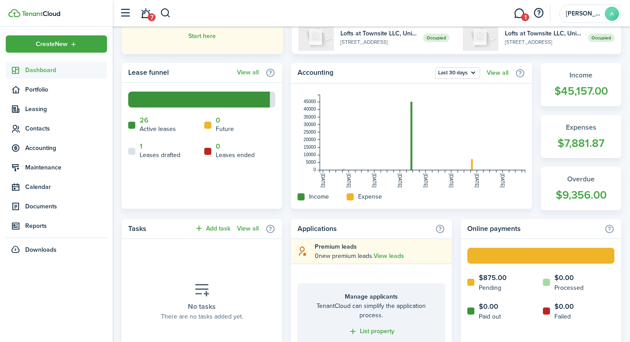
scroll to position [187, 0]
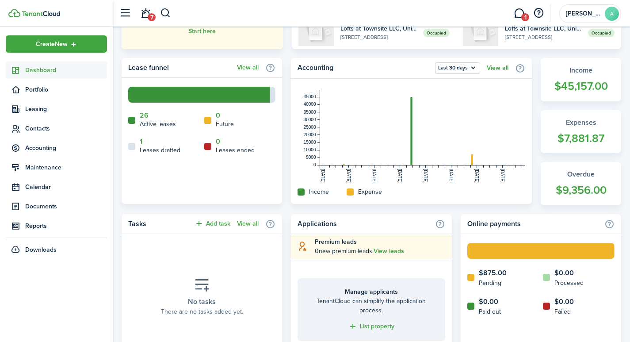
click at [172, 15] on header-wrapper "7 1 [PERSON_NAME]" at bounding box center [368, 13] width 506 height 27
click at [163, 12] on button "button" at bounding box center [165, 13] width 11 height 15
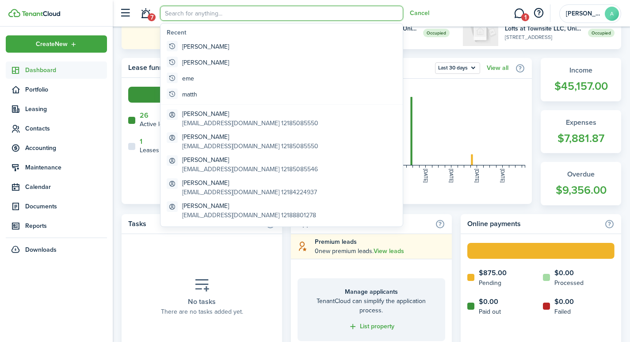
click at [195, 15] on input "search" at bounding box center [281, 13] width 243 height 15
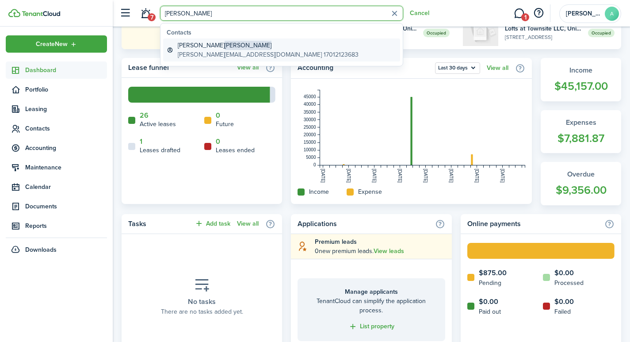
type input "[PERSON_NAME]"
click at [199, 46] on global-search-item-title "[PERSON_NAME]" at bounding box center [268, 45] width 181 height 9
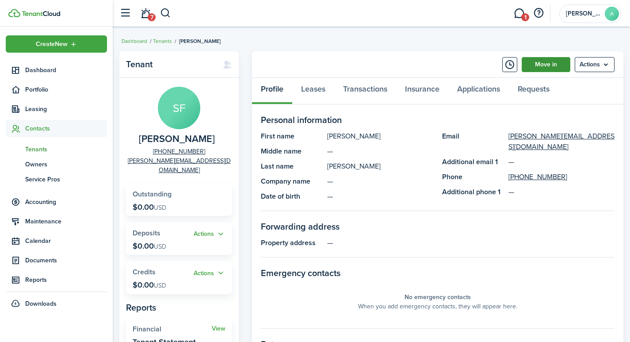
click at [538, 67] on link "Move in" at bounding box center [546, 64] width 49 height 15
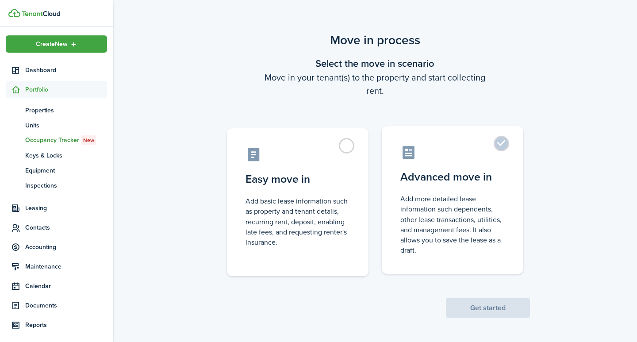
click at [502, 141] on label "Advanced move in Add more detailed lease information such dependents, other lea…" at bounding box center [453, 200] width 142 height 148
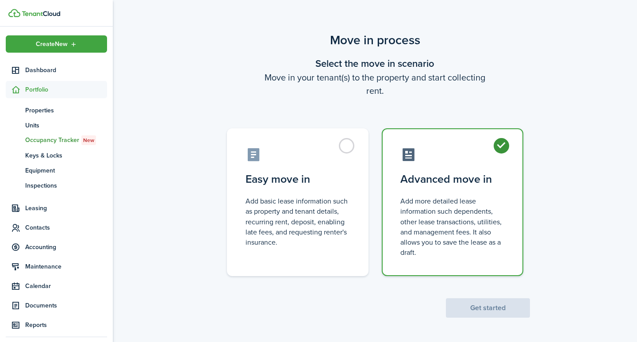
radio input "true"
click at [500, 302] on button "Get started" at bounding box center [488, 307] width 84 height 19
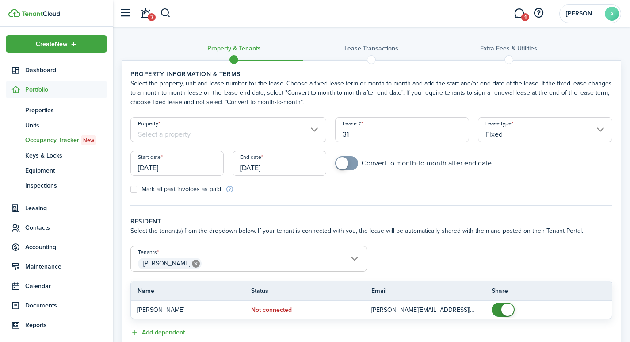
click at [214, 135] on input "Property" at bounding box center [228, 129] width 196 height 25
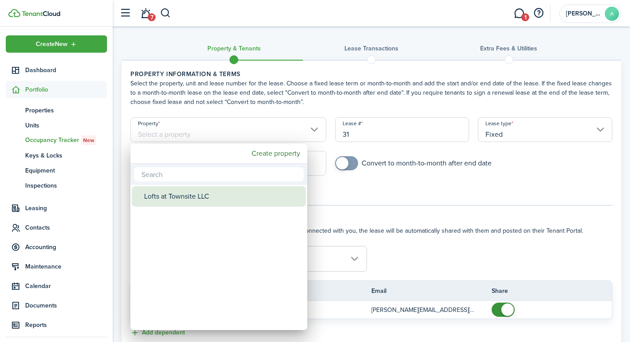
click at [198, 200] on div "Lofts at Townsite LLC" at bounding box center [222, 196] width 157 height 20
type input "Lofts at Townsite LLC"
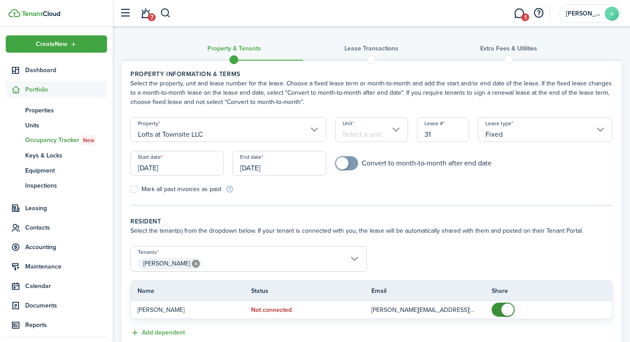
click at [362, 134] on input "Unit" at bounding box center [371, 129] width 73 height 25
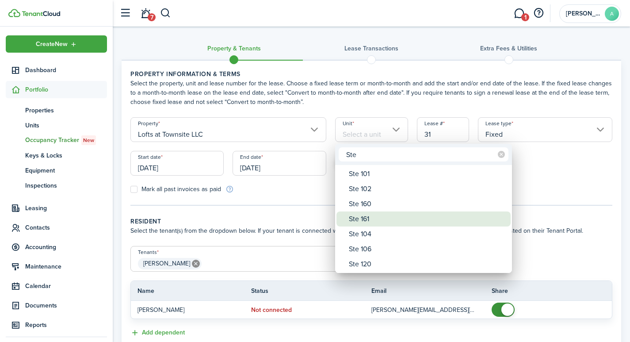
type input "Ste"
click at [363, 216] on div "Ste 161" at bounding box center [427, 218] width 157 height 15
type input "Ste 161"
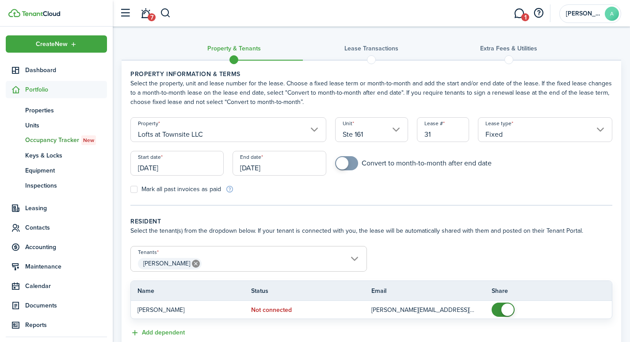
drag, startPoint x: 447, startPoint y: 132, endPoint x: 402, endPoint y: 128, distance: 44.4
click at [402, 128] on form "Property Lofts at Townsite LLC [STREET_ADDRESS] Lease # 31 Lease type Fixed Sta…" at bounding box center [371, 155] width 491 height 77
drag, startPoint x: 192, startPoint y: 168, endPoint x: 126, endPoint y: 168, distance: 65.9
click at [127, 168] on div "Start date [DATE]" at bounding box center [177, 168] width 102 height 34
click at [164, 158] on input "[DATE]" at bounding box center [176, 163] width 93 height 25
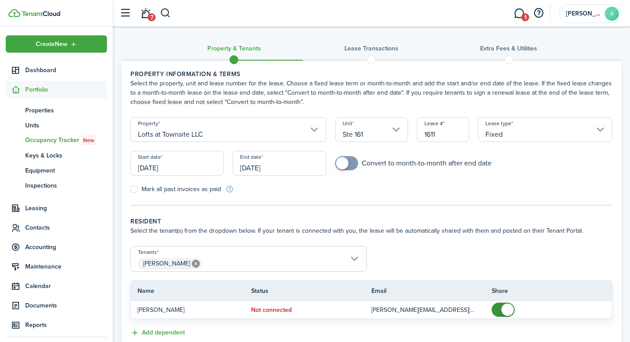
type input "1611"
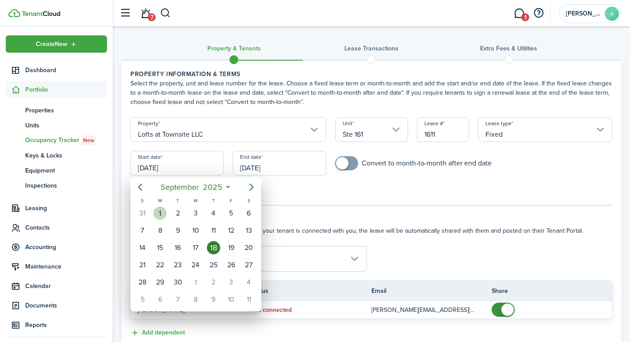
click at [161, 209] on div "1" at bounding box center [159, 213] width 13 height 13
type input "[DATE]"
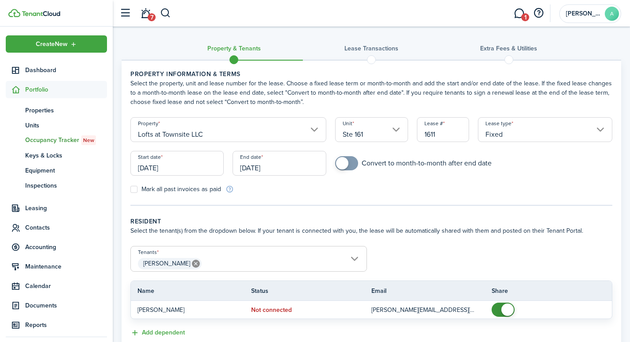
click at [280, 169] on input "[DATE]" at bounding box center [279, 163] width 93 height 25
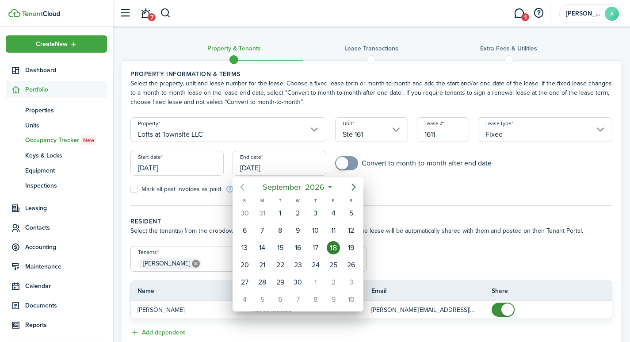
click at [239, 186] on icon "Previous page" at bounding box center [242, 187] width 11 height 11
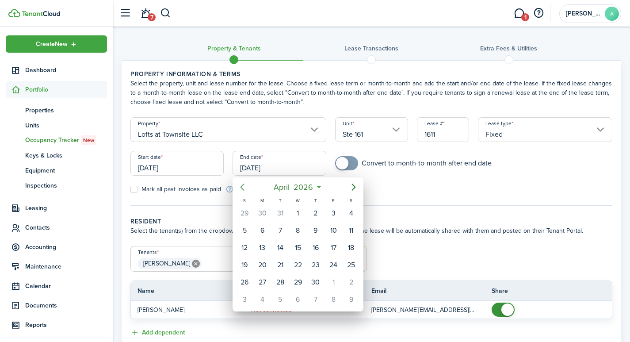
click at [239, 186] on icon "Previous page" at bounding box center [242, 187] width 11 height 11
drag, startPoint x: 352, startPoint y: 279, endPoint x: 347, endPoint y: 279, distance: 4.9
click at [352, 279] on div "31" at bounding box center [350, 281] width 13 height 13
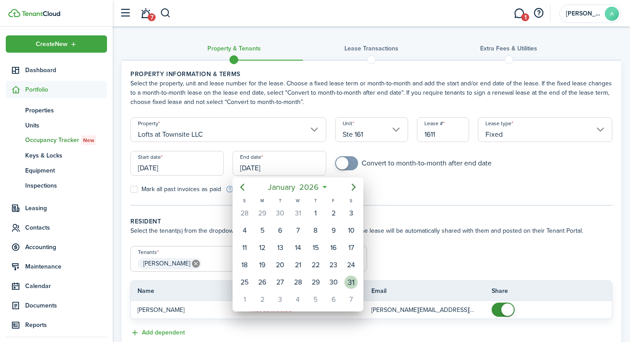
type input "[DATE]"
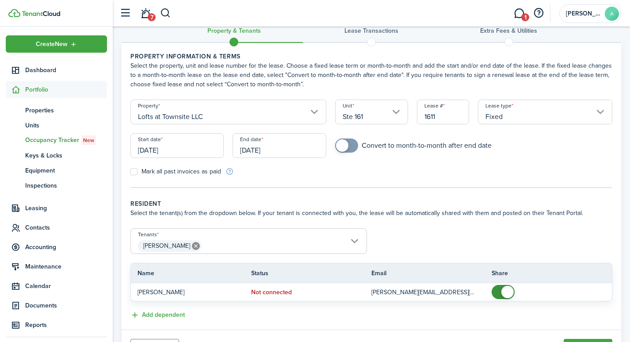
scroll to position [63, 0]
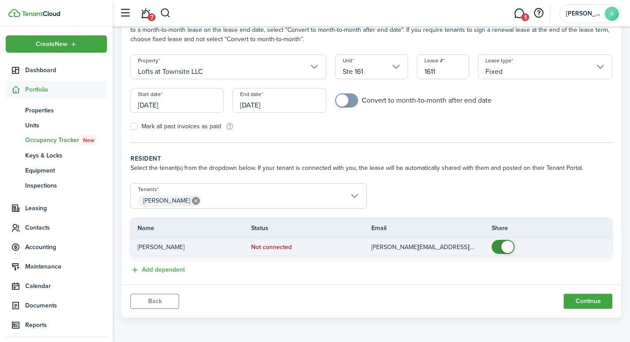
checkbox input "false"
click at [503, 244] on span at bounding box center [507, 247] width 12 height 12
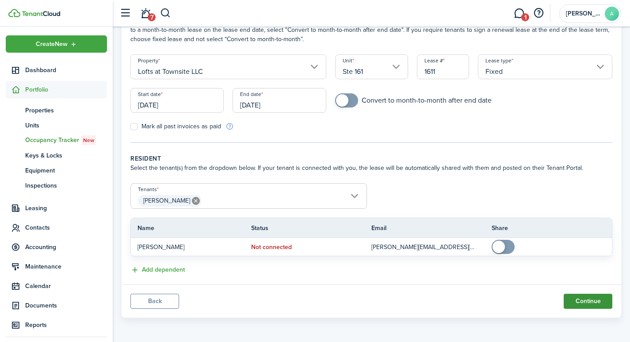
click at [583, 301] on button "Continue" at bounding box center [588, 301] width 49 height 15
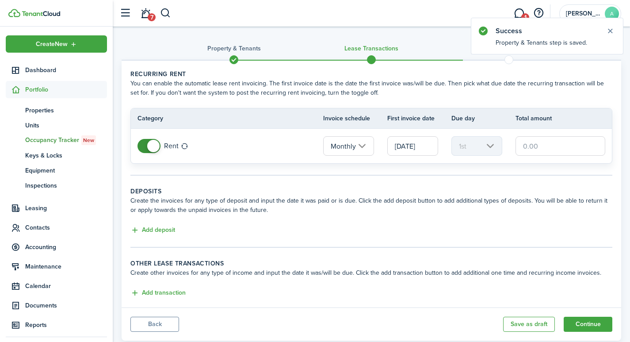
click at [534, 138] on input "text" at bounding box center [561, 145] width 90 height 19
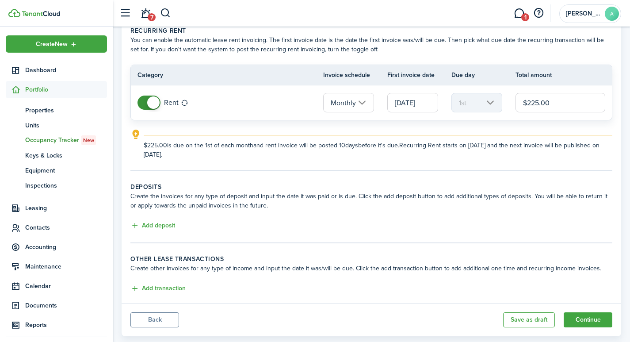
scroll to position [62, 0]
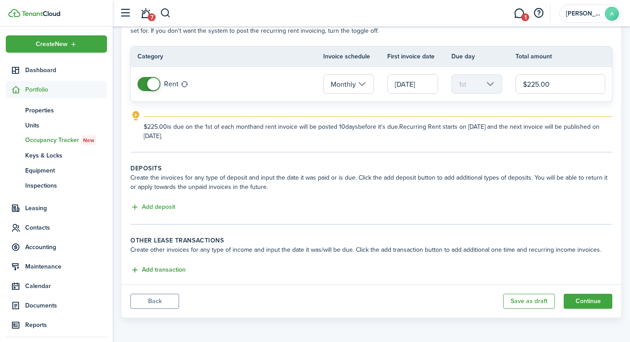
type input "$225.00"
click at [155, 267] on button "Add transaction" at bounding box center [157, 270] width 55 height 10
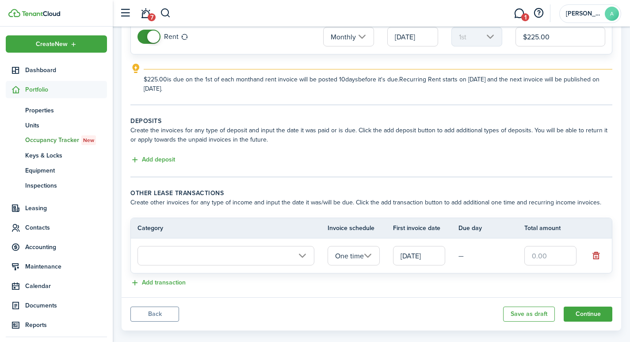
scroll to position [122, 0]
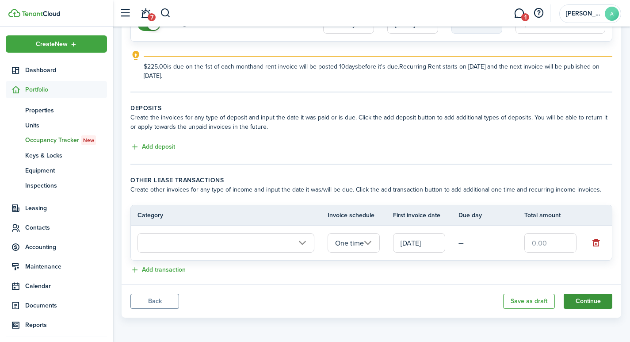
click at [582, 298] on button "Continue" at bounding box center [588, 301] width 49 height 15
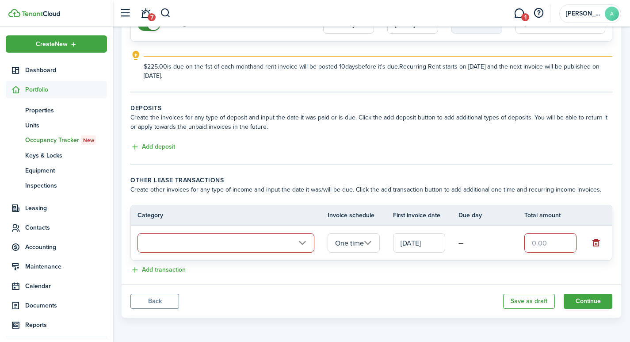
click at [593, 237] on button "button" at bounding box center [596, 243] width 12 height 12
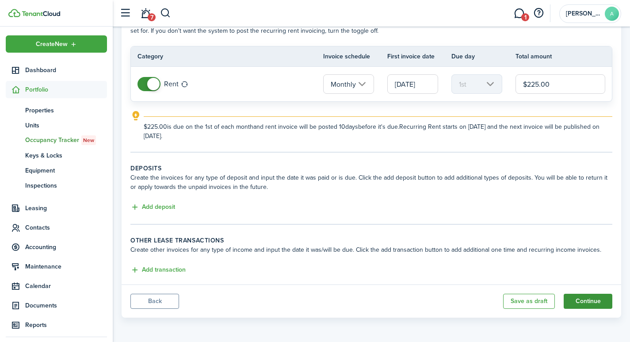
click at [597, 298] on button "Continue" at bounding box center [588, 301] width 49 height 15
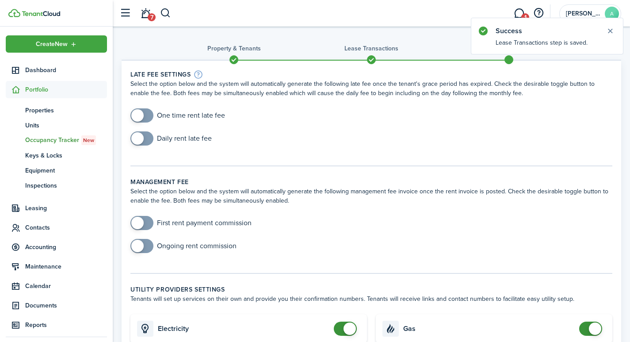
drag, startPoint x: 631, startPoint y: 197, endPoint x: 609, endPoint y: 139, distance: 62.0
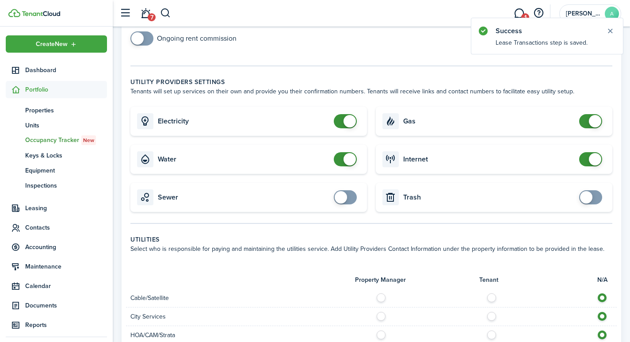
scroll to position [206, 0]
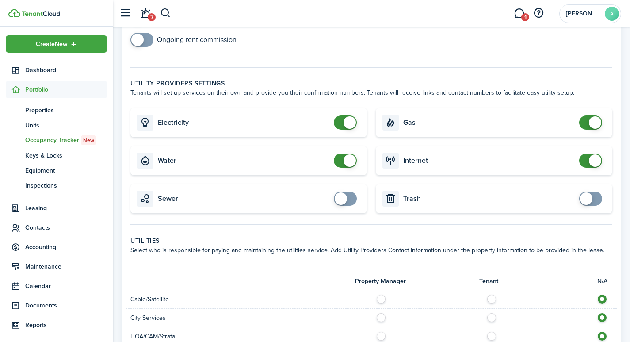
checkbox input "false"
click at [353, 122] on span at bounding box center [350, 122] width 12 height 12
checkbox input "false"
click at [351, 156] on span at bounding box center [350, 160] width 12 height 12
checkbox input "false"
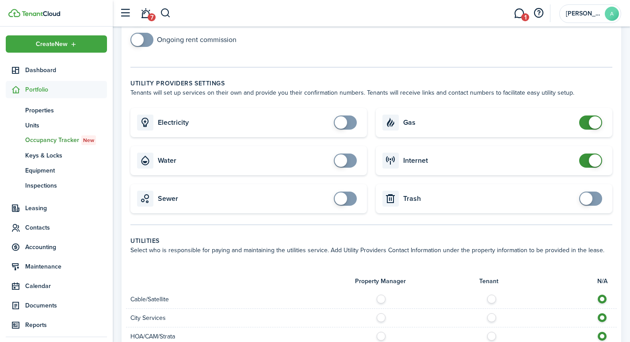
click at [591, 121] on span at bounding box center [595, 122] width 12 height 12
checkbox input "false"
click at [595, 159] on span at bounding box center [595, 160] width 12 height 12
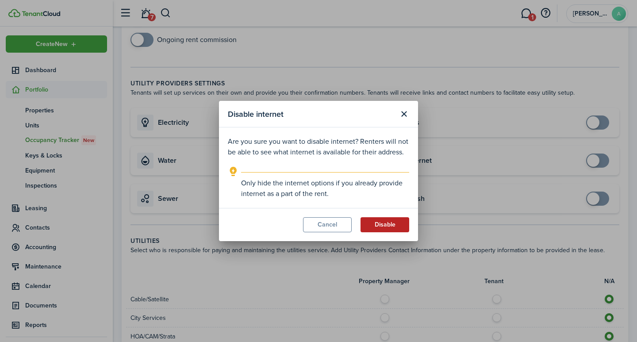
drag, startPoint x: 391, startPoint y: 223, endPoint x: 384, endPoint y: 223, distance: 6.6
click at [386, 223] on button "Disable" at bounding box center [384, 224] width 49 height 15
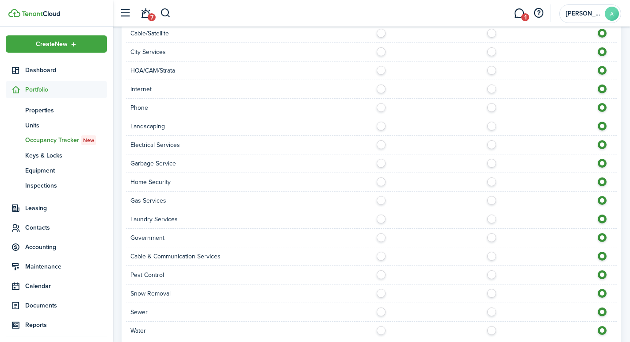
scroll to position [536, 0]
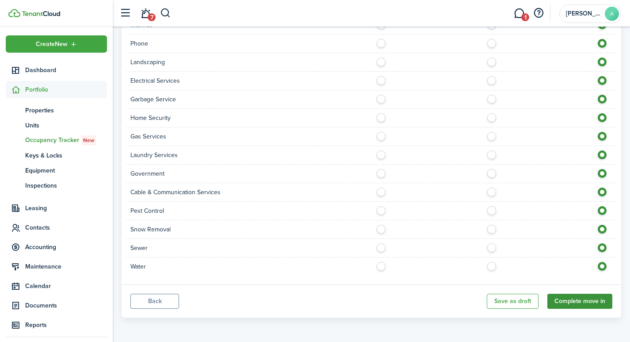
click at [576, 295] on button "Complete move in" at bounding box center [579, 301] width 65 height 15
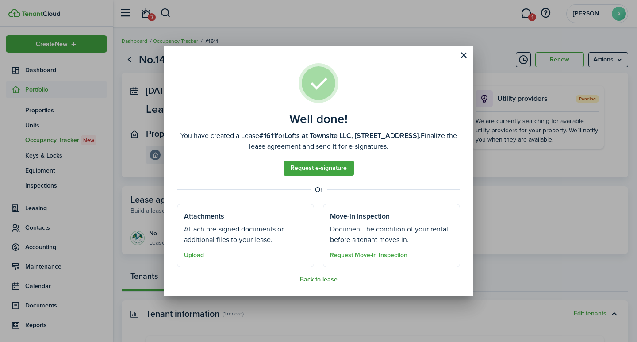
click at [310, 279] on button "Back to lease" at bounding box center [319, 279] width 38 height 7
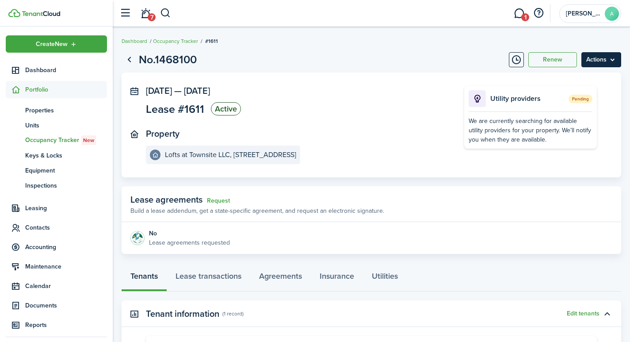
click at [595, 61] on menu-btn "Actions" at bounding box center [602, 59] width 40 height 15
drag, startPoint x: 507, startPoint y: 145, endPoint x: 492, endPoint y: 139, distance: 16.4
click at [505, 145] on div "Utility providers Pending We are currently searching for available utility prov…" at bounding box center [530, 117] width 133 height 63
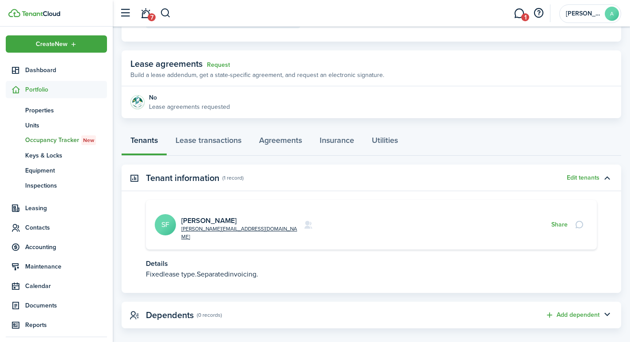
scroll to position [134, 0]
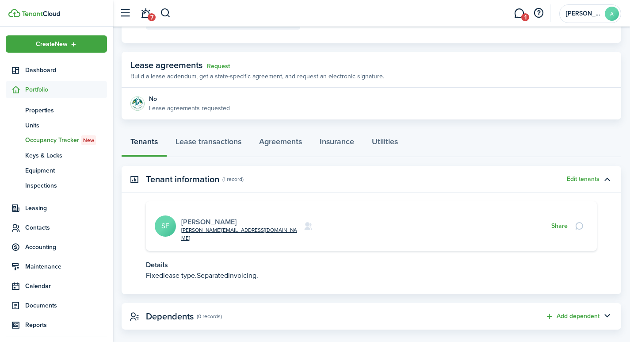
click at [195, 217] on link "[PERSON_NAME]" at bounding box center [208, 222] width 55 height 10
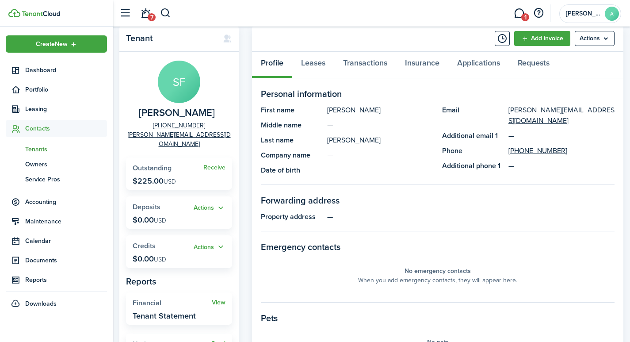
scroll to position [13, 0]
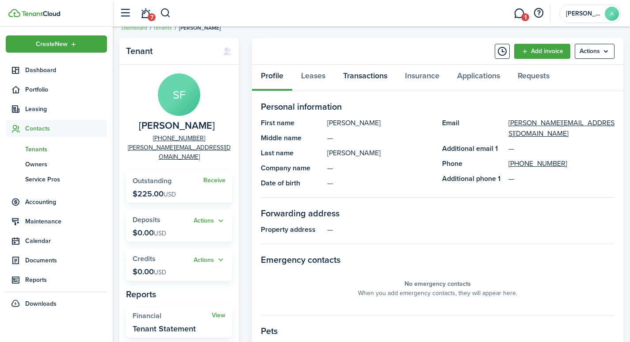
click at [368, 72] on link "Transactions" at bounding box center [365, 78] width 62 height 27
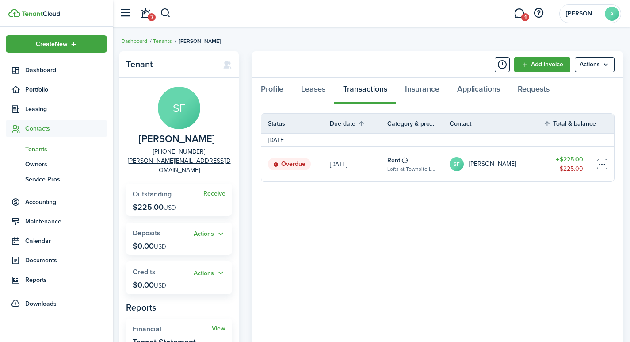
click at [603, 160] on table-menu-btn-icon at bounding box center [602, 164] width 11 height 11
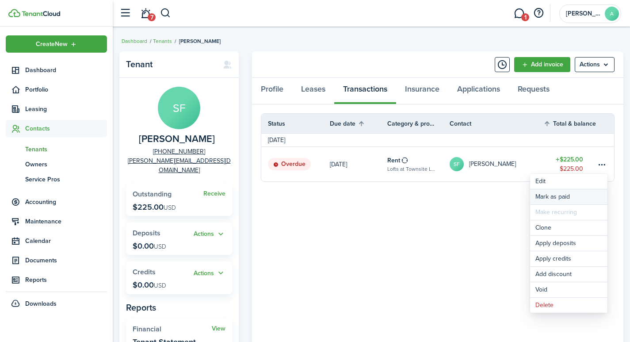
click at [556, 198] on link "Mark as paid" at bounding box center [568, 196] width 77 height 15
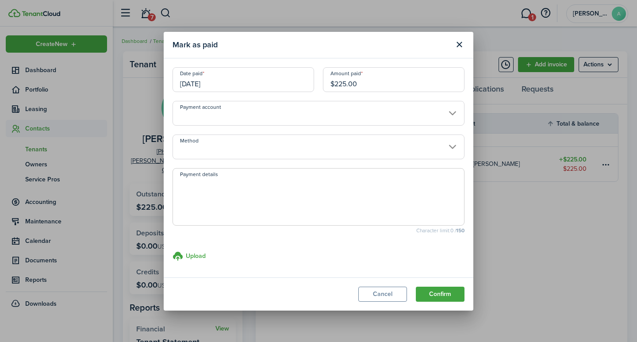
click at [235, 83] on input "[DATE]" at bounding box center [243, 79] width 142 height 25
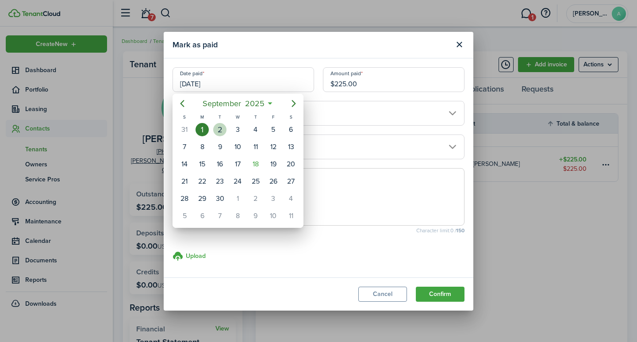
click at [219, 124] on div "2" at bounding box center [219, 129] width 13 height 13
type input "[DATE]"
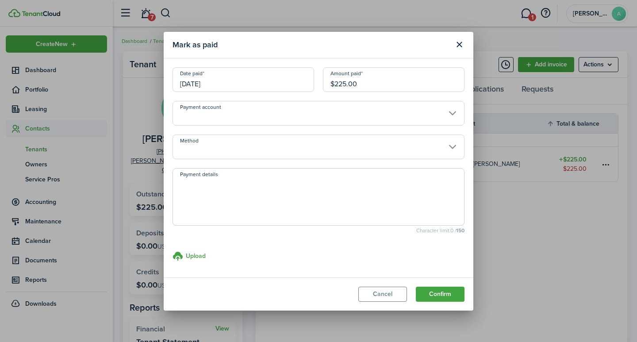
click at [232, 117] on input "Payment account" at bounding box center [318, 113] width 292 height 25
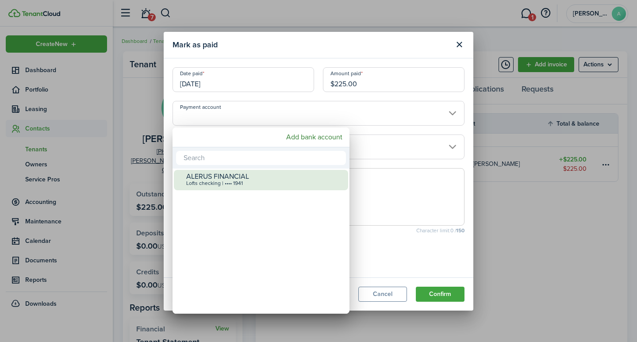
click at [226, 176] on div "ALERUS FINANCIAL" at bounding box center [264, 176] width 157 height 8
type input "•••• •••• •••• 1941"
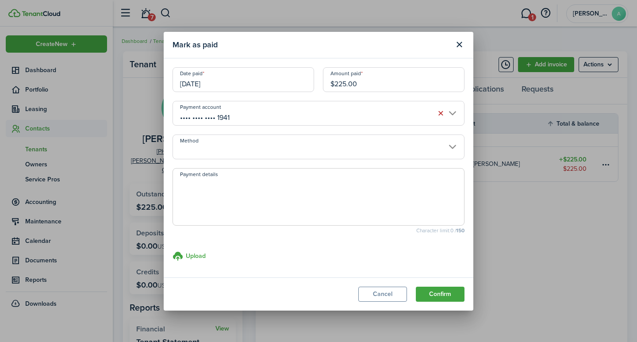
click at [216, 153] on input "Method" at bounding box center [318, 146] width 292 height 25
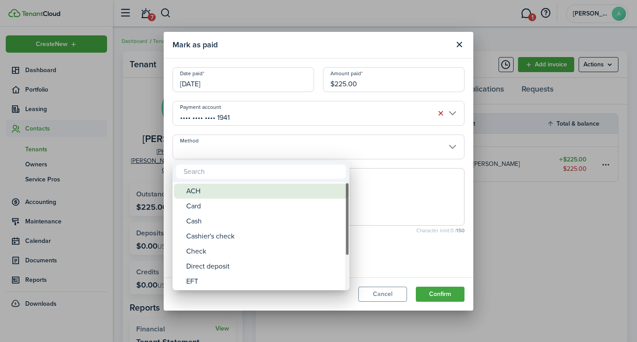
click at [204, 187] on div "ACH" at bounding box center [264, 191] width 157 height 15
type input "ACH"
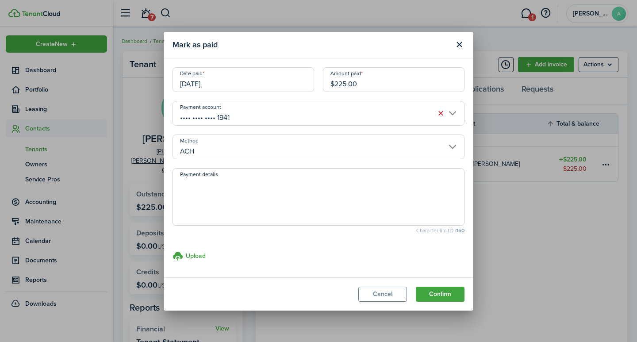
click at [202, 188] on textarea "Payment details" at bounding box center [318, 199] width 291 height 42
type textarea "September rent - AA74-06C0"
click at [429, 290] on button "Confirm" at bounding box center [440, 294] width 49 height 15
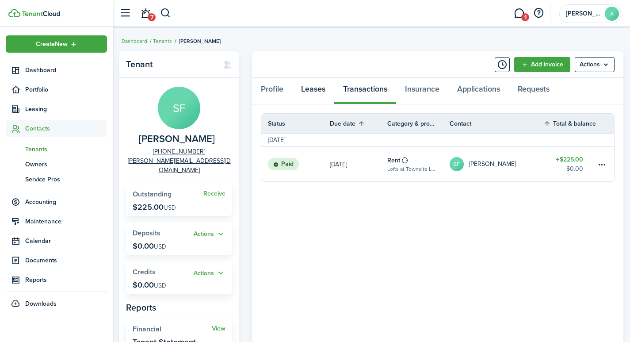
click at [316, 91] on link "Leases" at bounding box center [313, 91] width 42 height 27
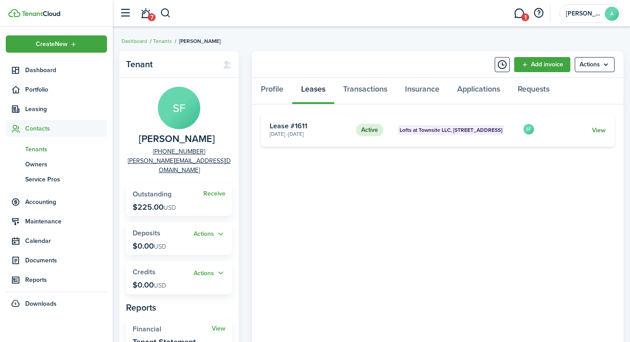
click at [605, 128] on link "View" at bounding box center [599, 130] width 14 height 9
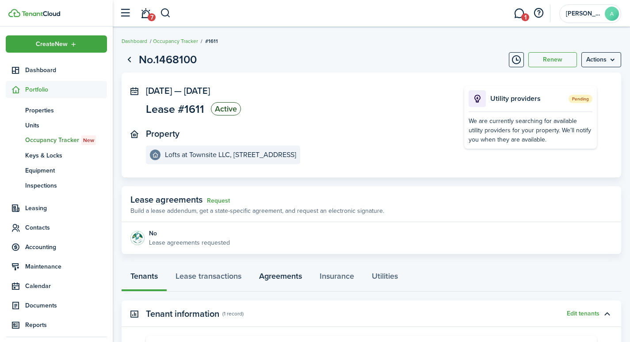
click at [278, 277] on link "Agreements" at bounding box center [280, 278] width 61 height 27
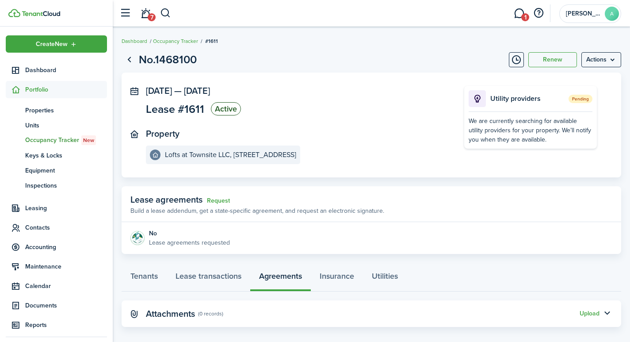
scroll to position [9, 0]
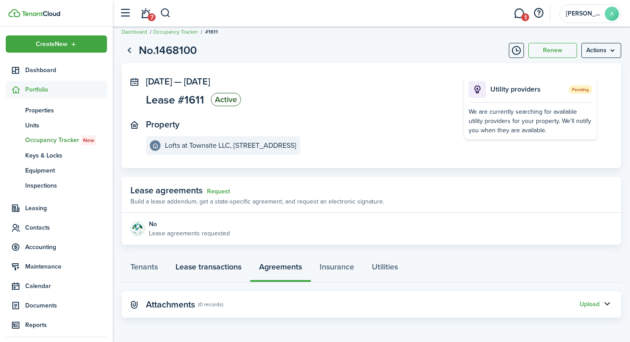
click at [220, 268] on link "Lease transactions" at bounding box center [209, 269] width 84 height 27
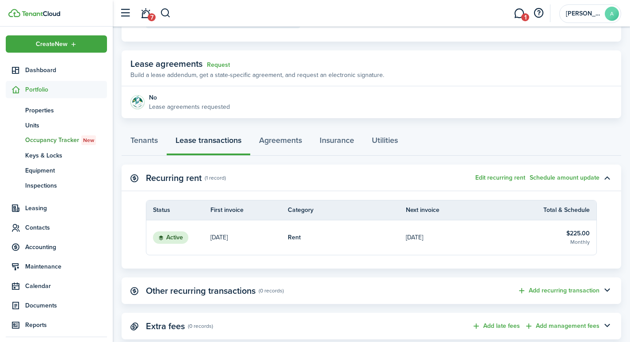
scroll to position [157, 0]
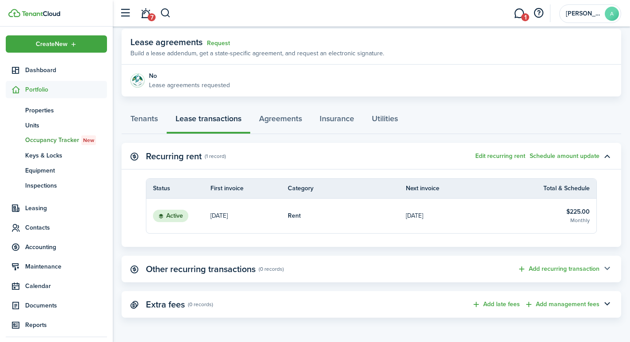
click at [605, 266] on button "button" at bounding box center [607, 268] width 15 height 15
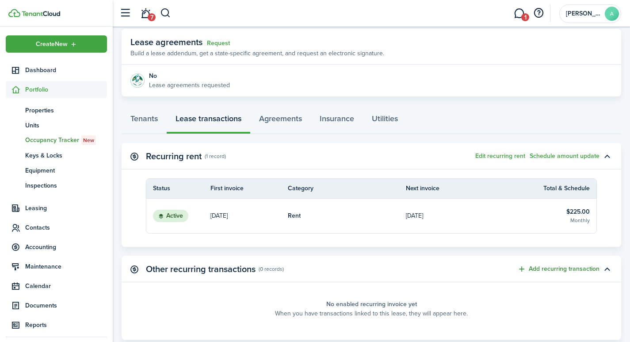
click at [543, 267] on button "Add recurring transaction" at bounding box center [558, 269] width 82 height 10
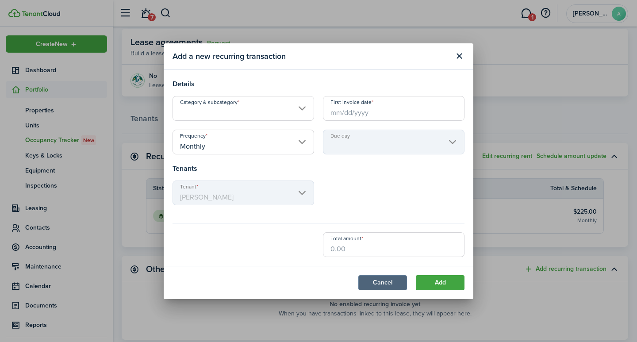
click at [390, 279] on button "Cancel" at bounding box center [382, 282] width 49 height 15
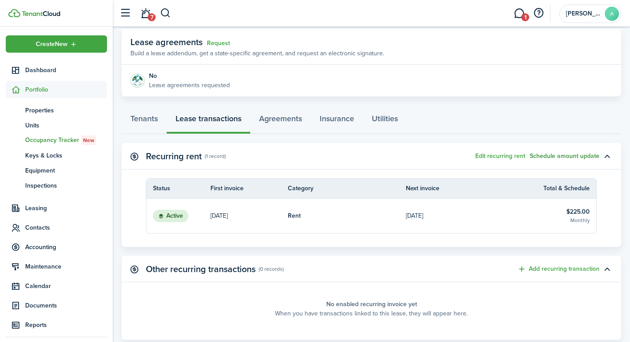
click at [569, 153] on button "Schedule amount update" at bounding box center [565, 156] width 70 height 7
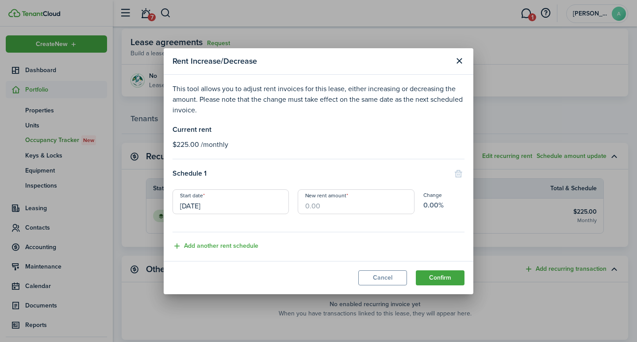
click at [230, 207] on input "[DATE]" at bounding box center [230, 201] width 116 height 25
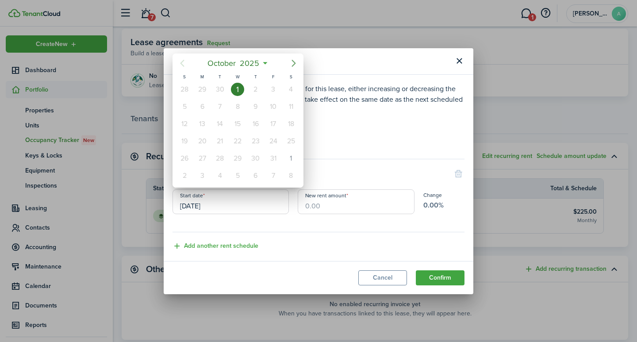
click at [292, 65] on icon "Next page" at bounding box center [293, 63] width 11 height 11
click at [291, 64] on icon "Next page" at bounding box center [293, 63] width 11 height 11
click at [294, 64] on icon "Next page" at bounding box center [293, 63] width 4 height 7
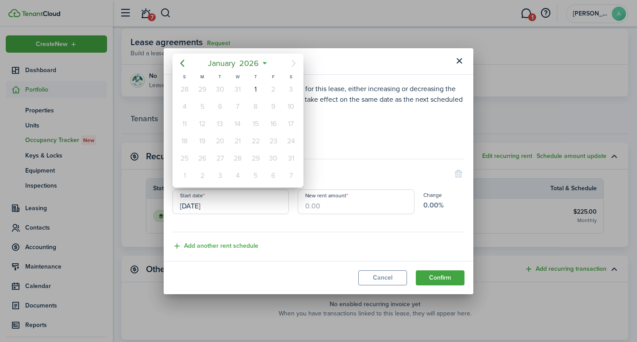
click at [431, 245] on div at bounding box center [318, 170] width 778 height 483
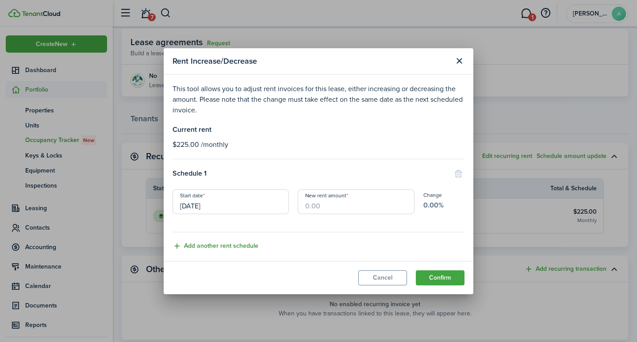
click at [177, 245] on button "Add another rent schedule" at bounding box center [215, 246] width 86 height 10
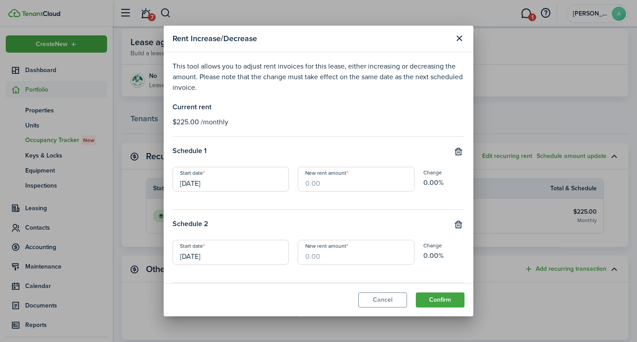
click at [238, 184] on input "[DATE]" at bounding box center [230, 179] width 116 height 25
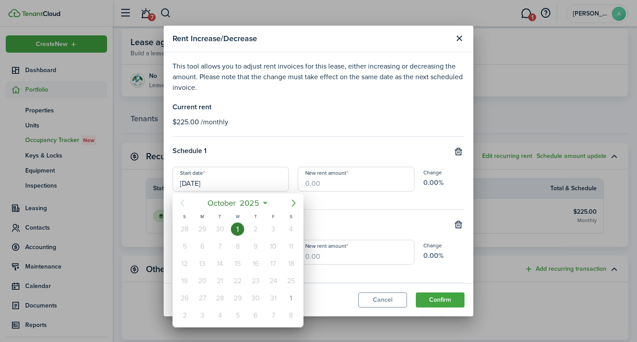
click at [294, 203] on icon "Next page" at bounding box center [293, 203] width 11 height 11
click at [294, 202] on icon "Next page" at bounding box center [293, 202] width 4 height 7
click at [257, 230] on div "1" at bounding box center [255, 228] width 13 height 13
type input "[DATE]"
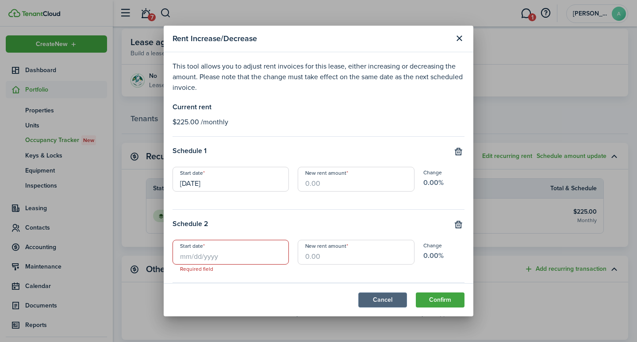
click at [382, 302] on button "Cancel" at bounding box center [382, 299] width 49 height 15
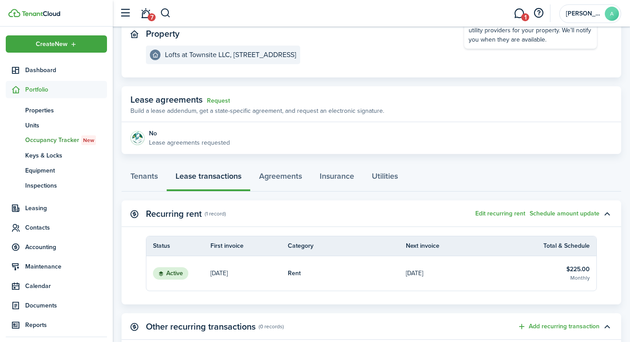
scroll to position [98, 0]
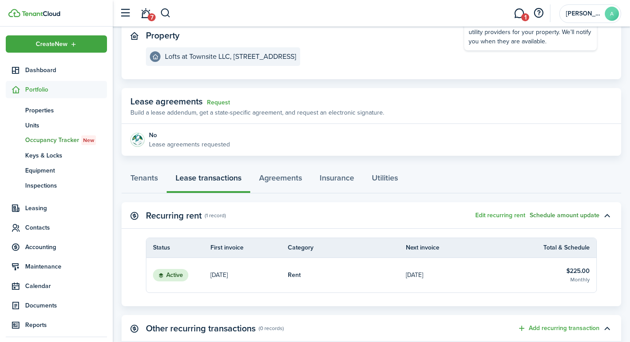
click at [582, 216] on button "Schedule amount update" at bounding box center [565, 215] width 70 height 7
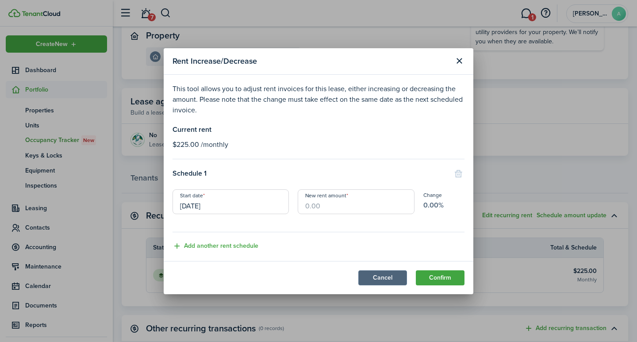
click at [383, 275] on button "Cancel" at bounding box center [382, 277] width 49 height 15
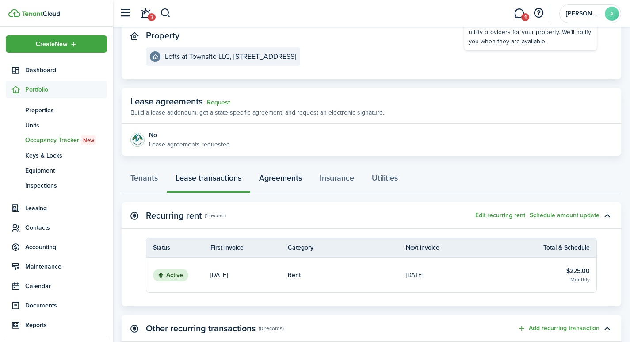
click at [278, 176] on link "Agreements" at bounding box center [280, 180] width 61 height 27
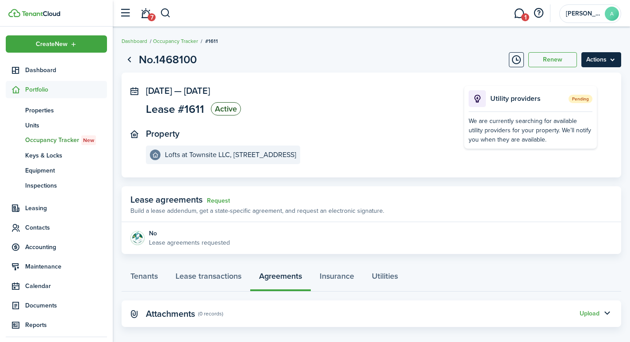
click at [606, 61] on menu-btn "Actions" at bounding box center [602, 59] width 40 height 15
click at [511, 60] on button "Timeline" at bounding box center [516, 59] width 15 height 15
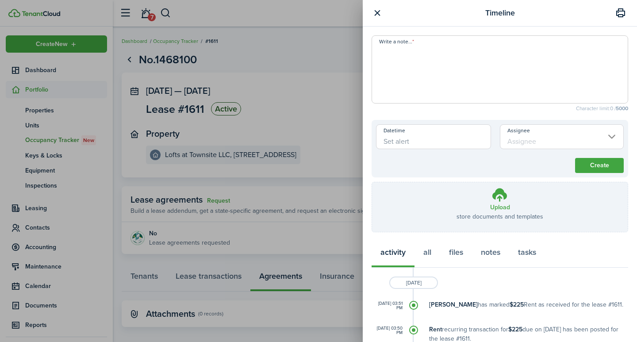
click at [474, 69] on textarea "Write a note..." at bounding box center [500, 72] width 256 height 53
click at [434, 71] on textarea "[DATE] to [DATE] $250 [DATE] to [DATE] $263 [DATE] to [DATE]" at bounding box center [500, 72] width 256 height 53
click at [448, 143] on input "Datetime" at bounding box center [433, 136] width 115 height 25
type textarea "[DATE] to [DATE] $250 [DATE] to [DATE] $263 [DATE] to [DATE] $275"
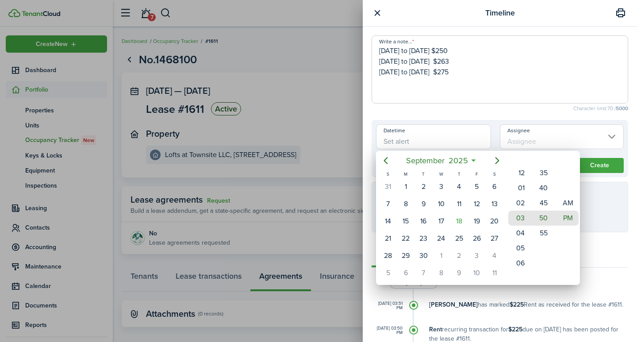
click at [602, 136] on div at bounding box center [318, 170] width 778 height 483
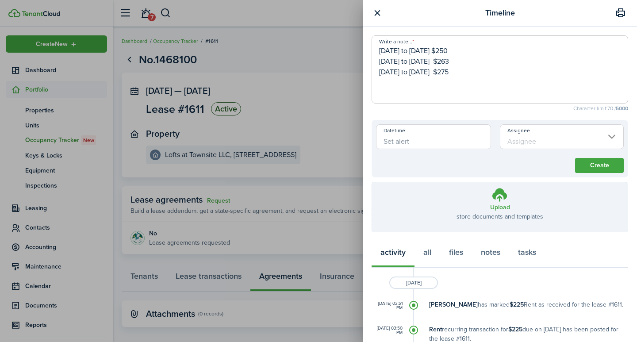
click at [602, 136] on input "Assignee" at bounding box center [562, 136] width 124 height 25
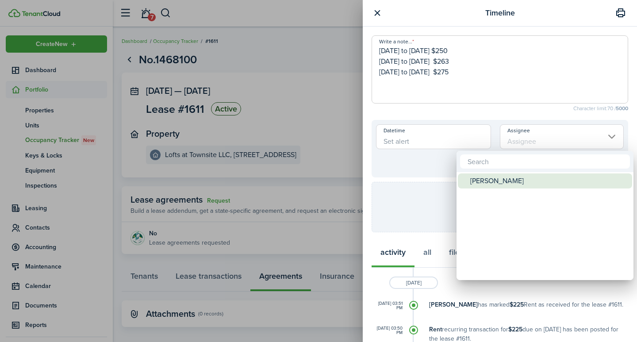
click at [514, 180] on div "[PERSON_NAME]" at bounding box center [548, 180] width 157 height 15
type input "[PERSON_NAME]"
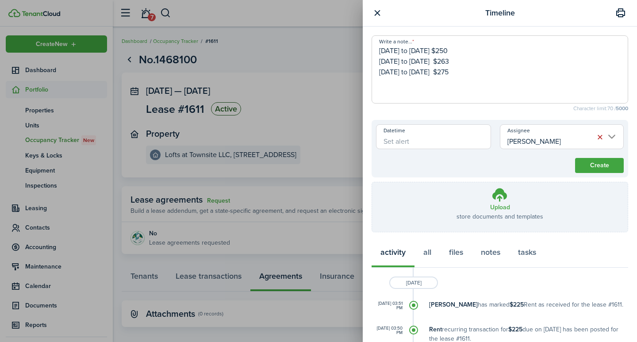
click at [429, 139] on input "Datetime" at bounding box center [433, 136] width 115 height 25
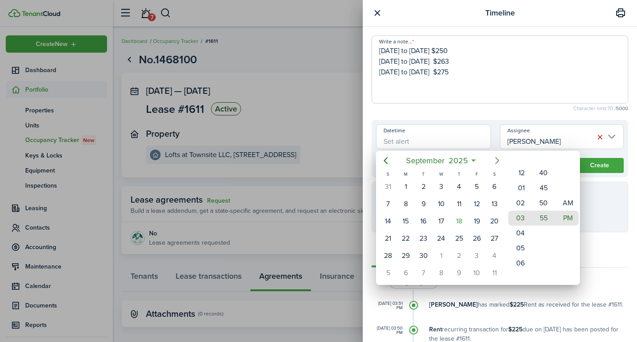
click at [497, 160] on icon "Next page" at bounding box center [497, 160] width 11 height 11
click at [494, 160] on icon "Next page" at bounding box center [497, 160] width 11 height 11
click at [456, 223] on div "15" at bounding box center [458, 220] width 13 height 13
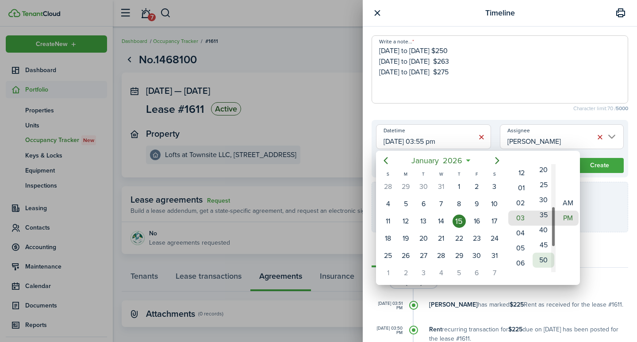
drag, startPoint x: 541, startPoint y: 195, endPoint x: 536, endPoint y: 252, distance: 56.9
click at [536, 253] on mbsc-wheel-item "50" at bounding box center [543, 260] width 22 height 15
drag, startPoint x: 541, startPoint y: 214, endPoint x: 543, endPoint y: 229, distance: 14.7
click at [543, 229] on mbsc-wheel-item "35" at bounding box center [543, 232] width 22 height 15
type input "[DATE] 03:30 pm"
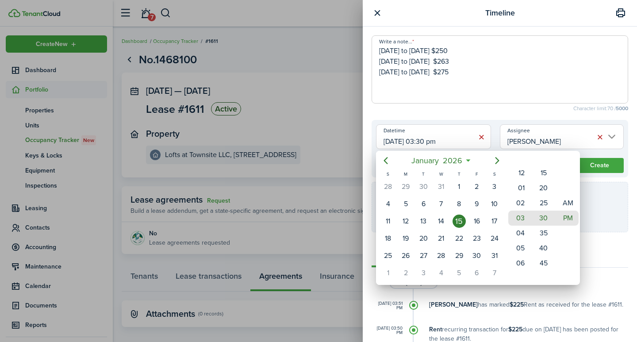
click at [600, 164] on div at bounding box center [318, 170] width 778 height 483
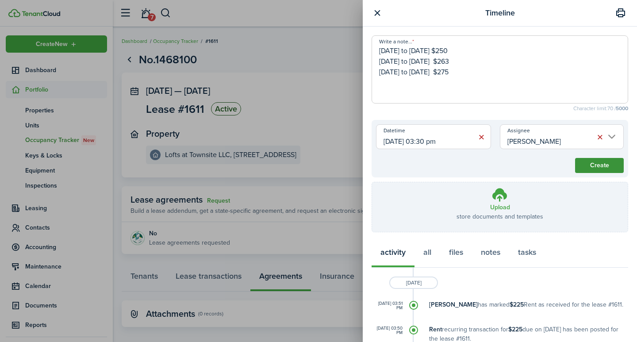
click at [598, 163] on button "Create" at bounding box center [599, 165] width 49 height 15
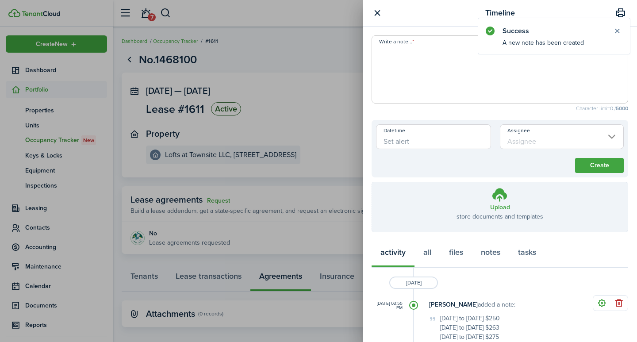
click at [378, 15] on button "button" at bounding box center [376, 13] width 11 height 11
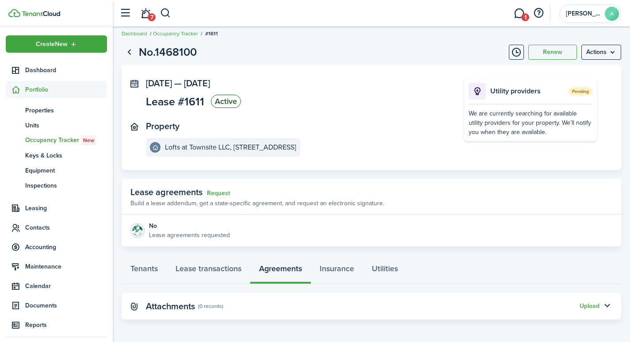
scroll to position [9, 0]
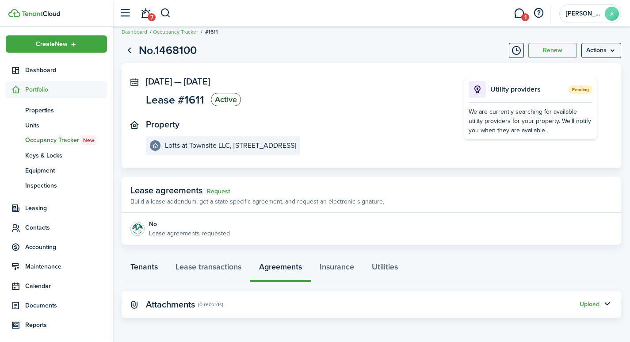
click at [145, 268] on link "Tenants" at bounding box center [144, 269] width 45 height 27
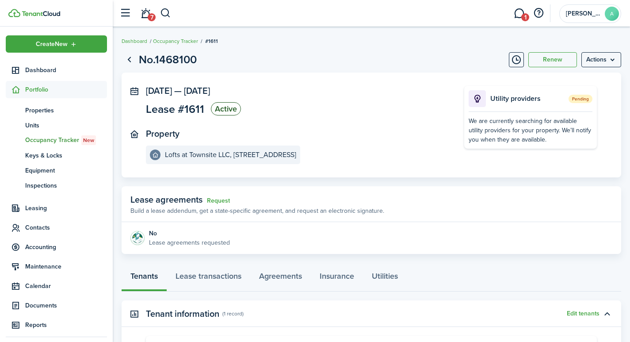
click at [163, 135] on panel-main-title "Property" at bounding box center [163, 134] width 34 height 10
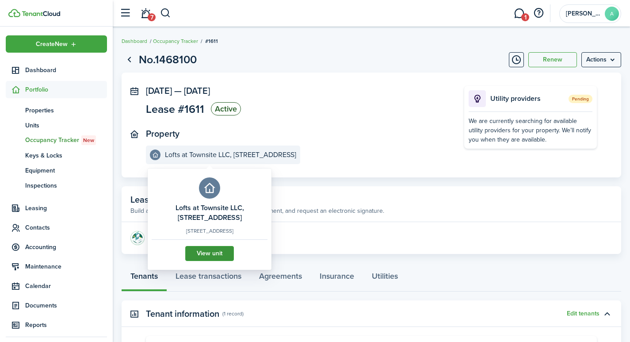
click at [218, 257] on link "View unit" at bounding box center [209, 253] width 49 height 15
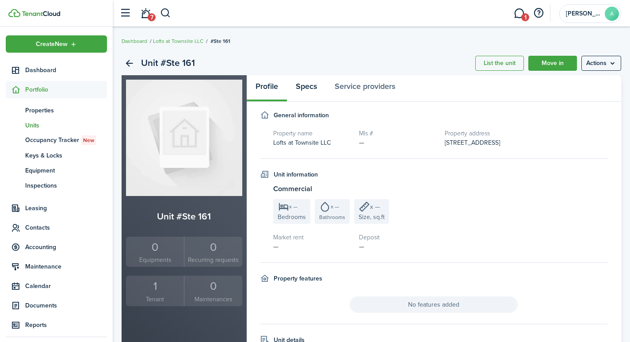
click at [307, 86] on link "Specs" at bounding box center [306, 88] width 39 height 27
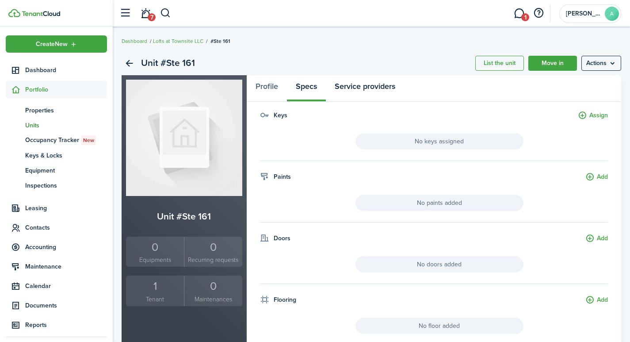
click at [370, 84] on link "Service providers" at bounding box center [365, 88] width 78 height 27
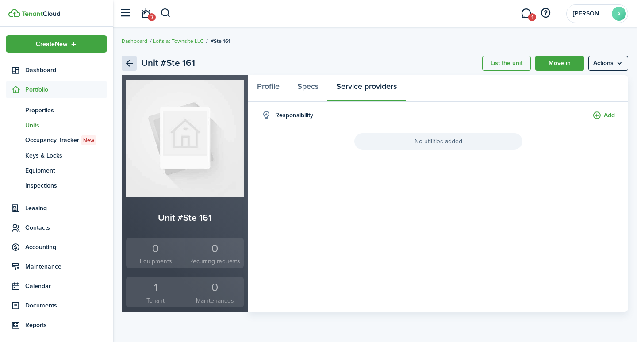
click at [131, 61] on link "Back" at bounding box center [129, 63] width 15 height 15
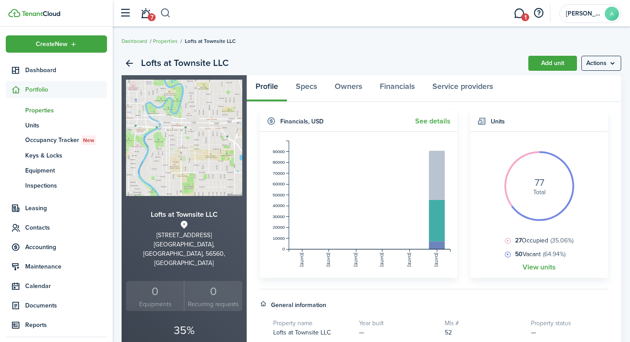
click at [167, 14] on button "button" at bounding box center [165, 13] width 11 height 15
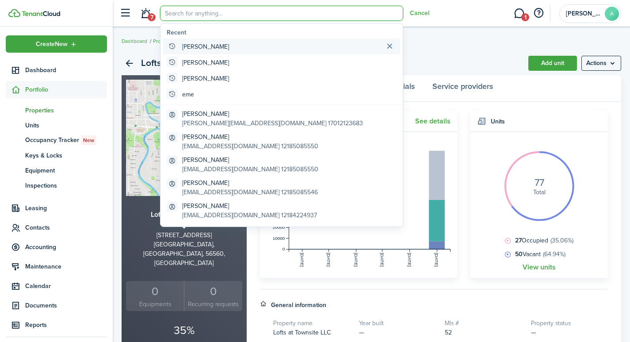
click at [193, 44] on global-search-item-title "[PERSON_NAME]" at bounding box center [205, 46] width 47 height 9
type input "[PERSON_NAME]"
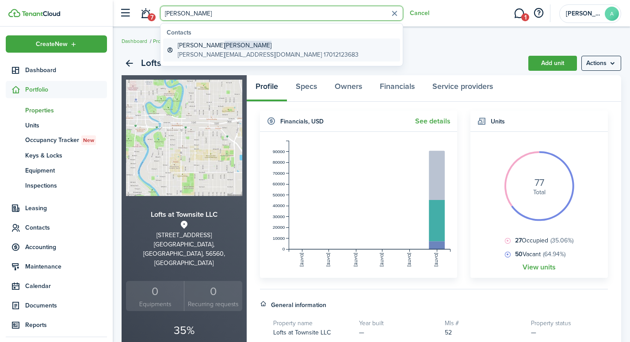
click at [225, 44] on span "[PERSON_NAME]" at bounding box center [248, 45] width 47 height 9
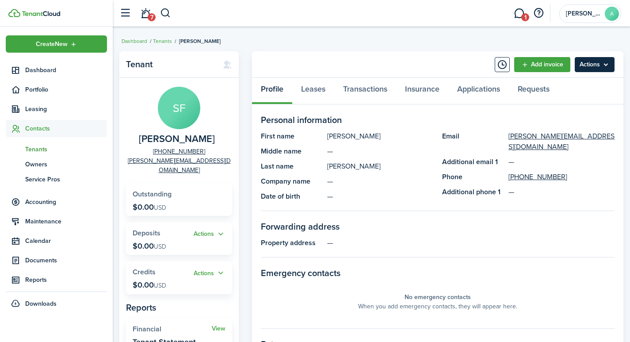
click at [609, 61] on menu-btn "Actions" at bounding box center [595, 64] width 40 height 15
click at [501, 67] on button "Timeline" at bounding box center [502, 64] width 15 height 15
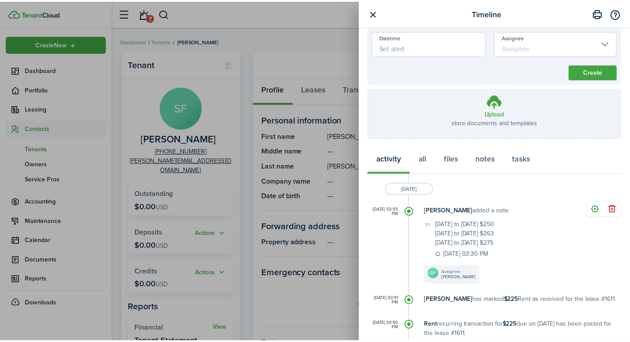
scroll to position [93, 0]
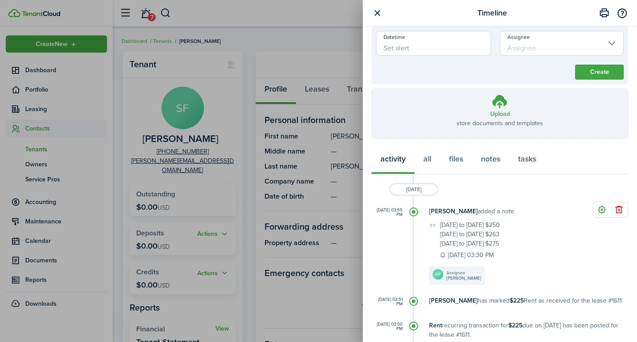
click at [308, 63] on div "Timeline Write a note... Character limit: 0 / 5000 Datetime Assignee Create Upl…" at bounding box center [318, 171] width 637 height 342
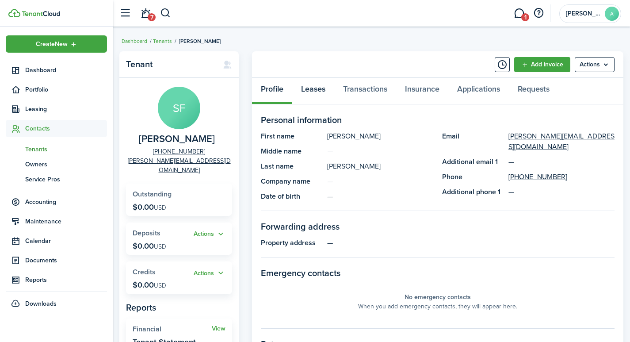
click at [321, 92] on link "Leases" at bounding box center [313, 91] width 42 height 27
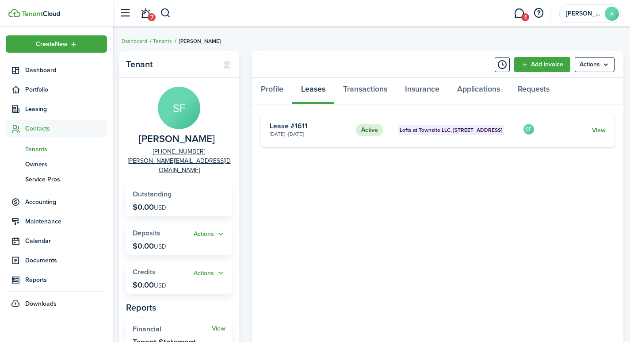
click at [600, 132] on link "View" at bounding box center [599, 130] width 14 height 9
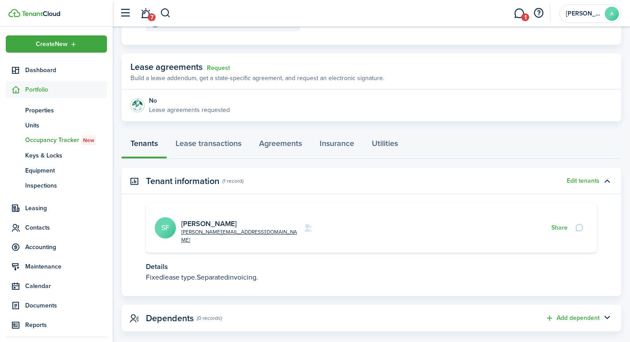
scroll to position [136, 0]
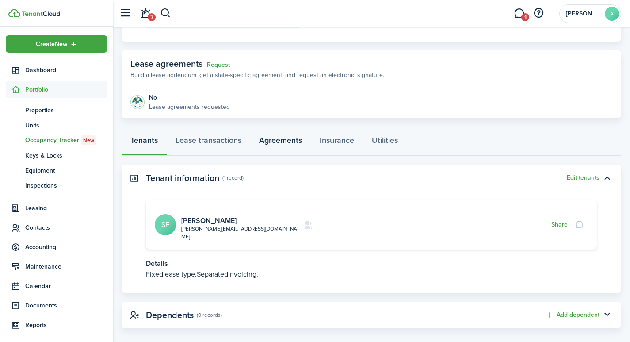
click at [283, 142] on link "Agreements" at bounding box center [280, 142] width 61 height 27
